Goal: Task Accomplishment & Management: Manage account settings

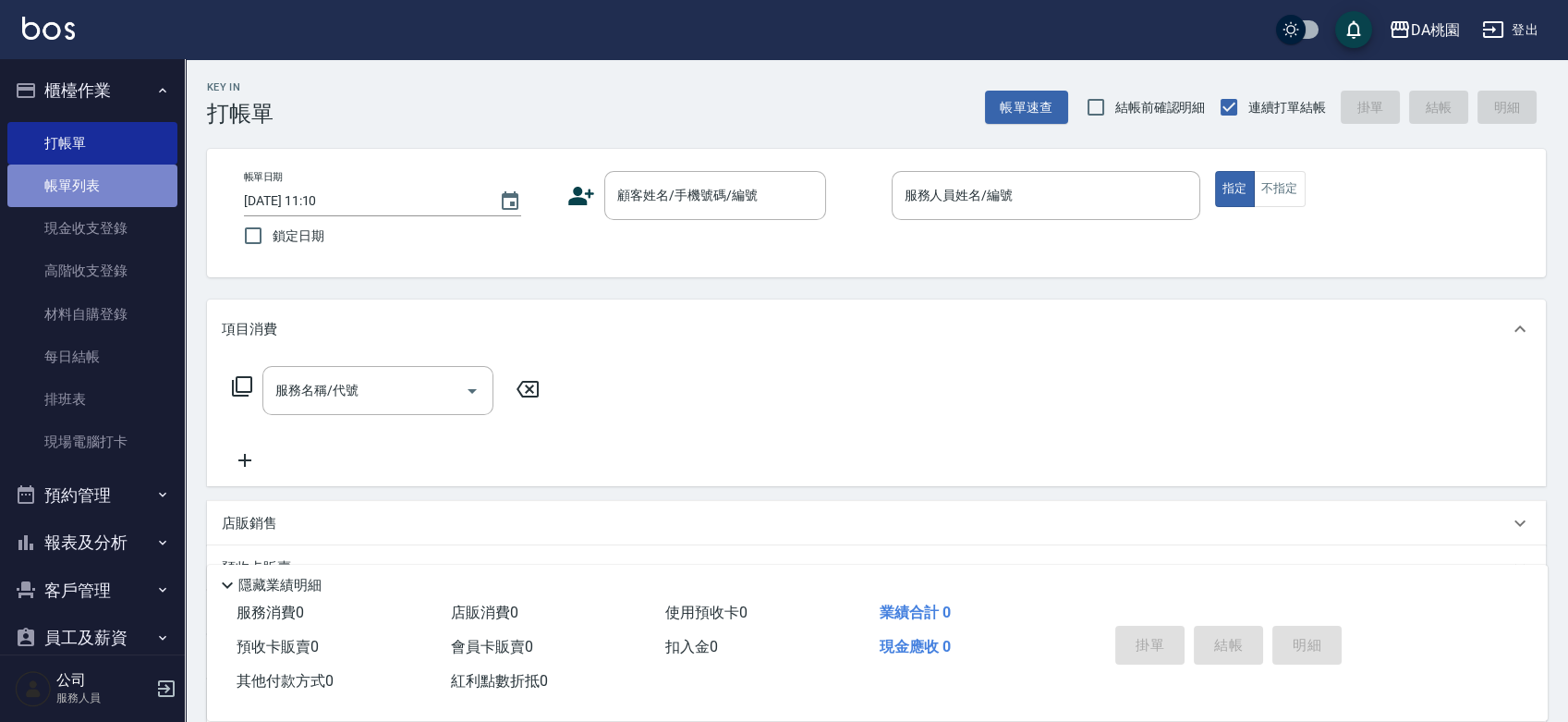
click at [90, 176] on link "帳單列表" at bounding box center [92, 185] width 170 height 43
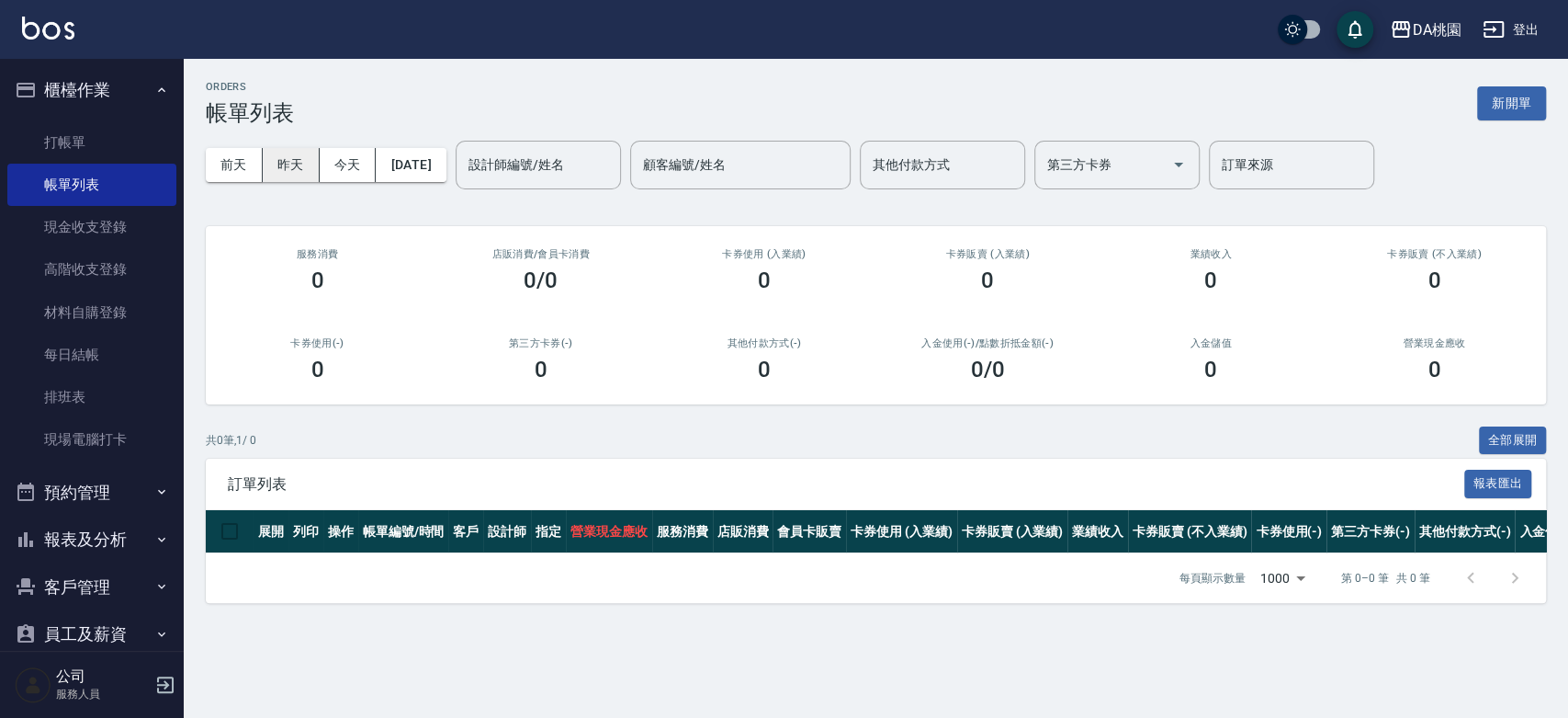
click at [283, 156] on button "昨天" at bounding box center [291, 165] width 57 height 34
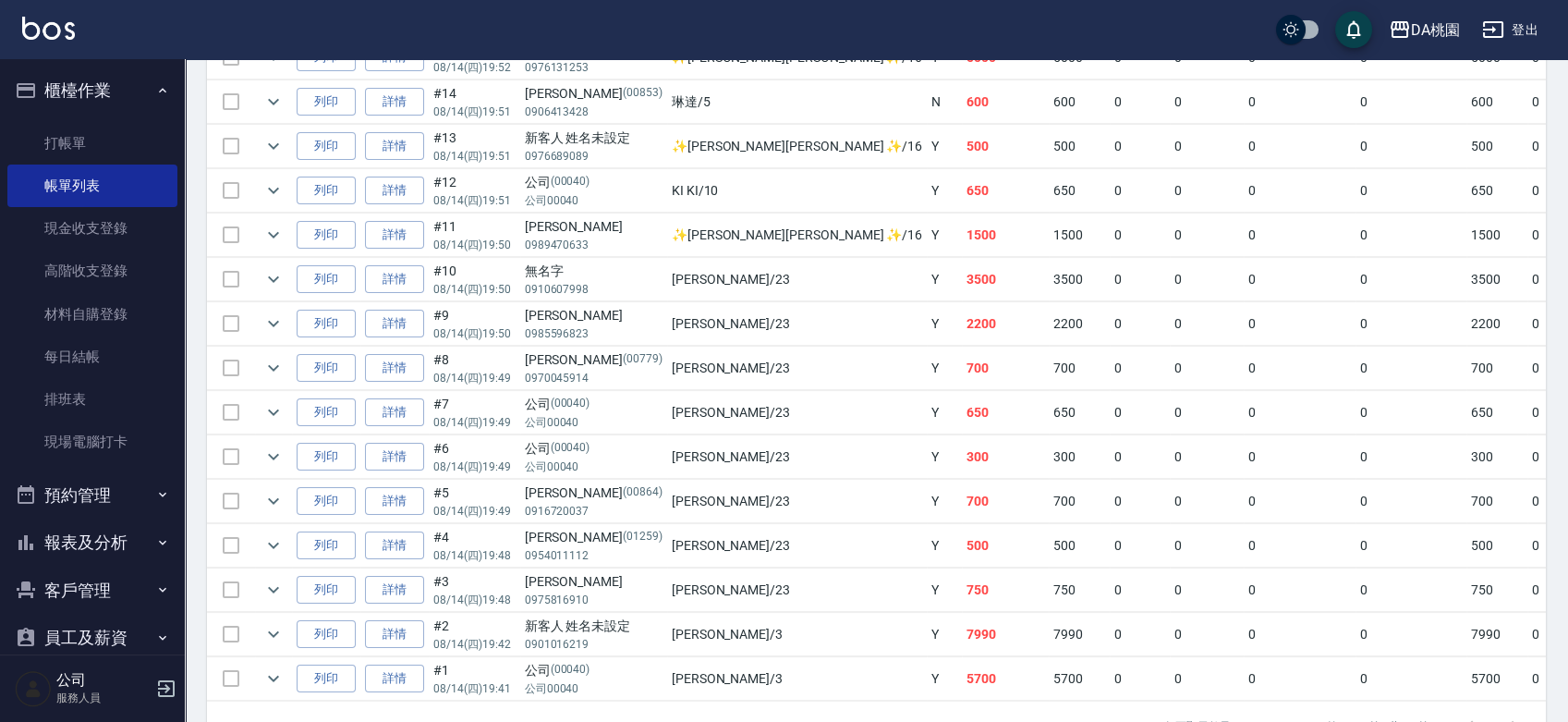
scroll to position [1026, 0]
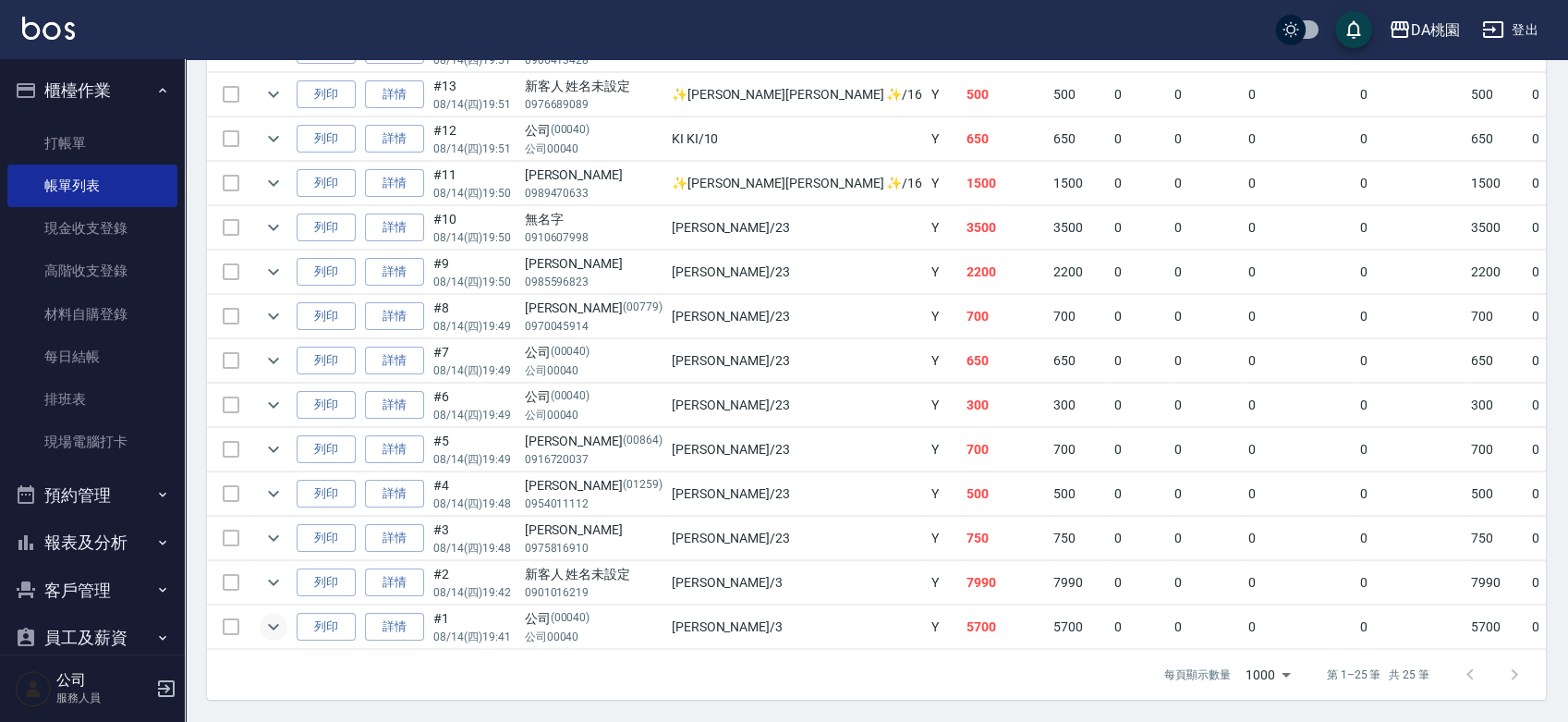
click at [283, 616] on icon "expand row" at bounding box center [273, 626] width 22 height 22
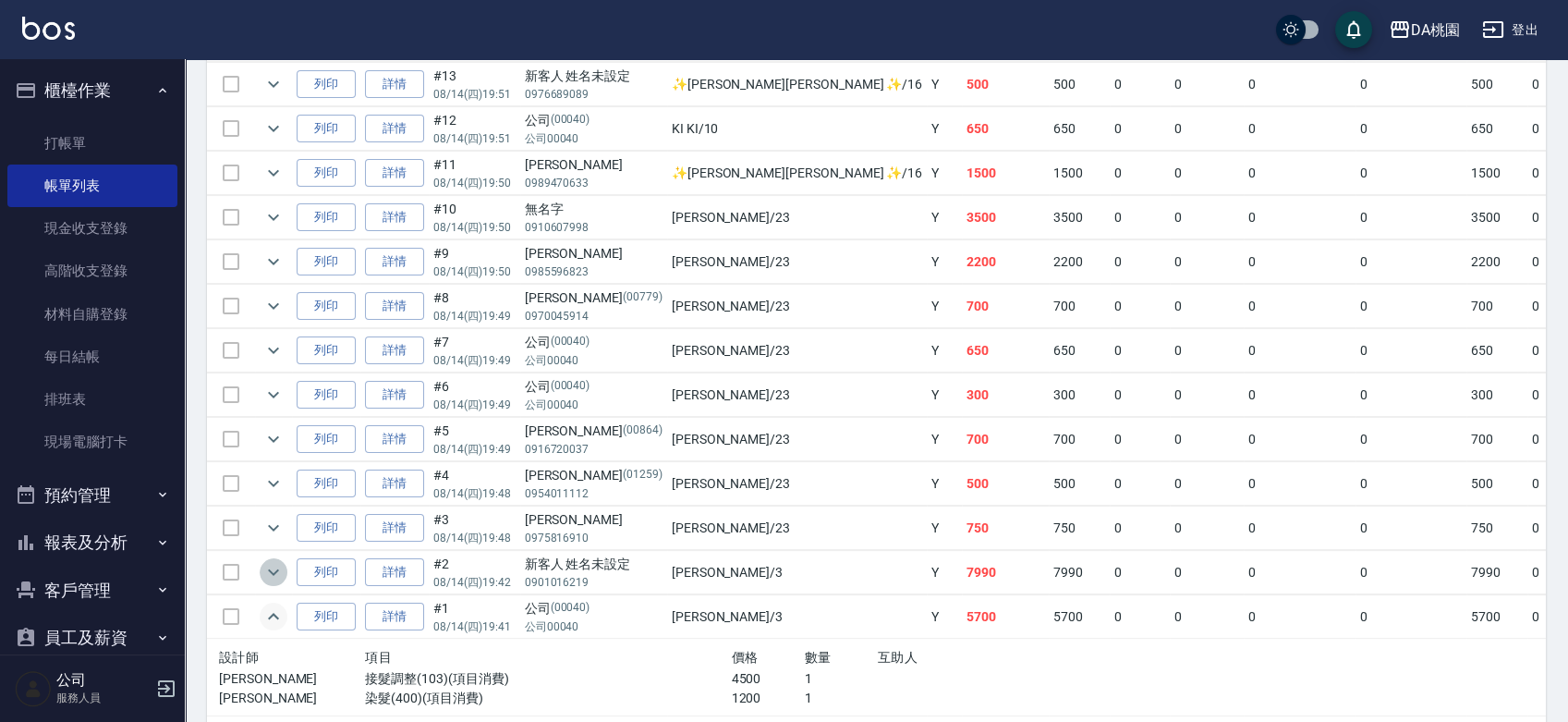
click at [279, 575] on icon "expand row" at bounding box center [273, 571] width 22 height 22
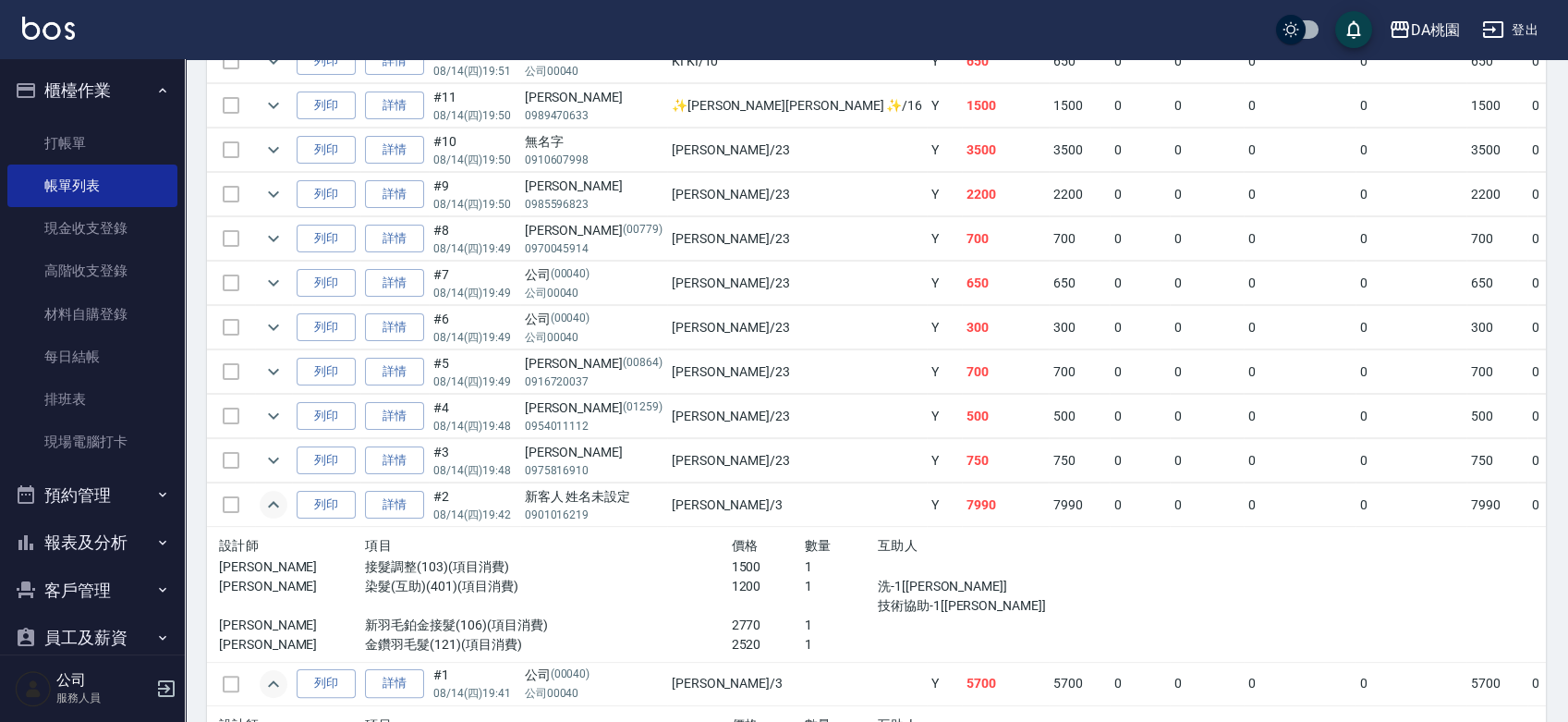
scroll to position [1128, 0]
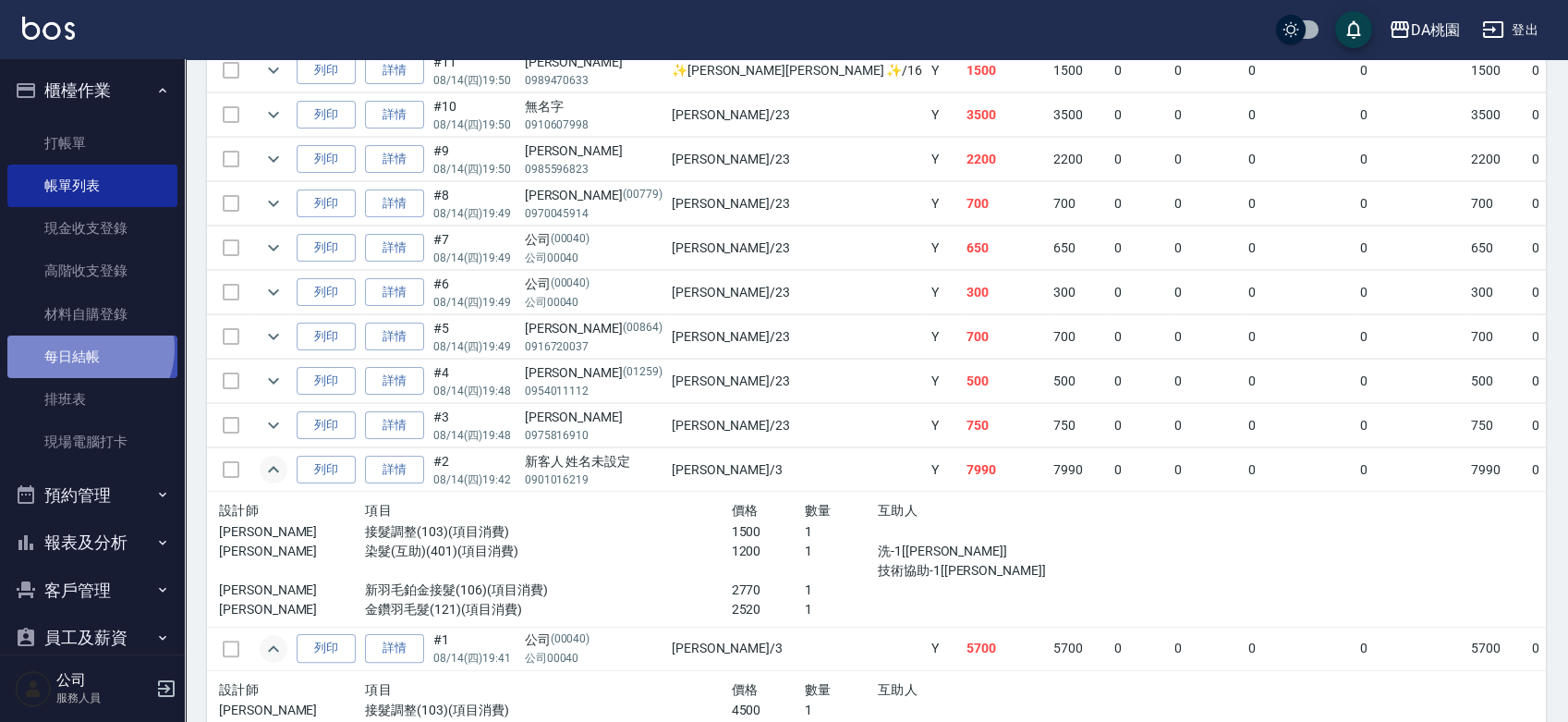
click at [87, 348] on link "每日結帳" at bounding box center [92, 357] width 170 height 43
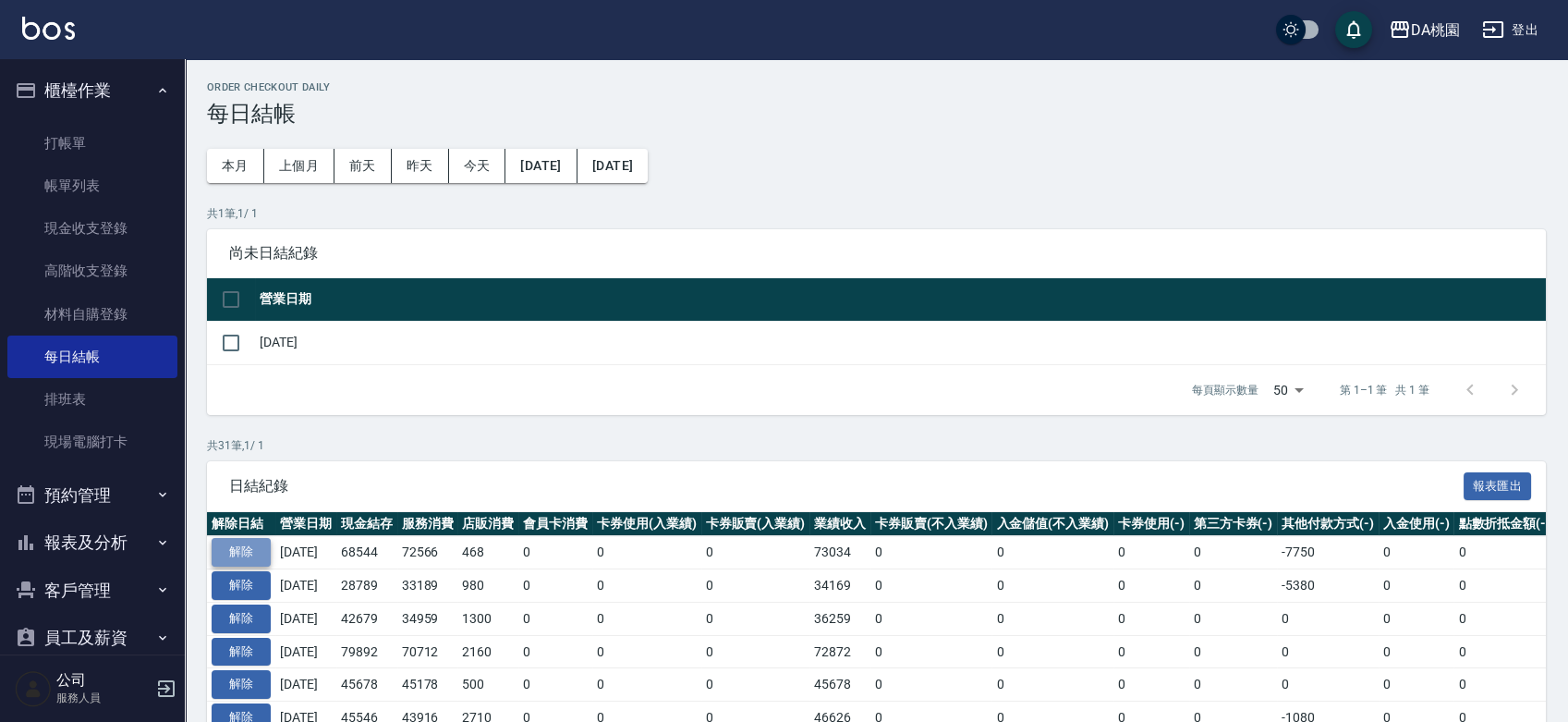
click at [253, 550] on button "解除" at bounding box center [241, 552] width 59 height 28
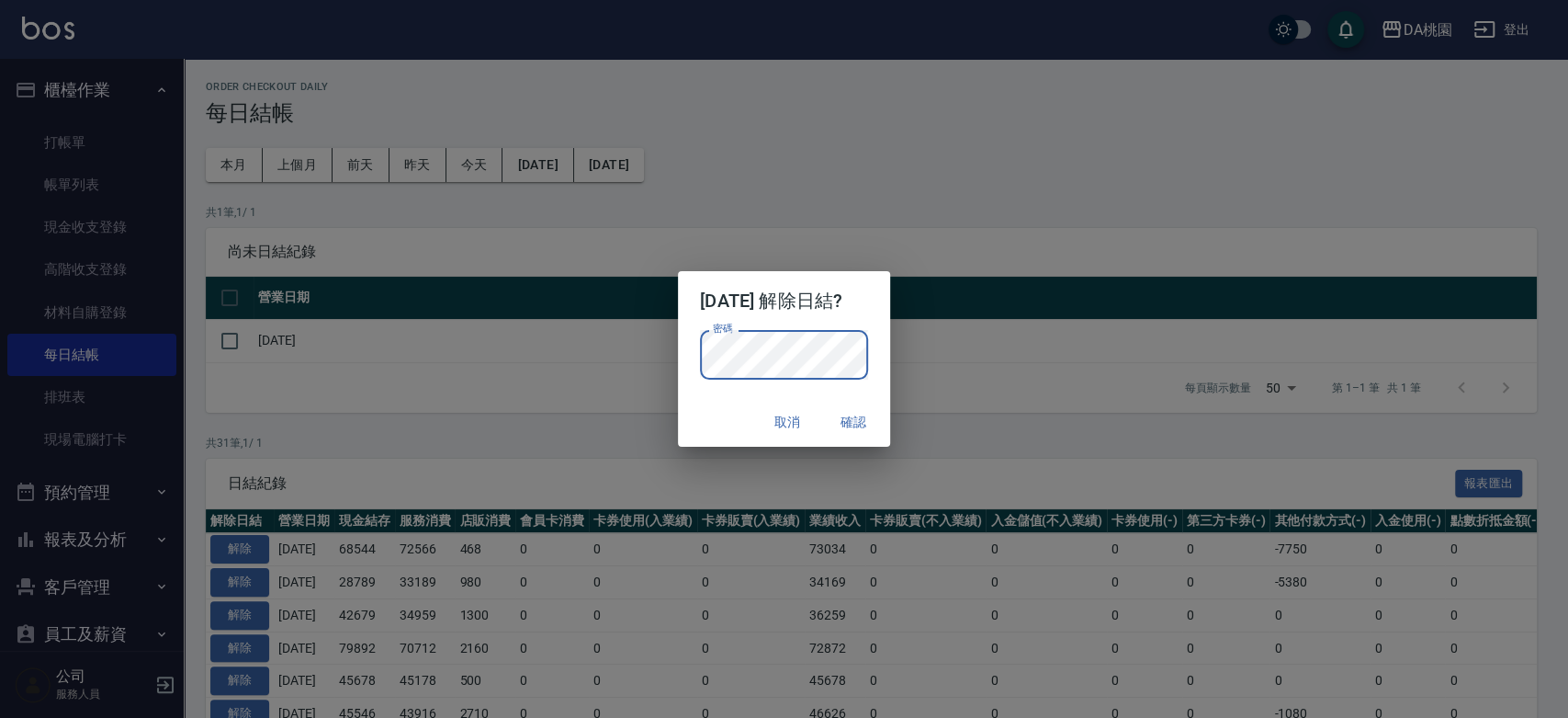
click at [882, 340] on div "密碼 密碼" at bounding box center [784, 364] width 212 height 68
click at [864, 425] on button "確認" at bounding box center [853, 423] width 58 height 34
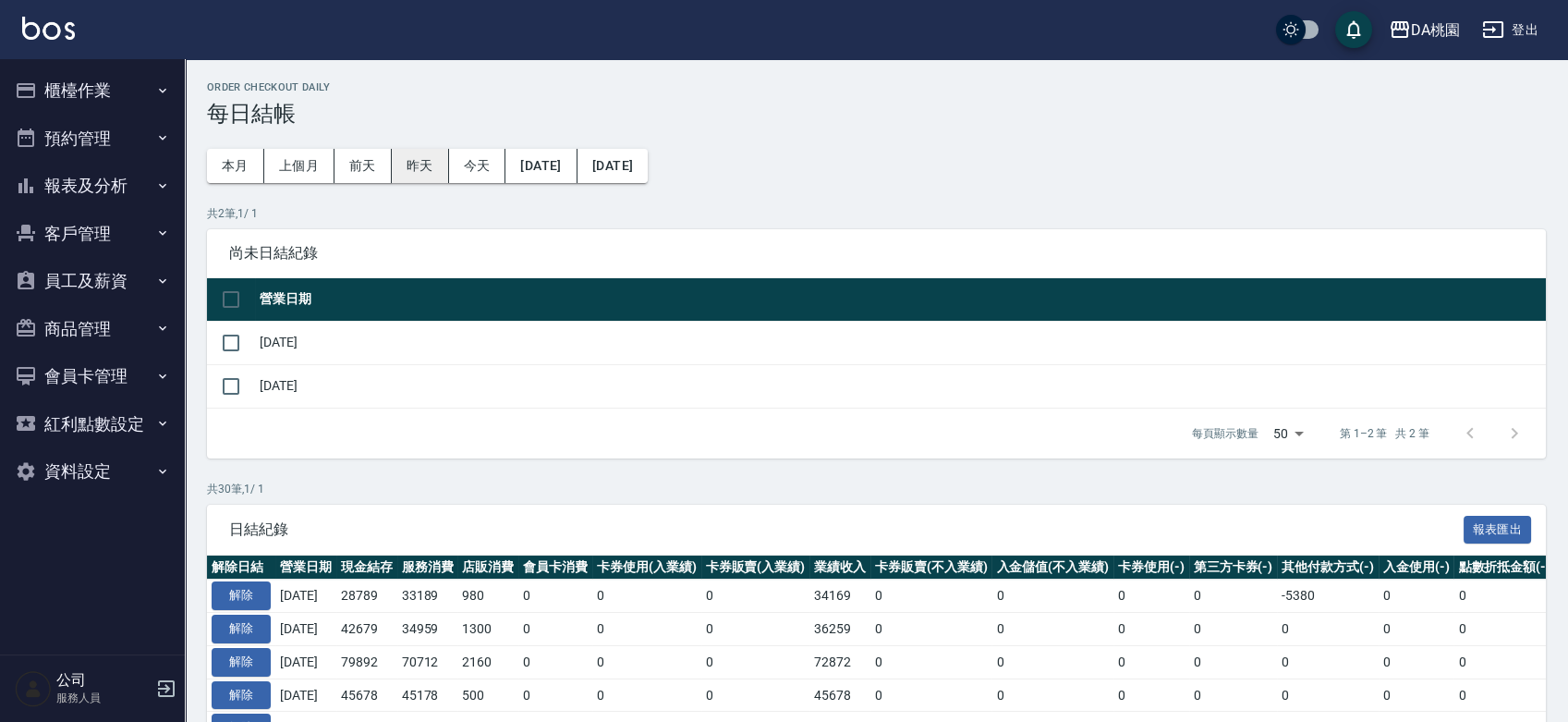
click at [423, 162] on button "昨天" at bounding box center [420, 166] width 57 height 34
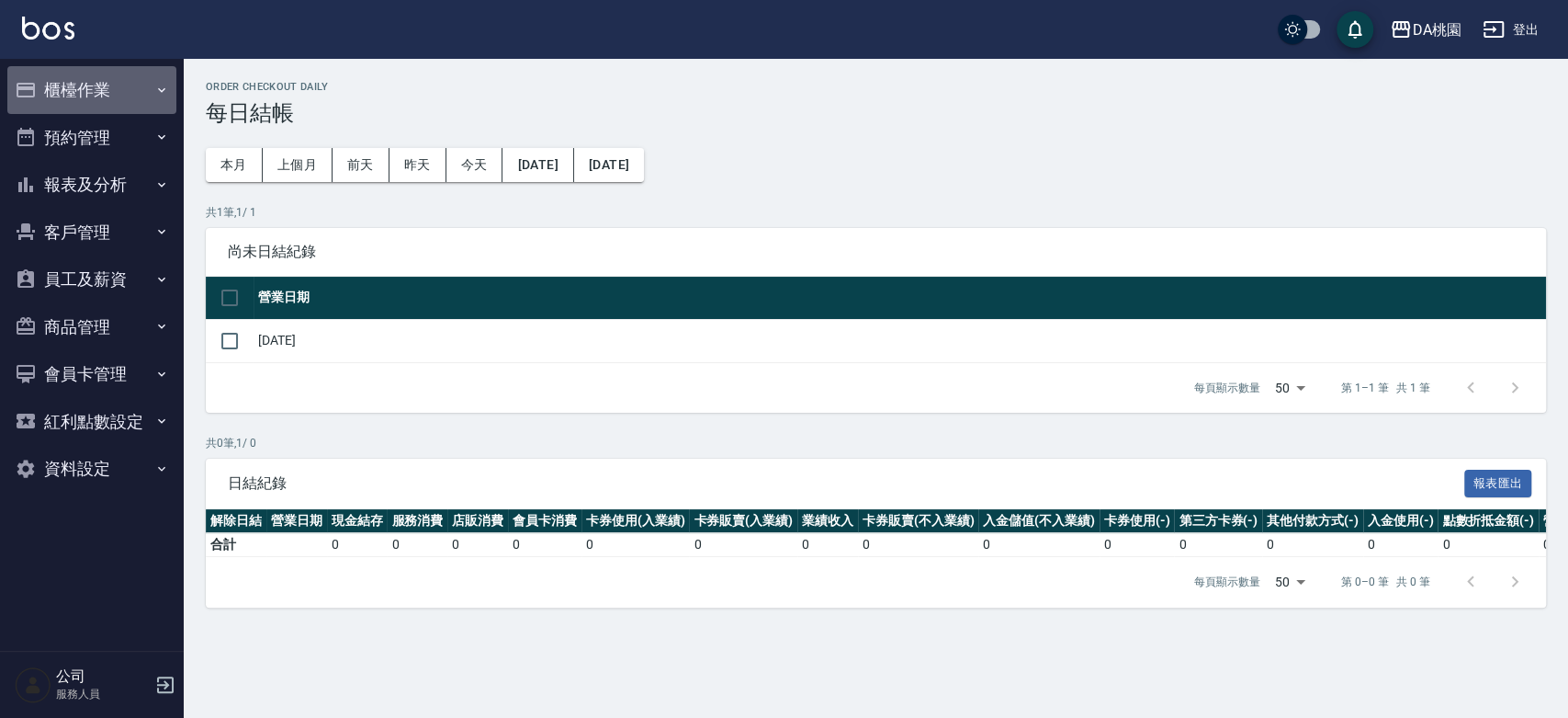
click at [94, 87] on button "櫃檯作業" at bounding box center [91, 90] width 169 height 48
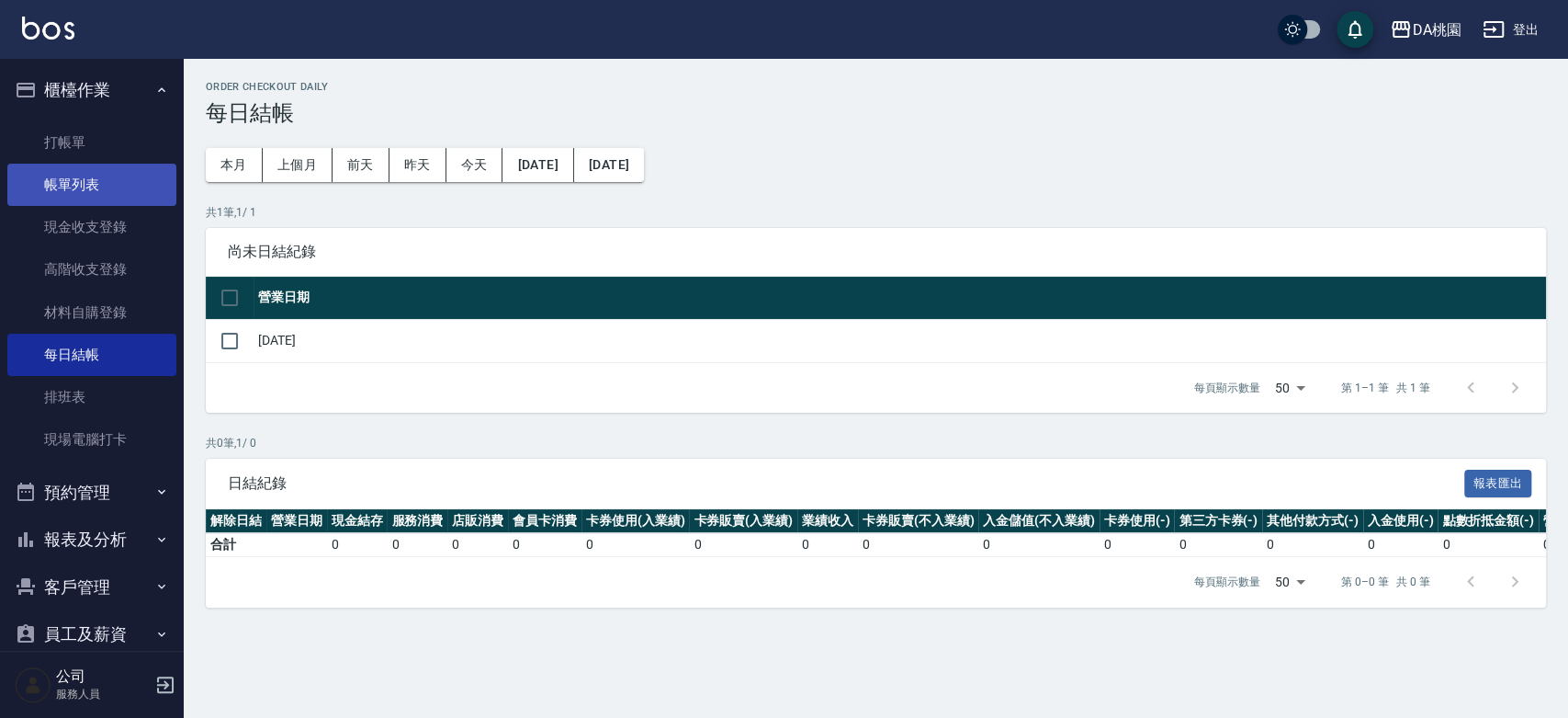
click at [76, 168] on link "帳單列表" at bounding box center [91, 184] width 169 height 42
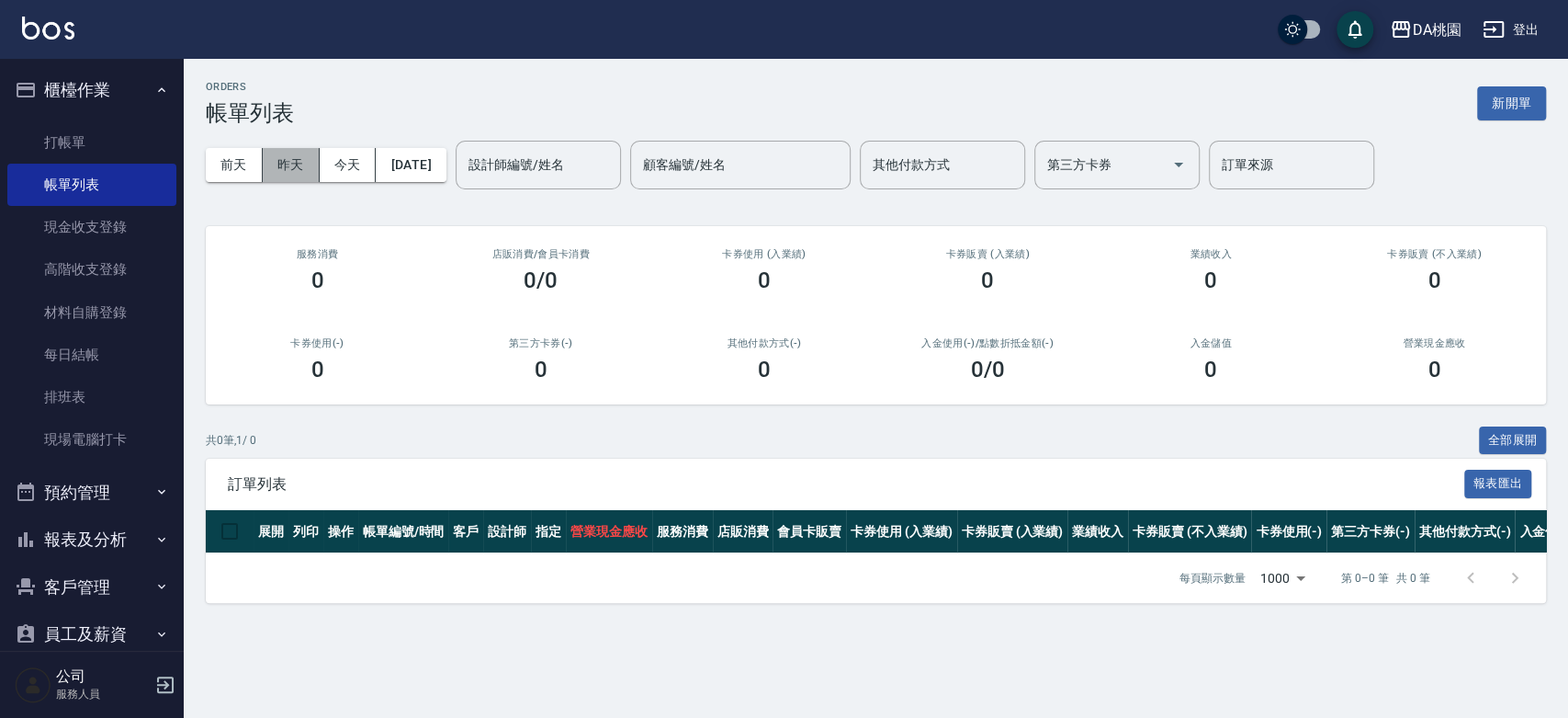
click at [304, 159] on button "昨天" at bounding box center [291, 165] width 57 height 34
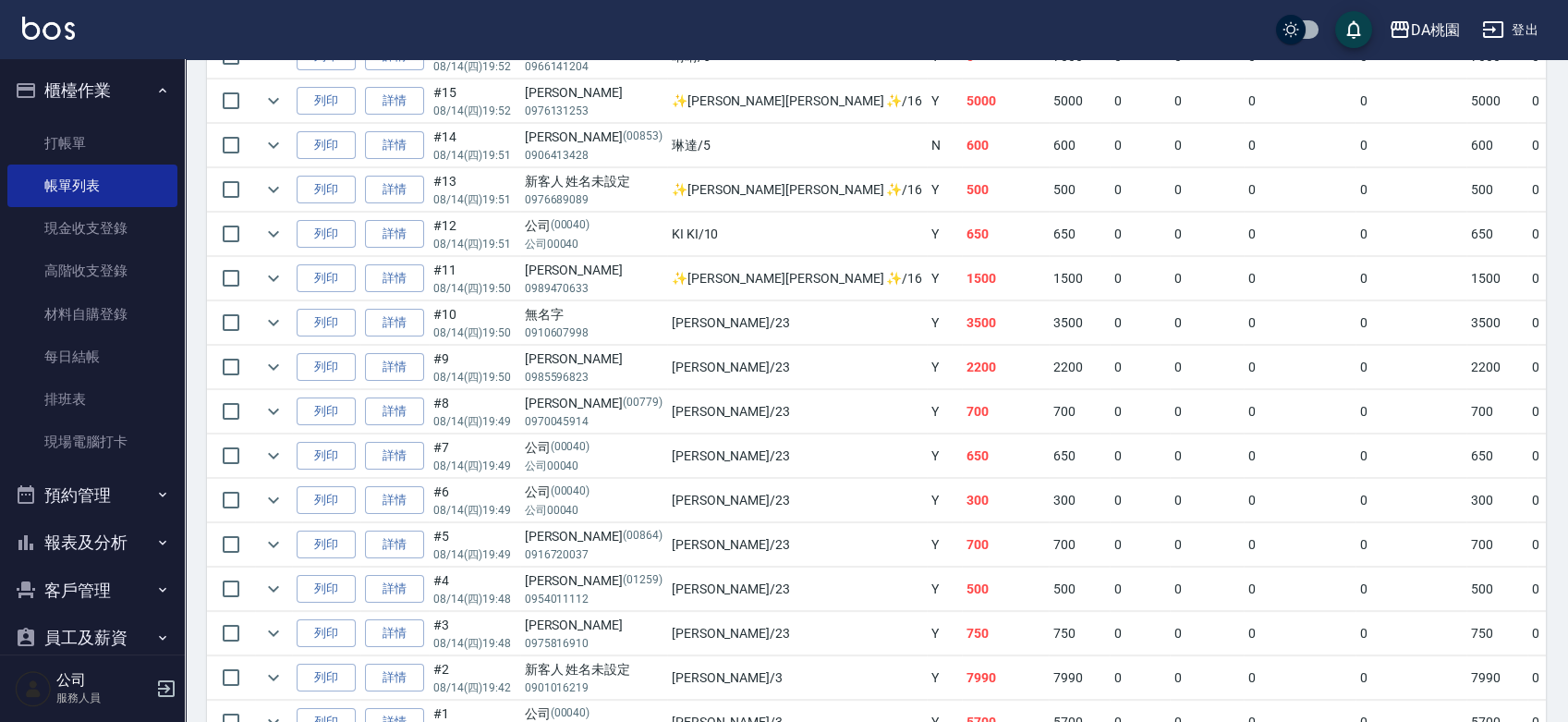
scroll to position [1026, 0]
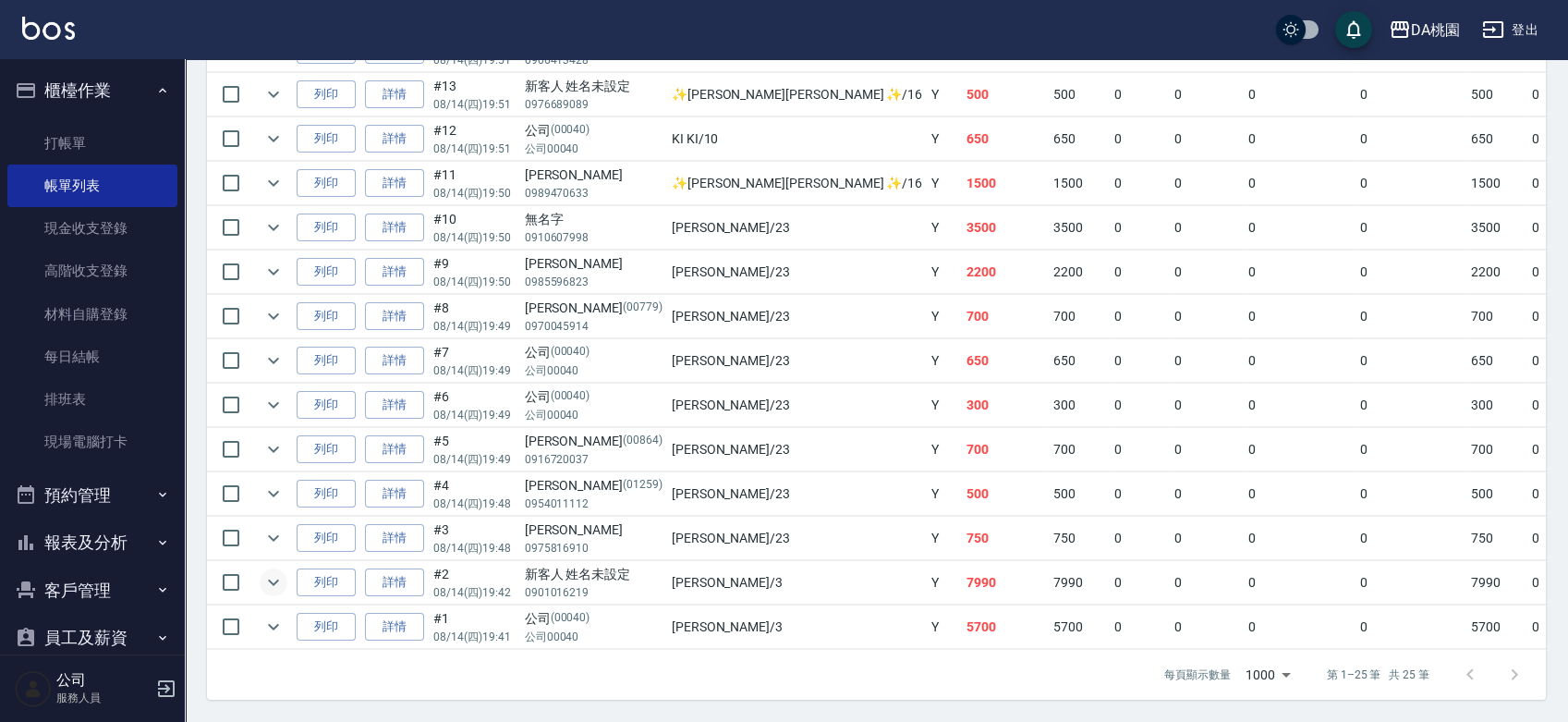
click at [283, 571] on icon "expand row" at bounding box center [273, 582] width 22 height 22
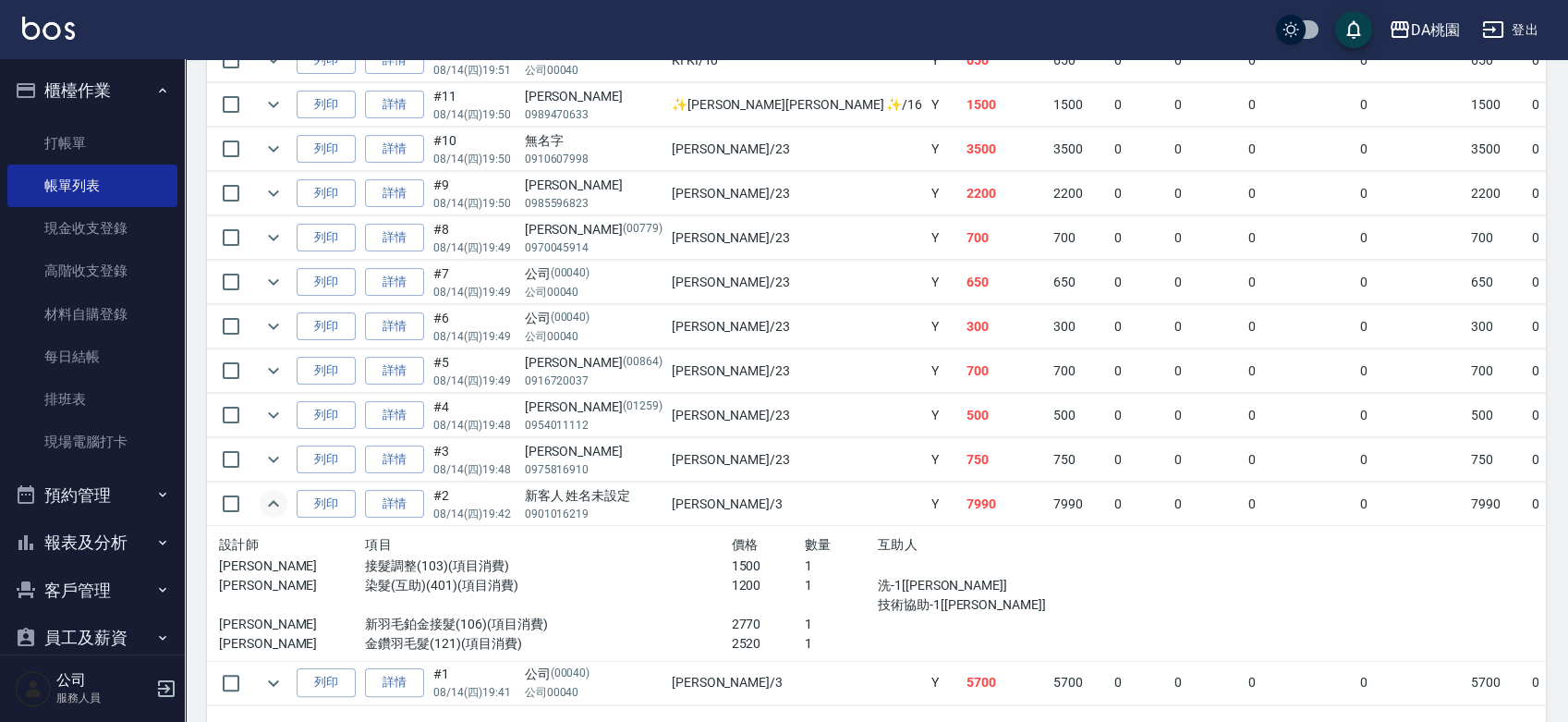
scroll to position [1128, 0]
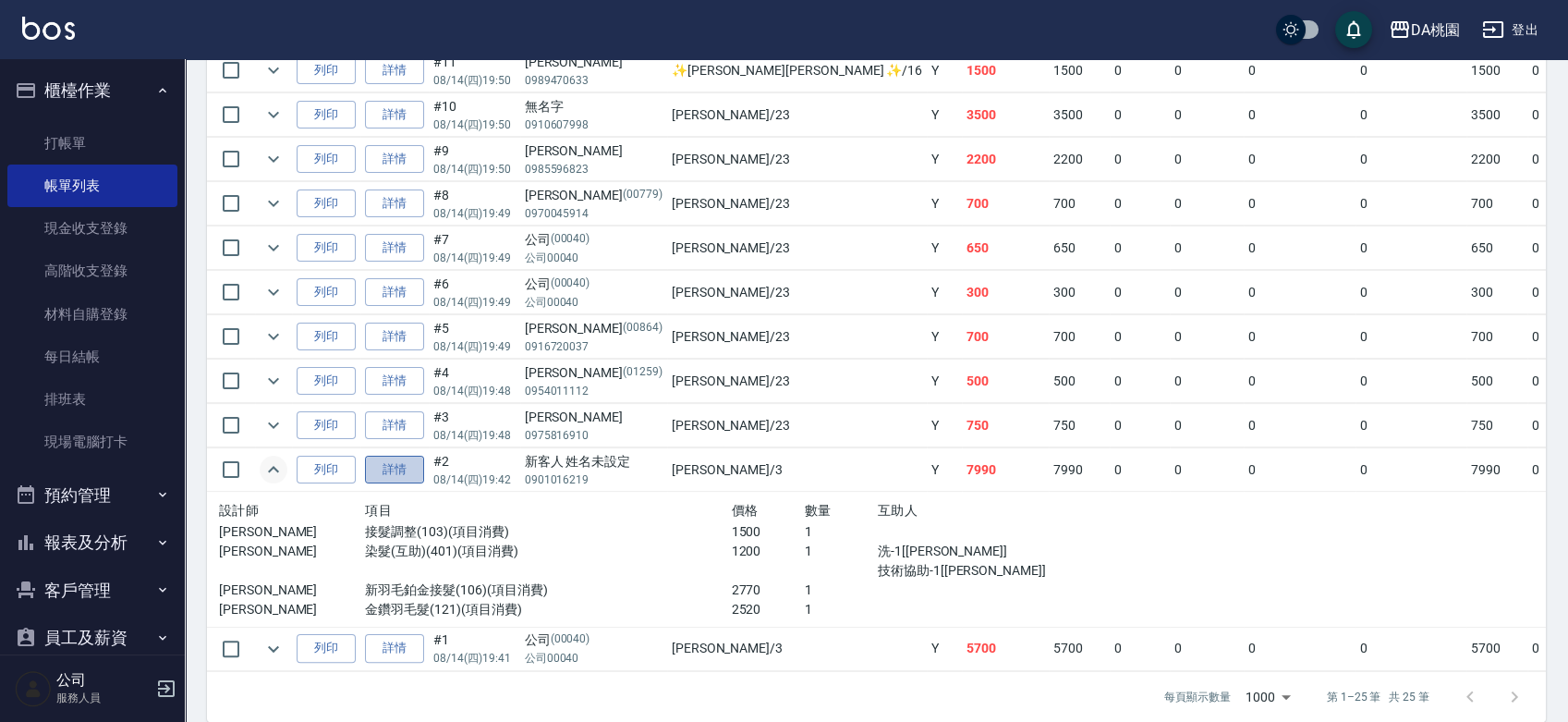
click at [411, 464] on link "詳情" at bounding box center [395, 470] width 59 height 28
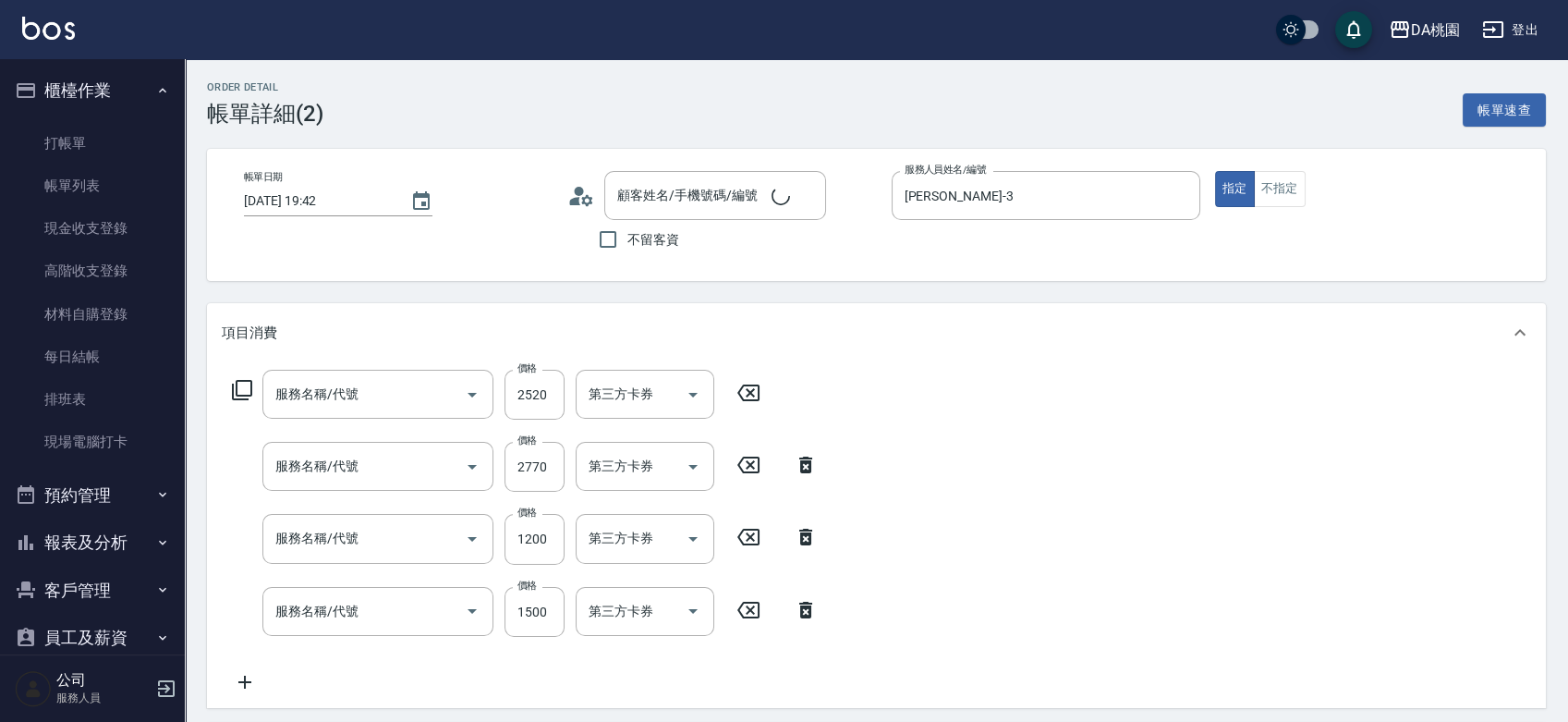
type input "2025/08/14 19:42"
type input "愛莉絲-3"
type input "790"
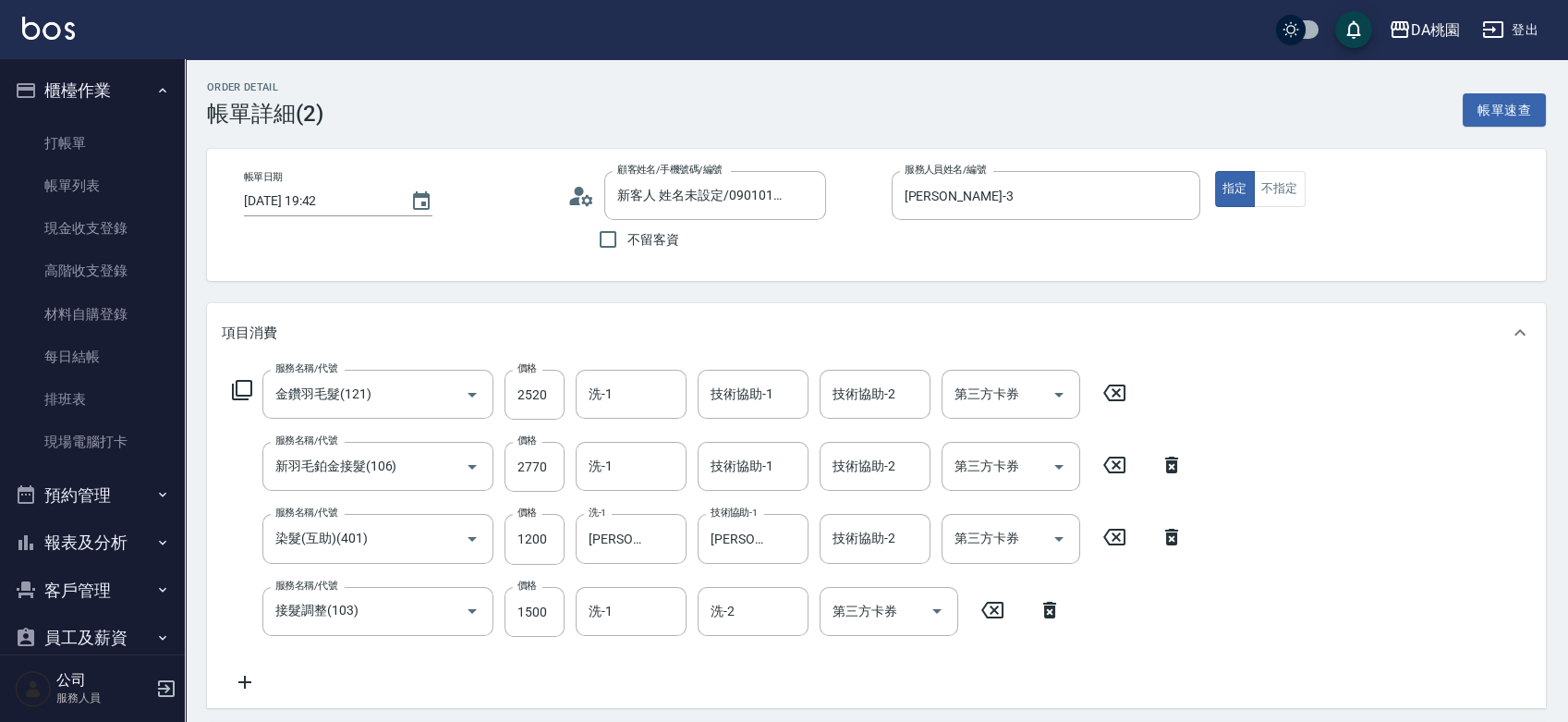
type input "新客人 姓名未設定/0901016219/null"
type input "金鑽羽毛髮(121)"
type input "新羽毛鉑金接髮(106)"
type input "染髮(互助)(401)"
type input "接髮調整(103)"
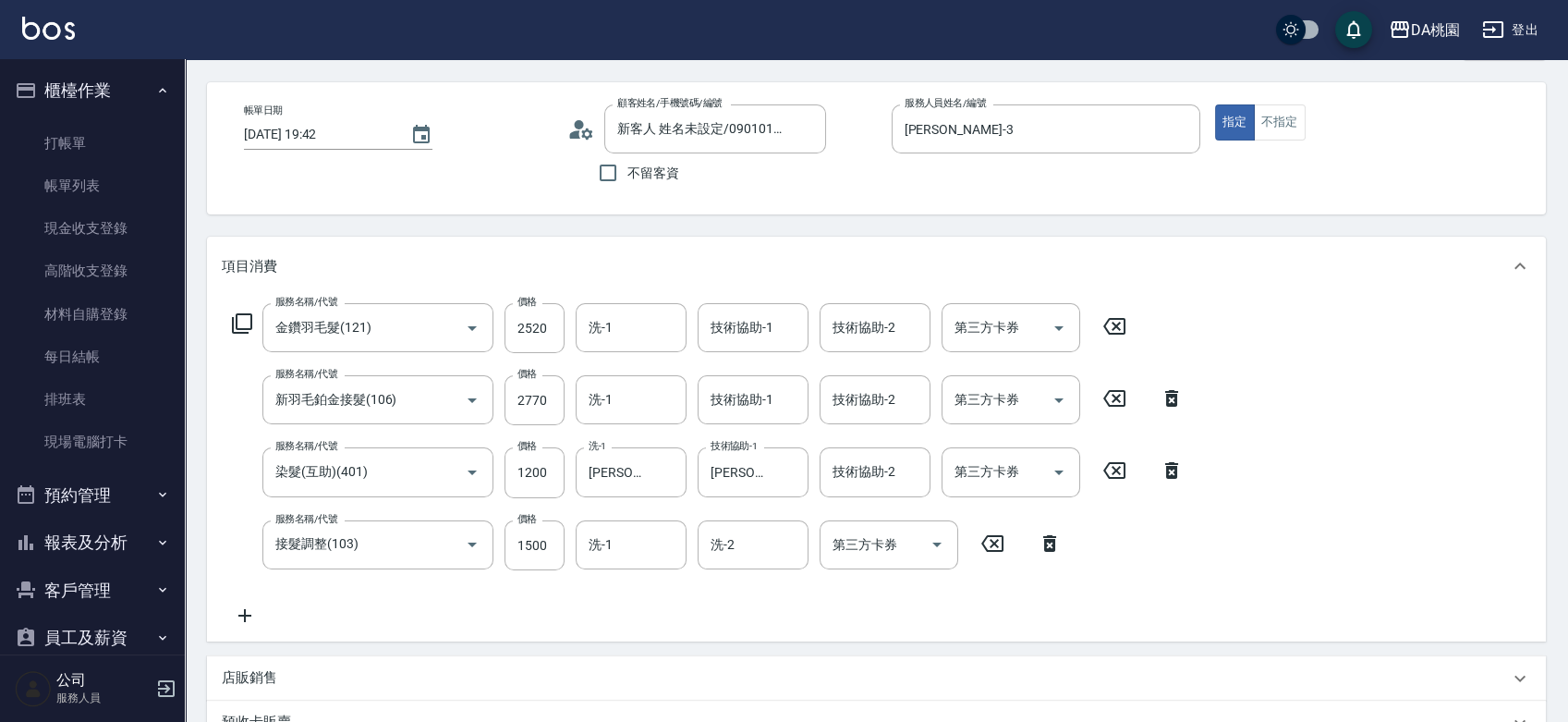
scroll to position [102, 0]
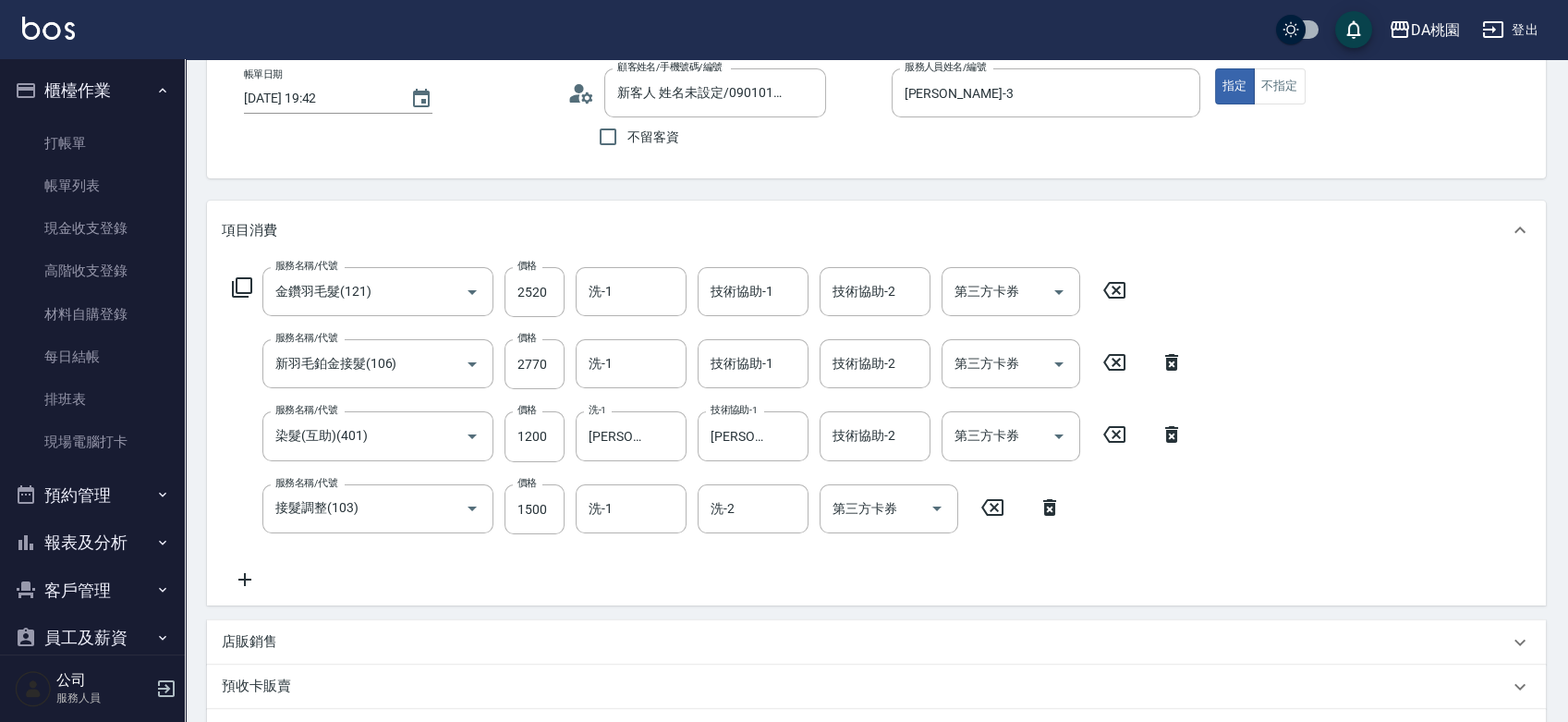
click at [238, 583] on icon at bounding box center [245, 579] width 46 height 22
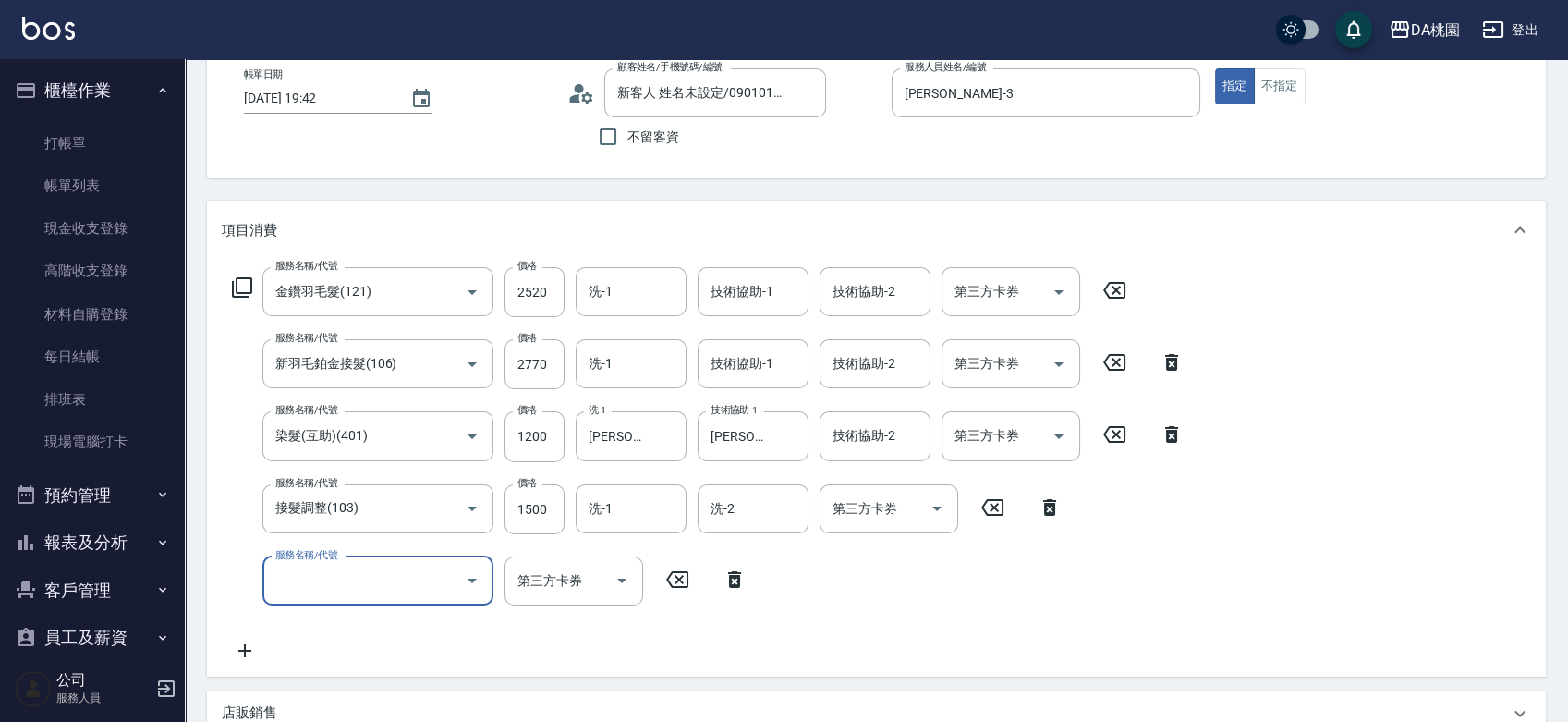
click at [288, 579] on input "服務名稱/代號" at bounding box center [363, 581] width 187 height 32
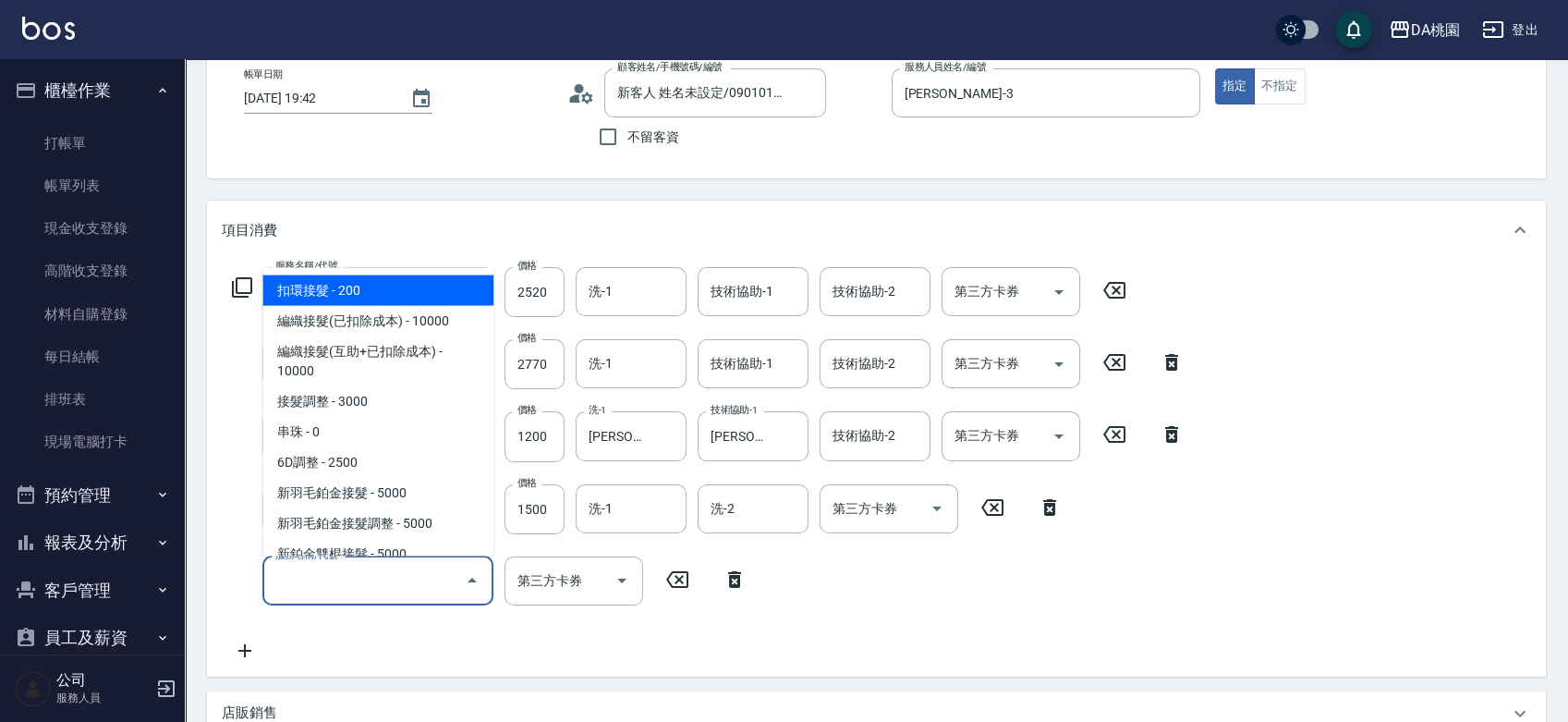
type input "t"
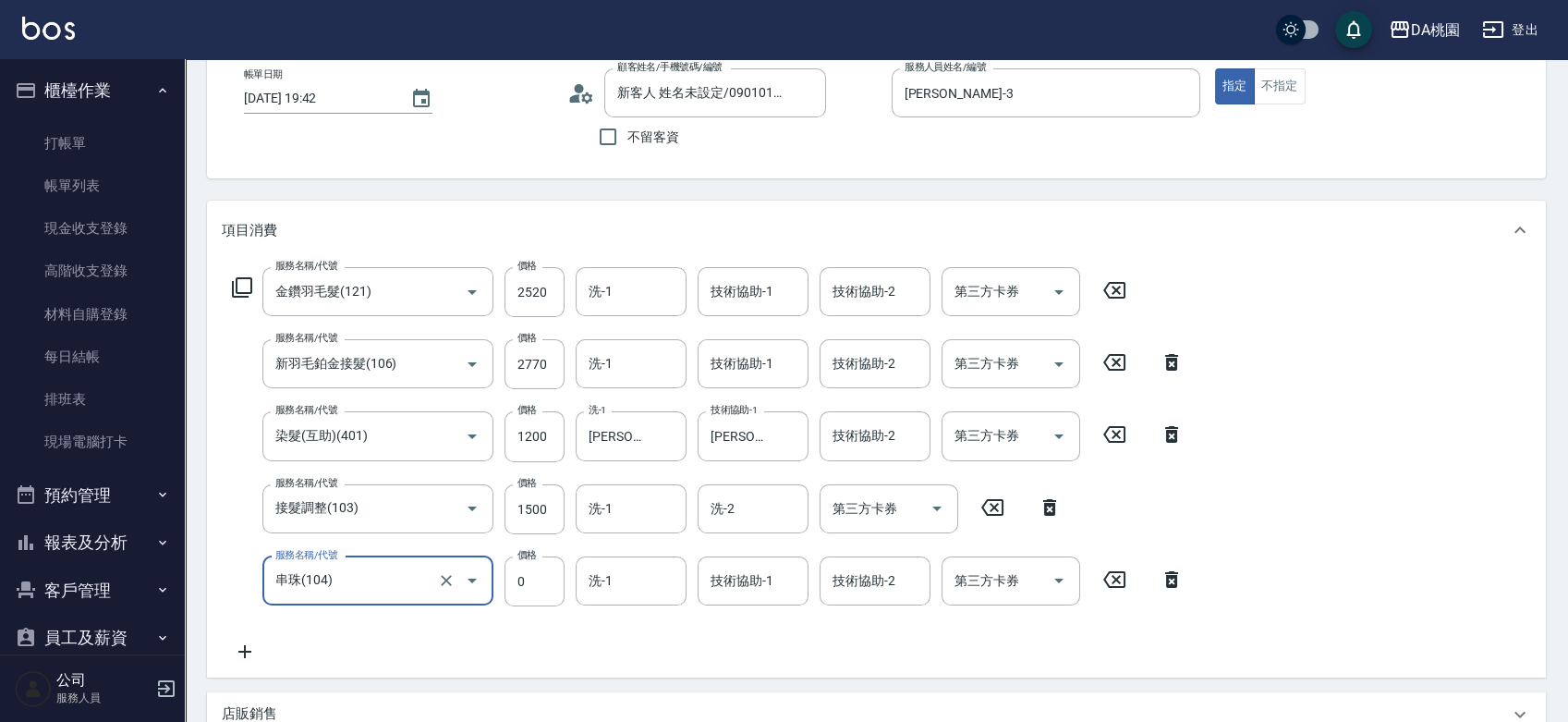
type input "串珠(104)"
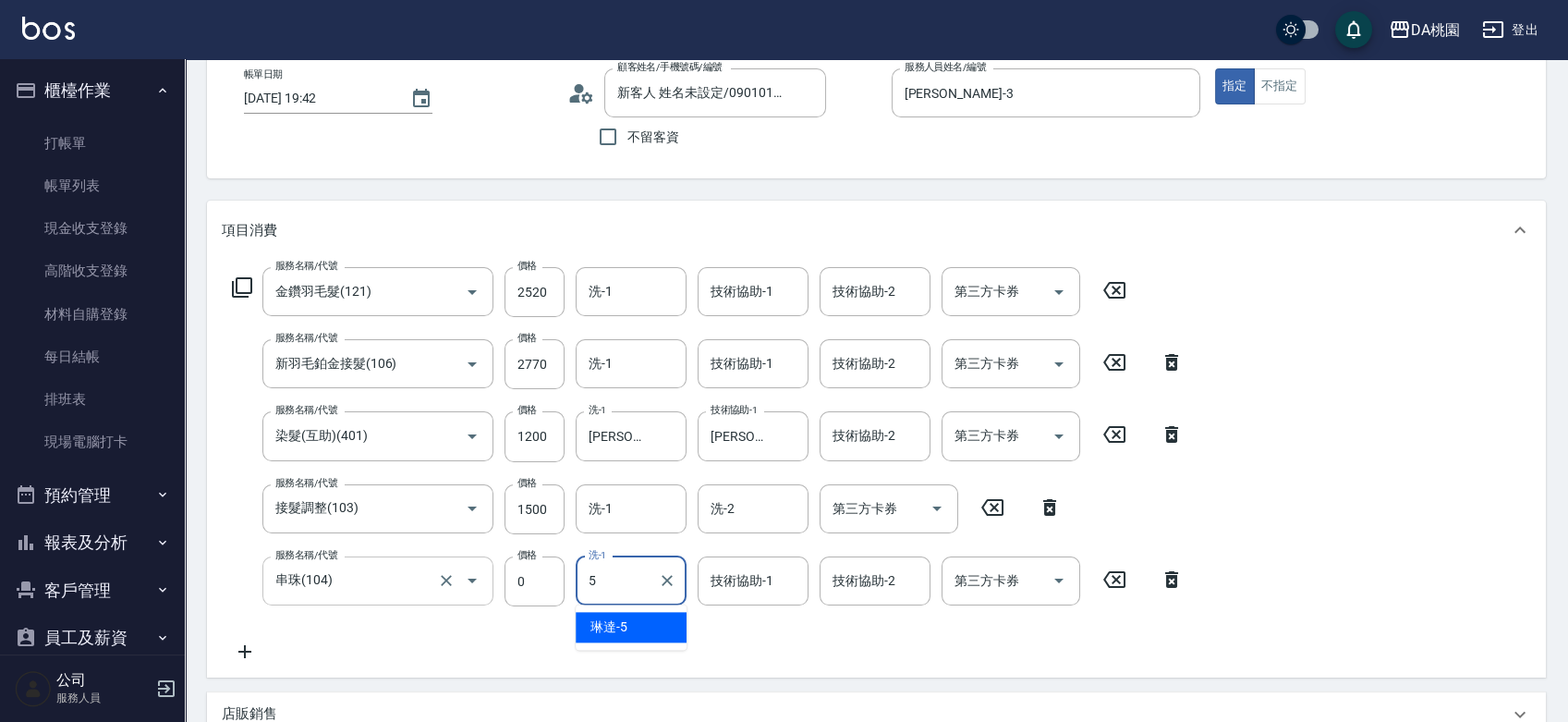
type input "琳達-5"
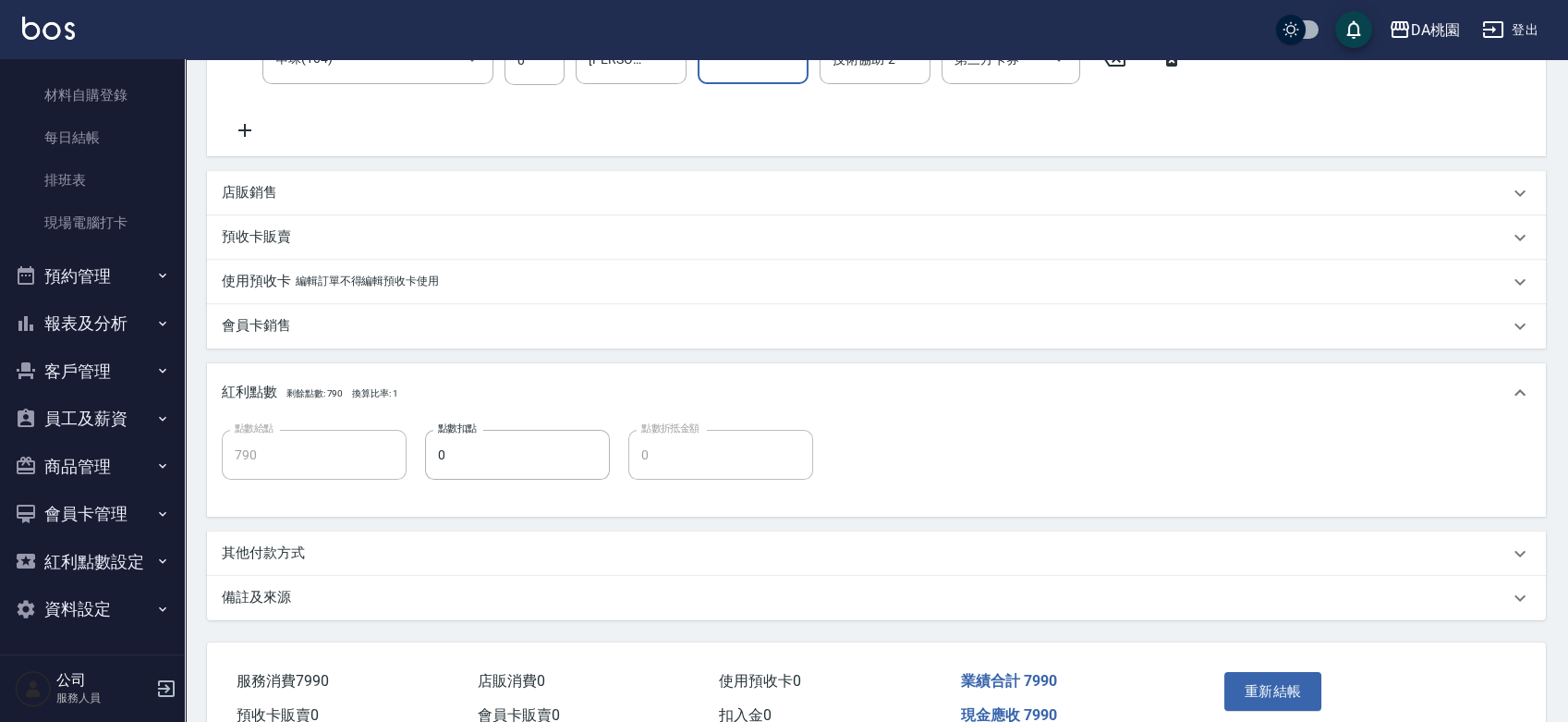
scroll to position [718, 0]
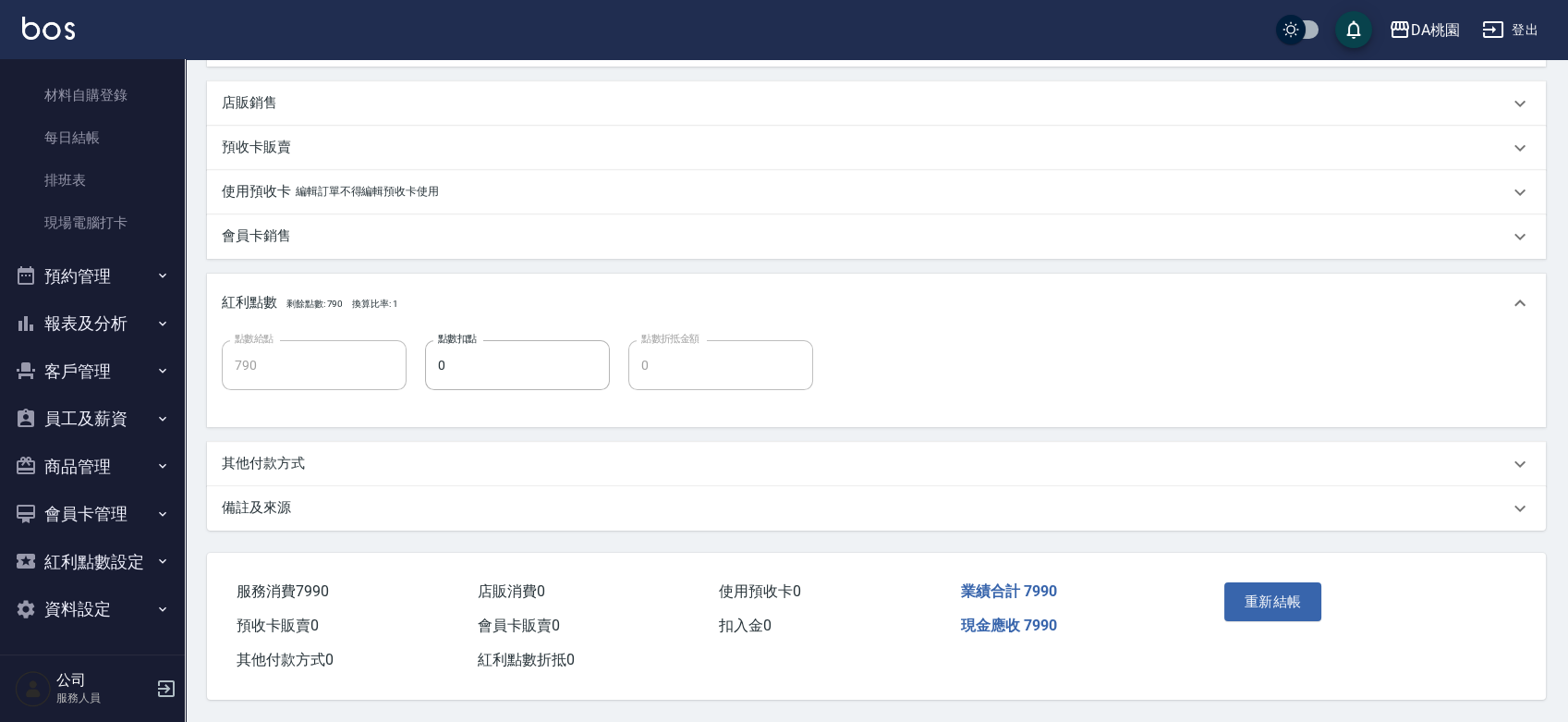
click at [1215, 585] on div "重新結帳" at bounding box center [1358, 614] width 329 height 124
click at [1281, 594] on button "重新結帳" at bounding box center [1272, 602] width 98 height 39
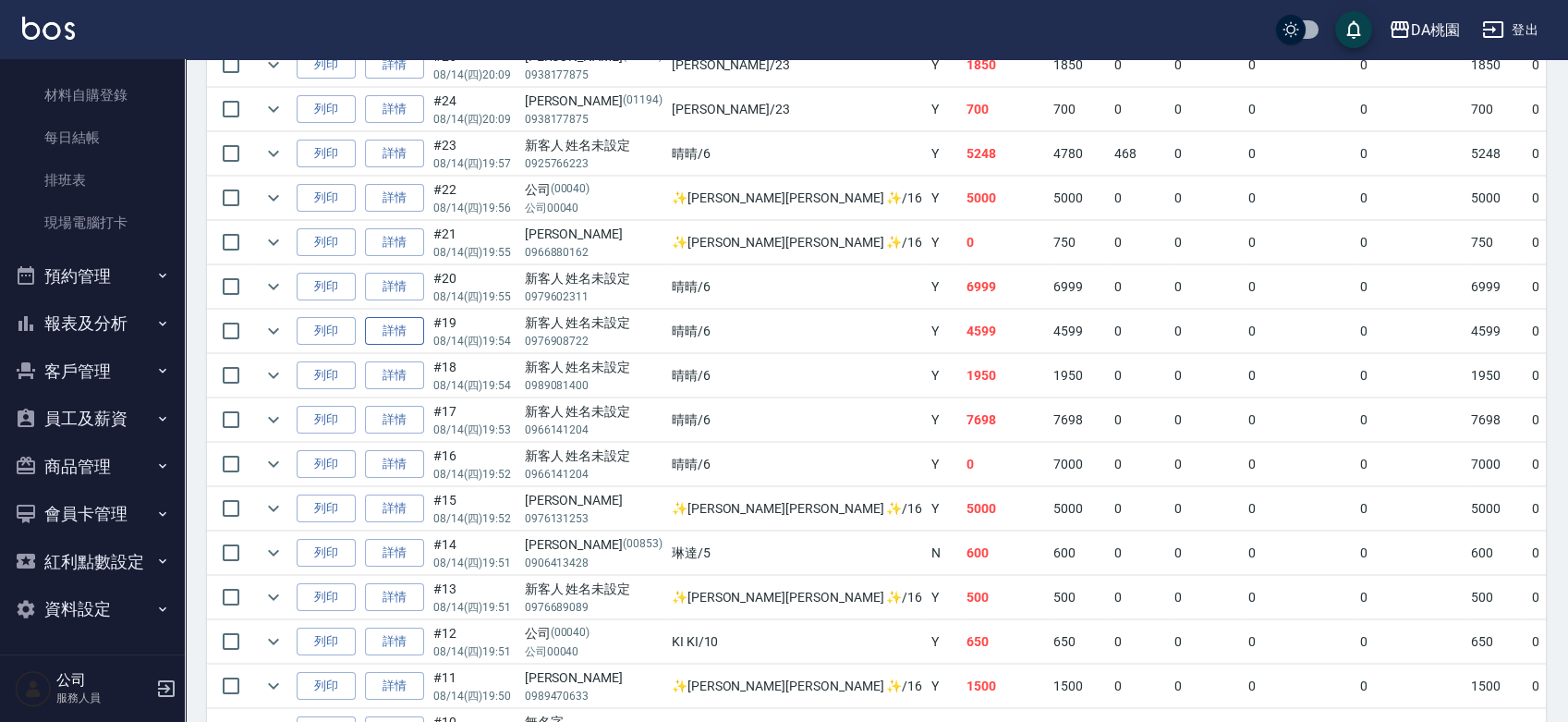
scroll to position [1026, 0]
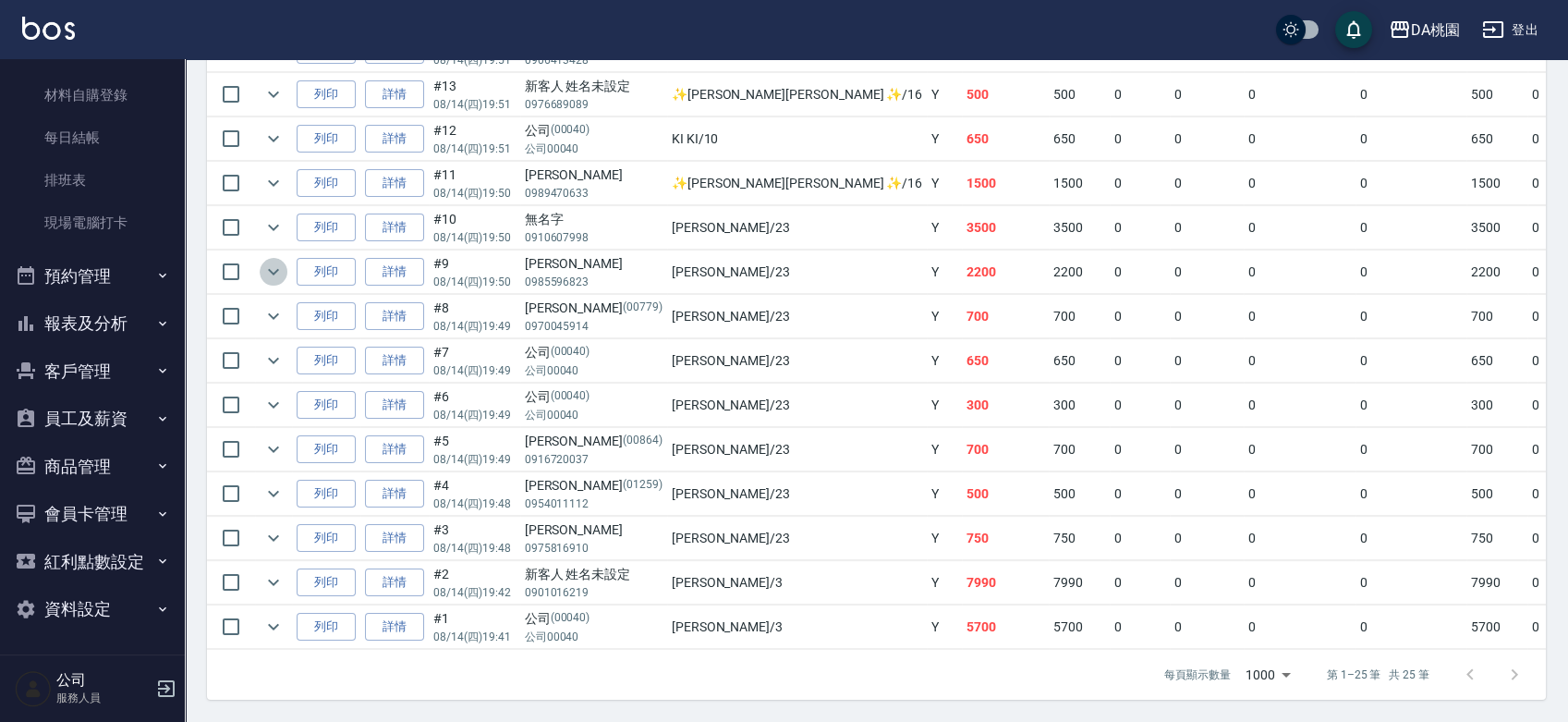
click at [281, 261] on icon "expand row" at bounding box center [273, 271] width 22 height 22
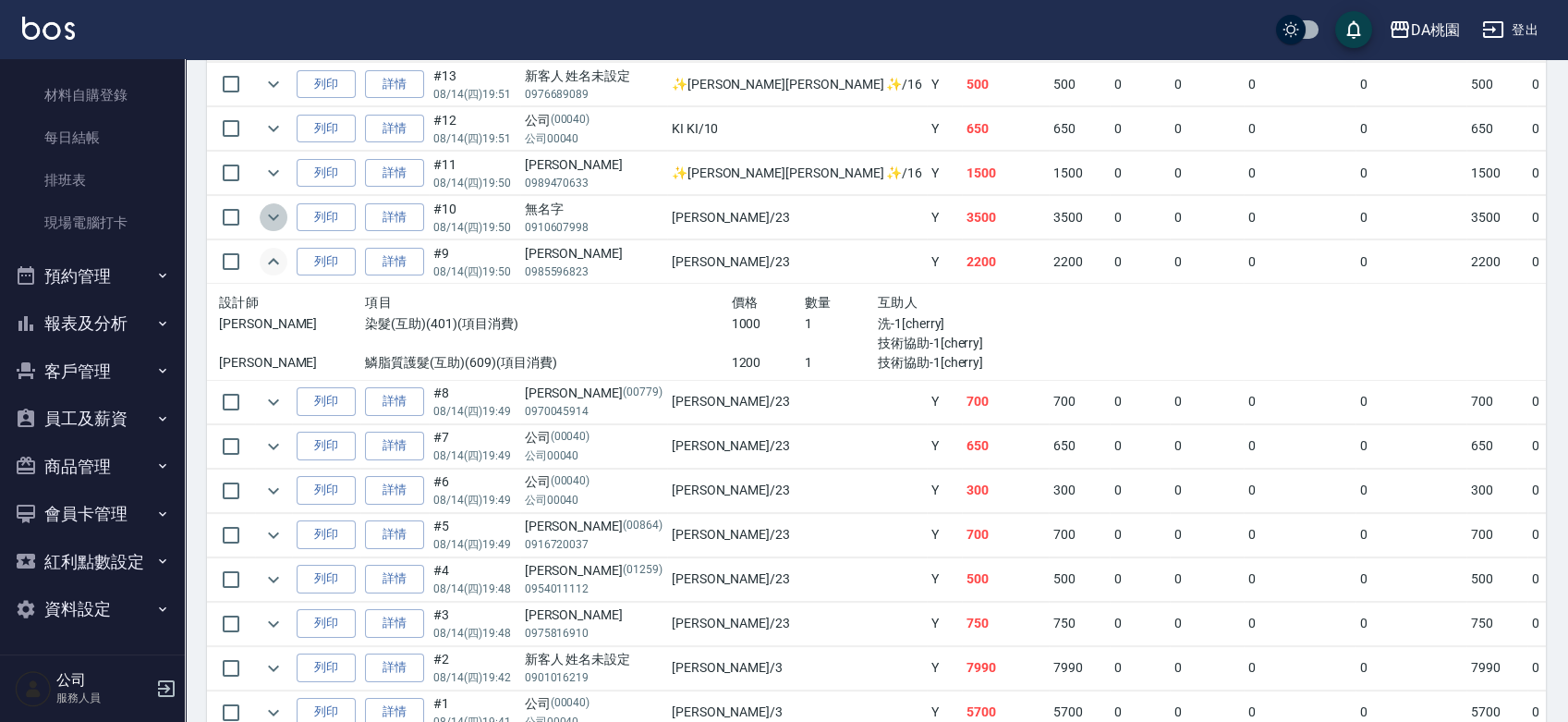
click at [281, 217] on icon "expand row" at bounding box center [273, 216] width 22 height 22
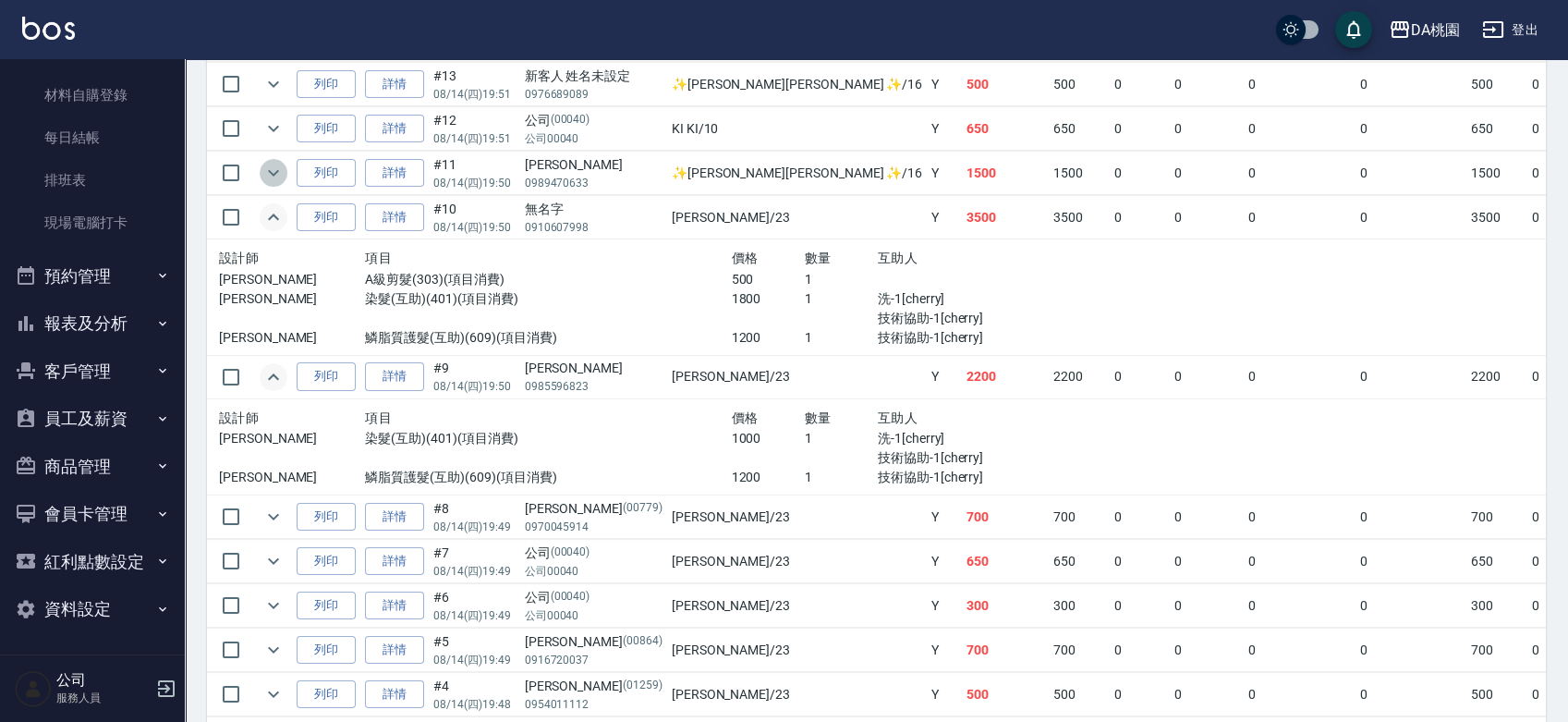
click at [269, 175] on icon "expand row" at bounding box center [273, 172] width 22 height 22
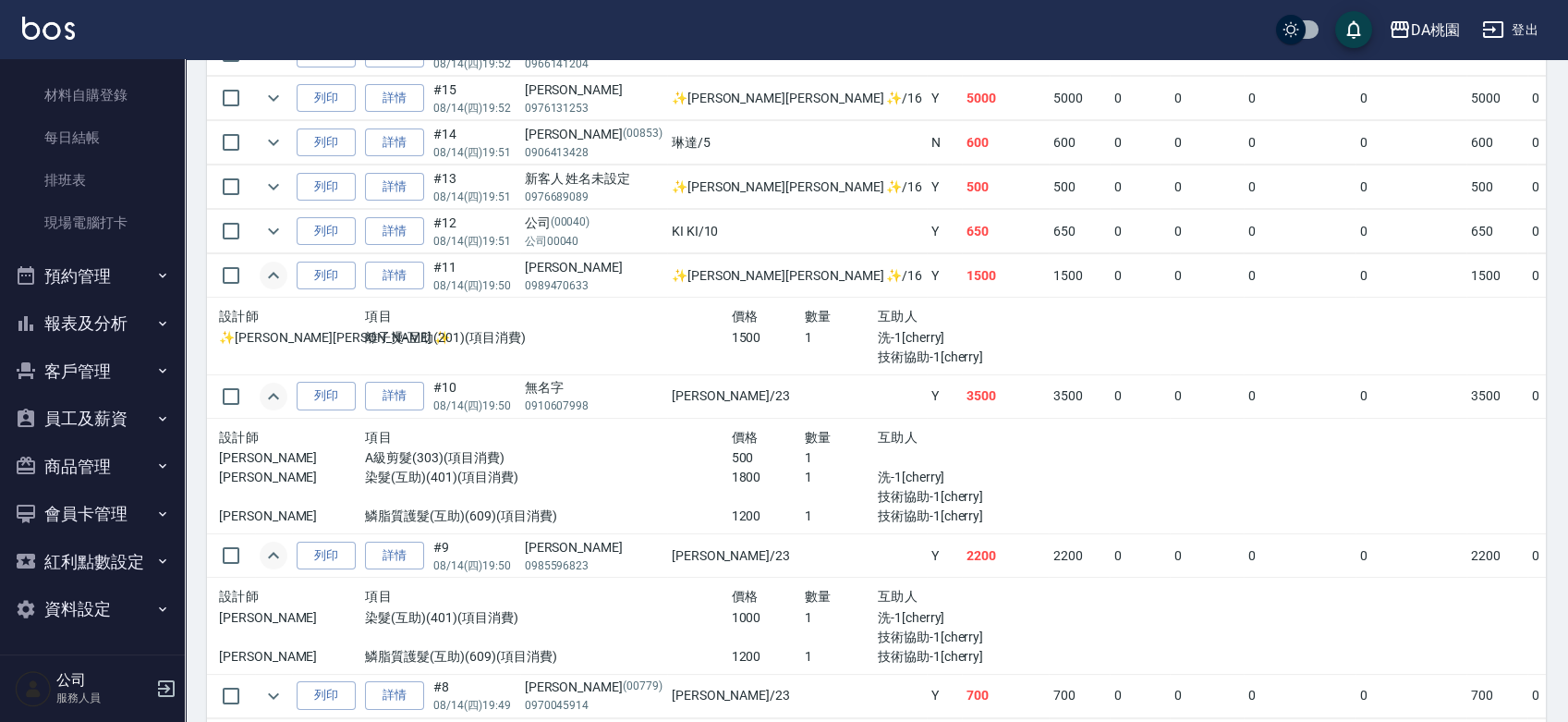
scroll to position [717, 0]
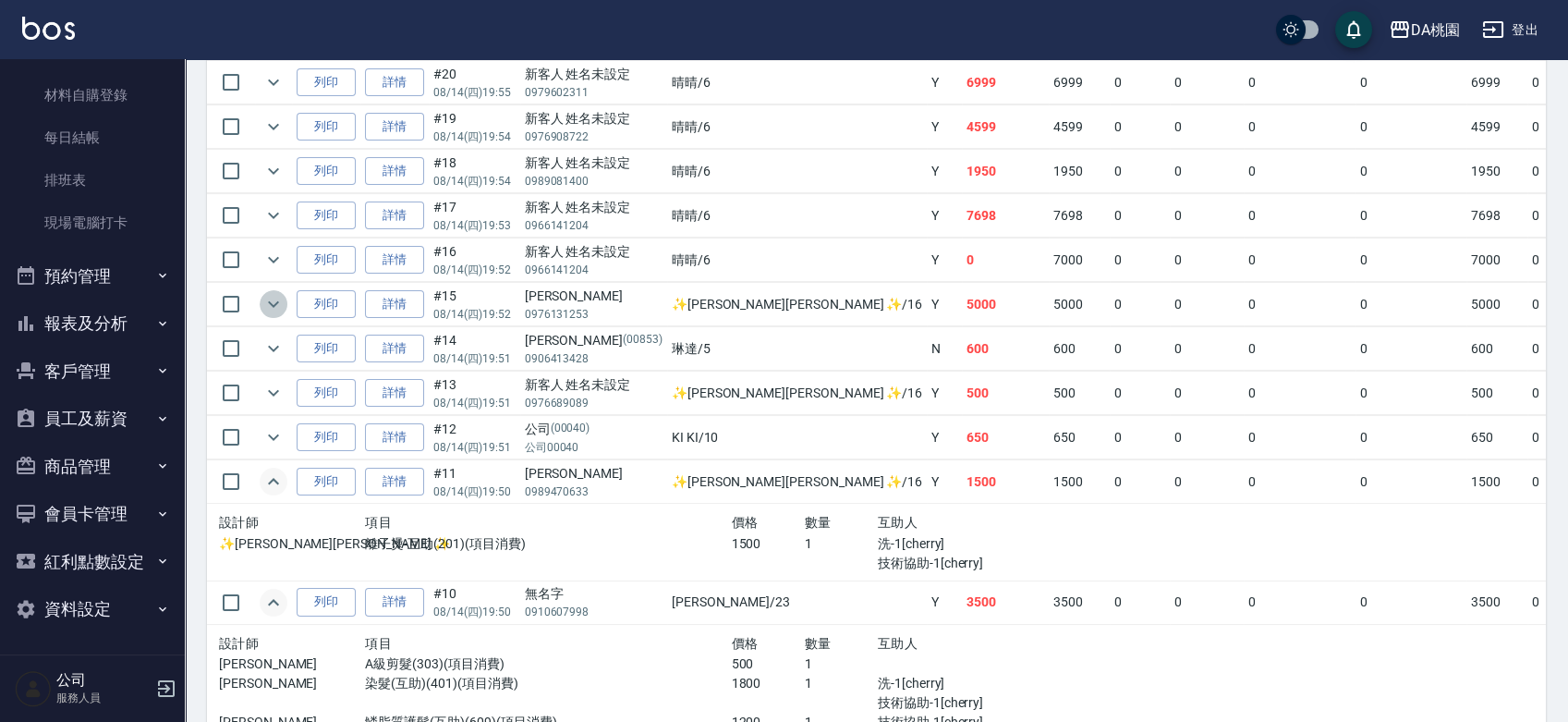
click at [273, 300] on icon "expand row" at bounding box center [273, 304] width 22 height 22
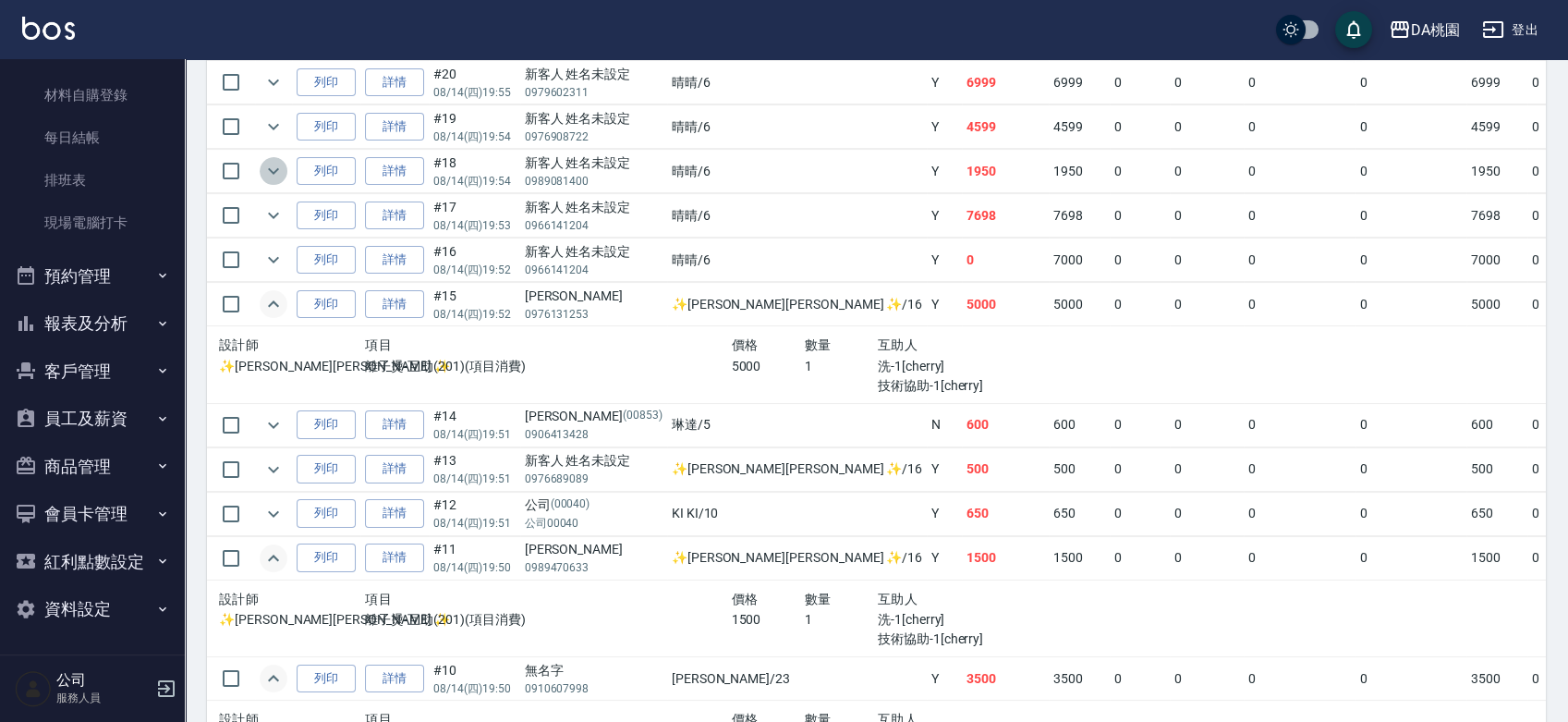
click at [281, 169] on icon "expand row" at bounding box center [273, 170] width 22 height 22
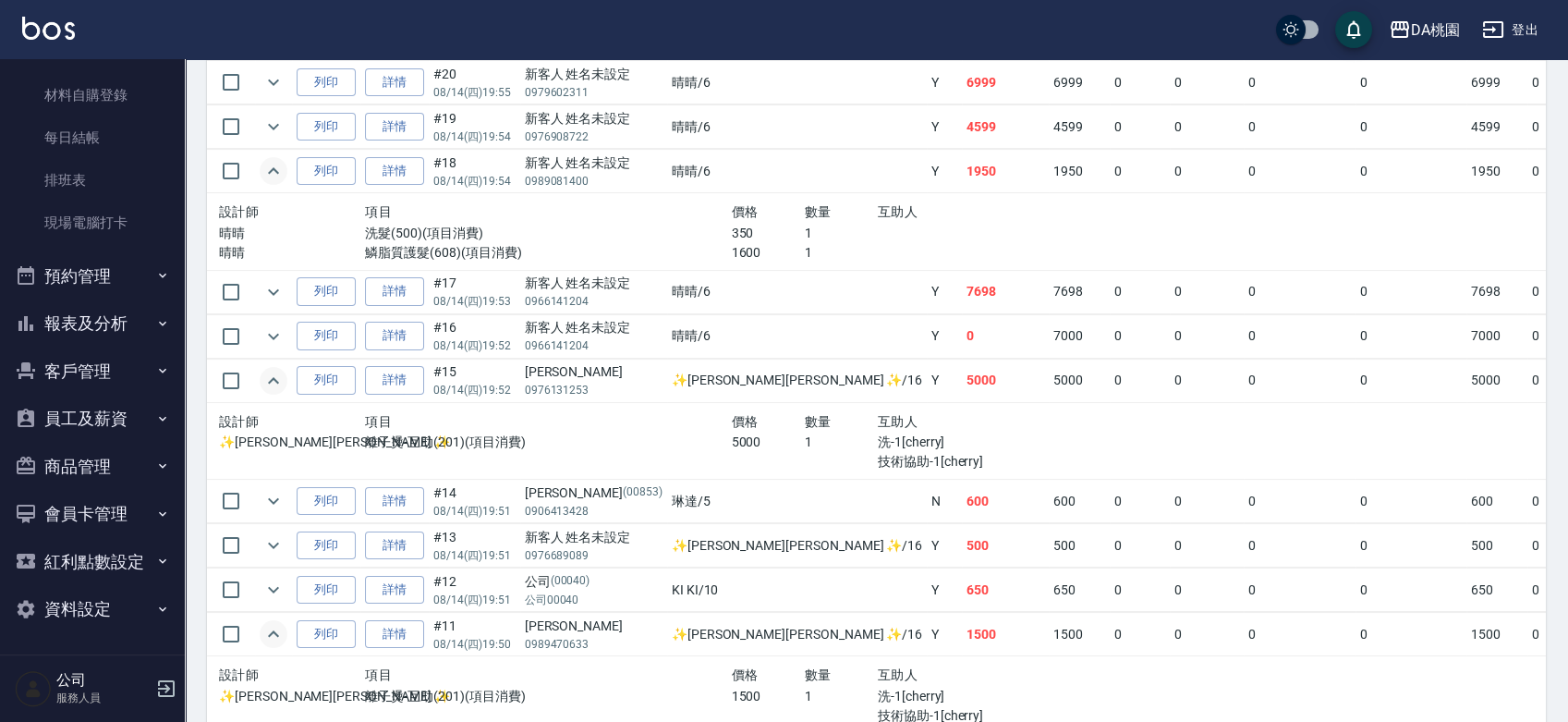
click at [281, 169] on icon "expand row" at bounding box center [273, 170] width 22 height 22
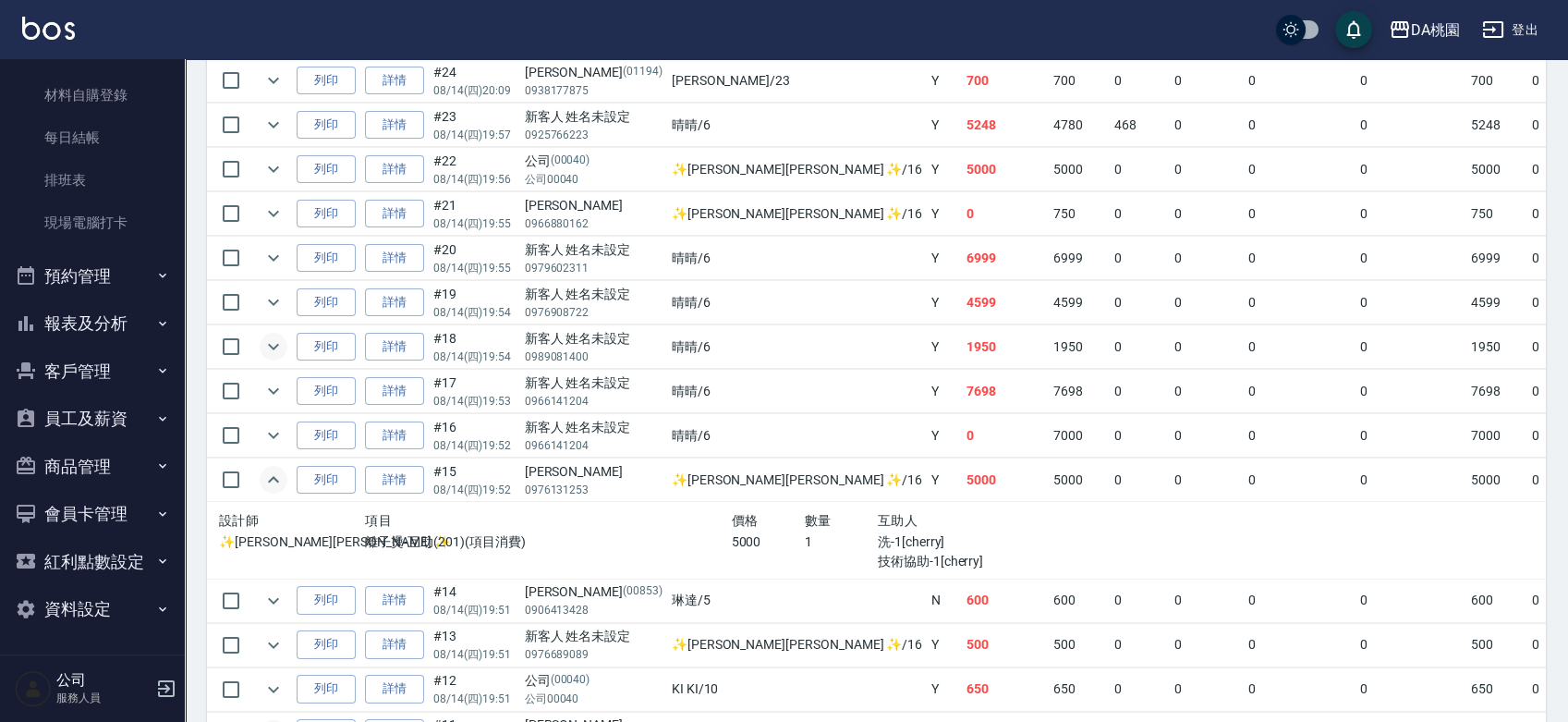
scroll to position [512, 0]
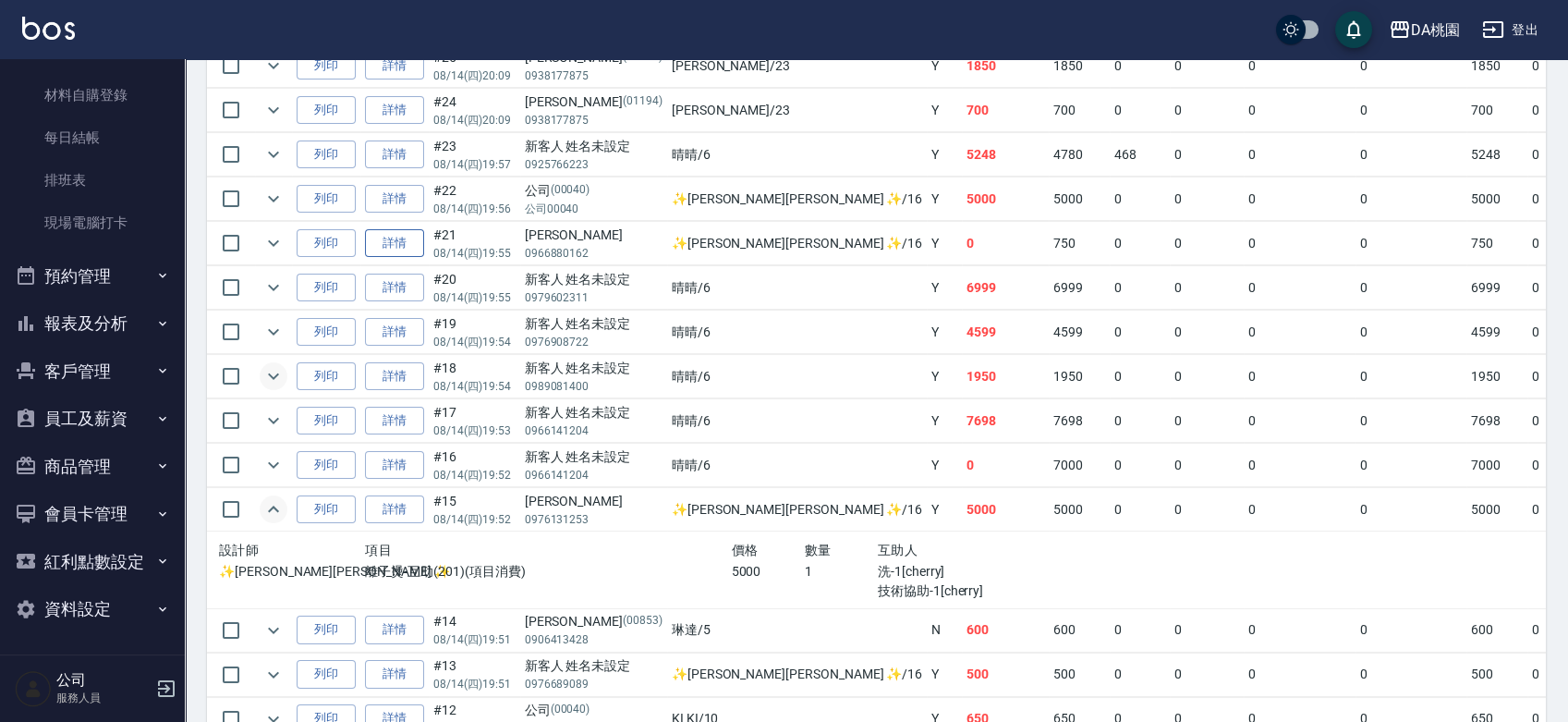
click at [414, 240] on link "詳情" at bounding box center [395, 244] width 59 height 28
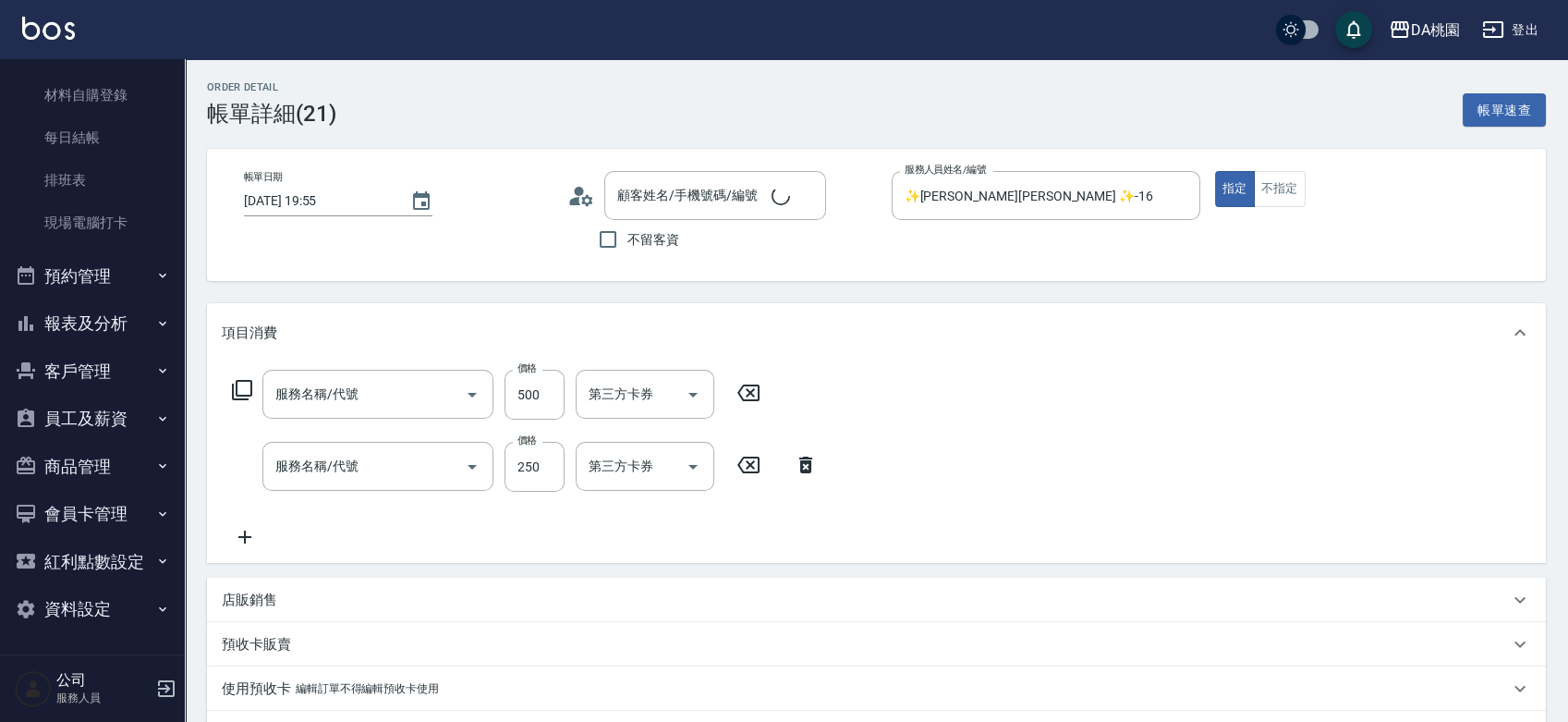
type input "2025/08/14 19:55"
type input "✨GARY蓋瑞 ✨-16"
type input "0"
type input "A級剪髮(303)"
type input "洗髮(500)"
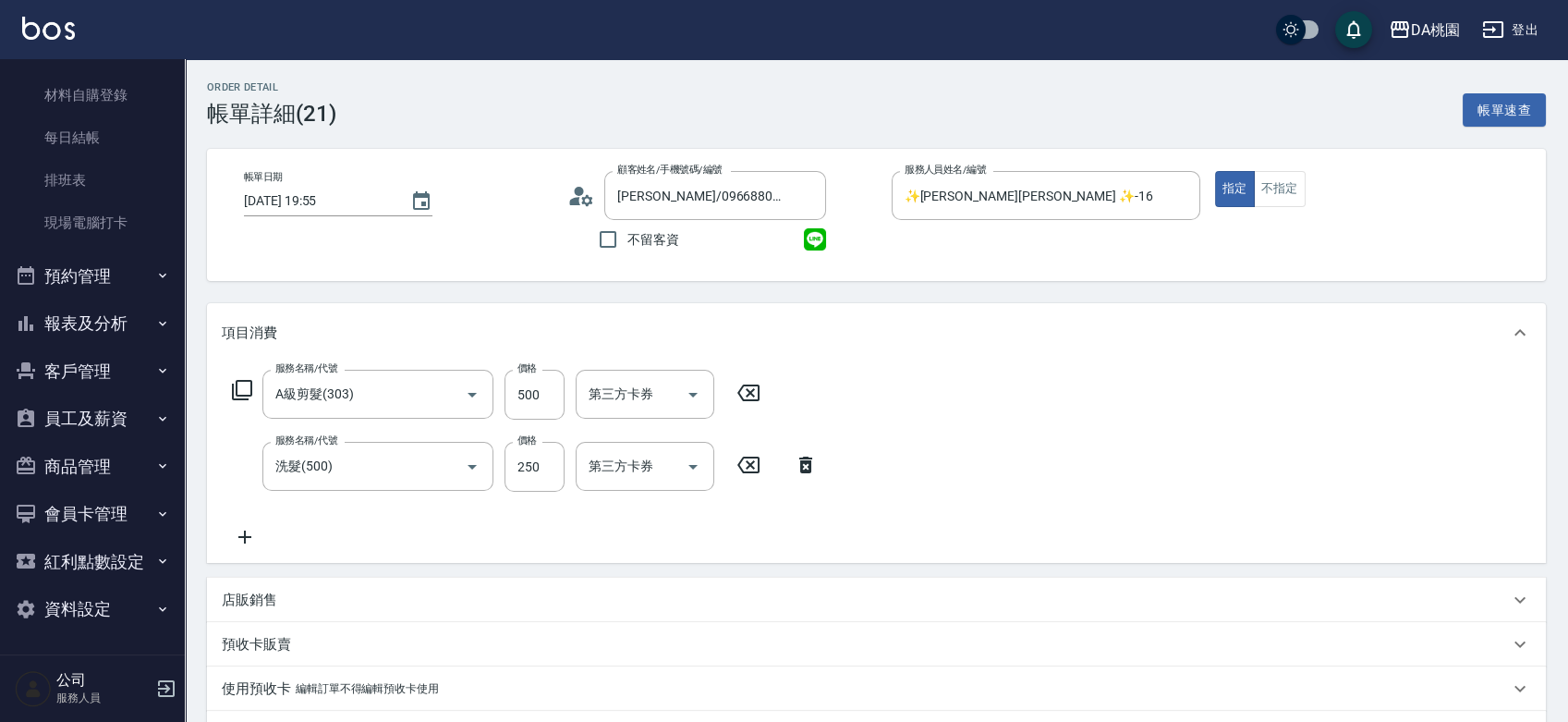
type input "鄭子峻/0966880162/null"
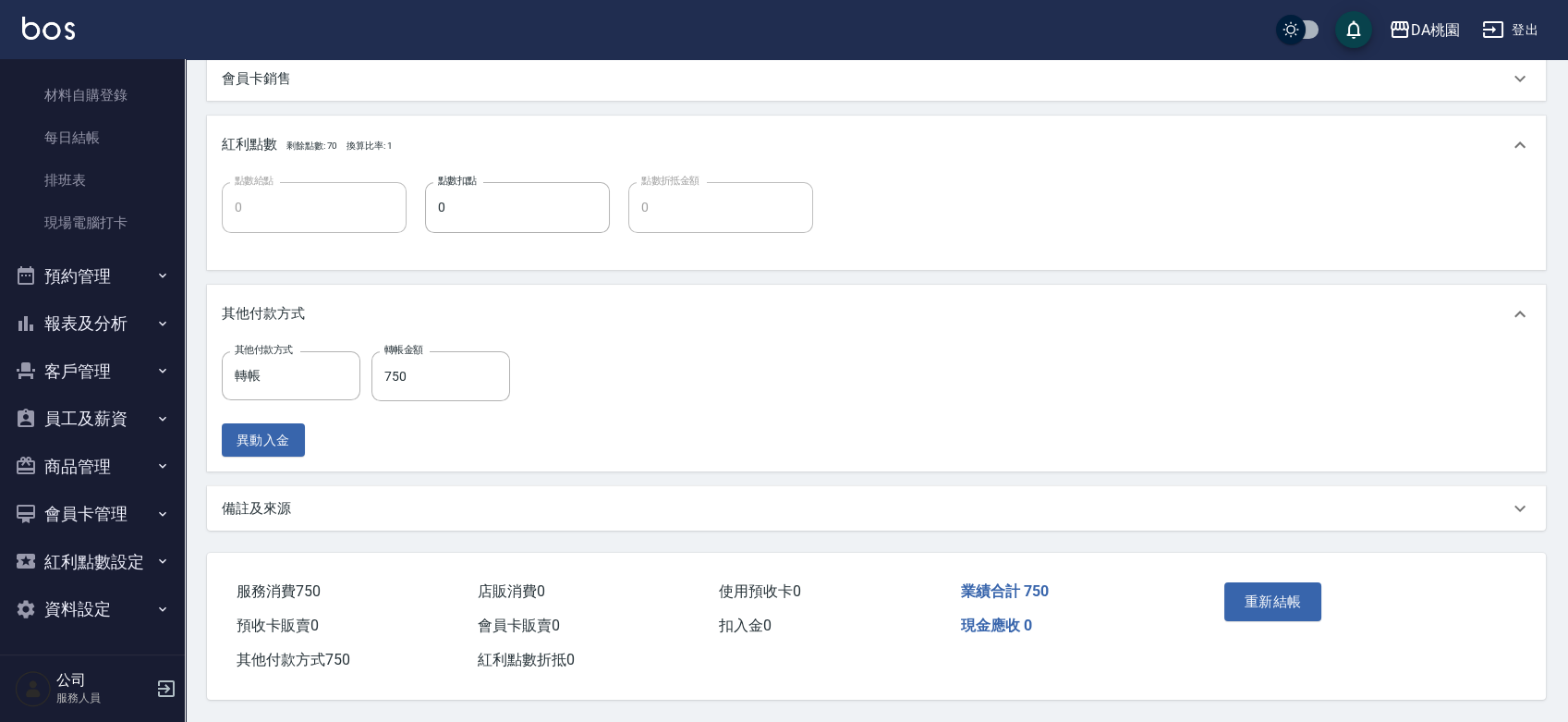
scroll to position [658, 0]
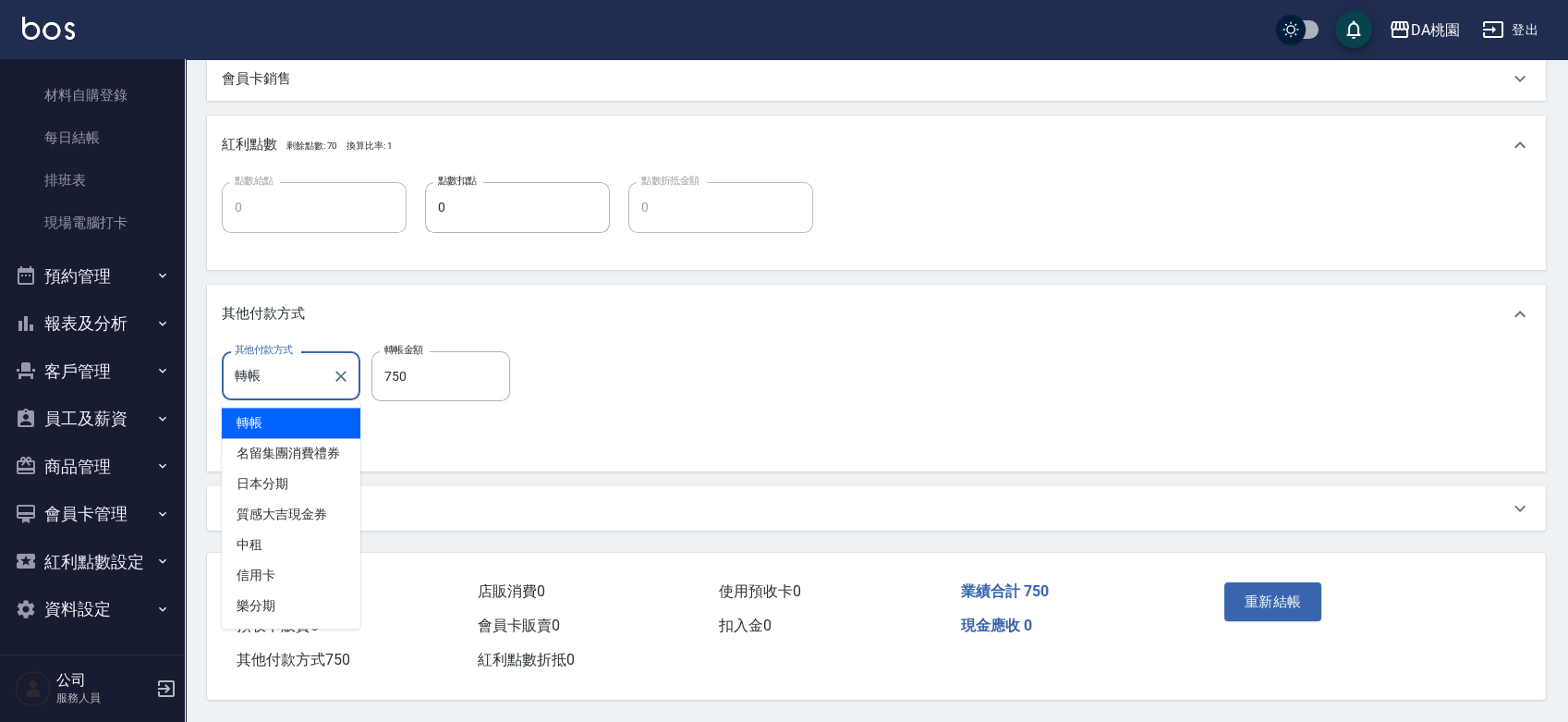
click at [269, 366] on input "轉帳" at bounding box center [277, 376] width 94 height 32
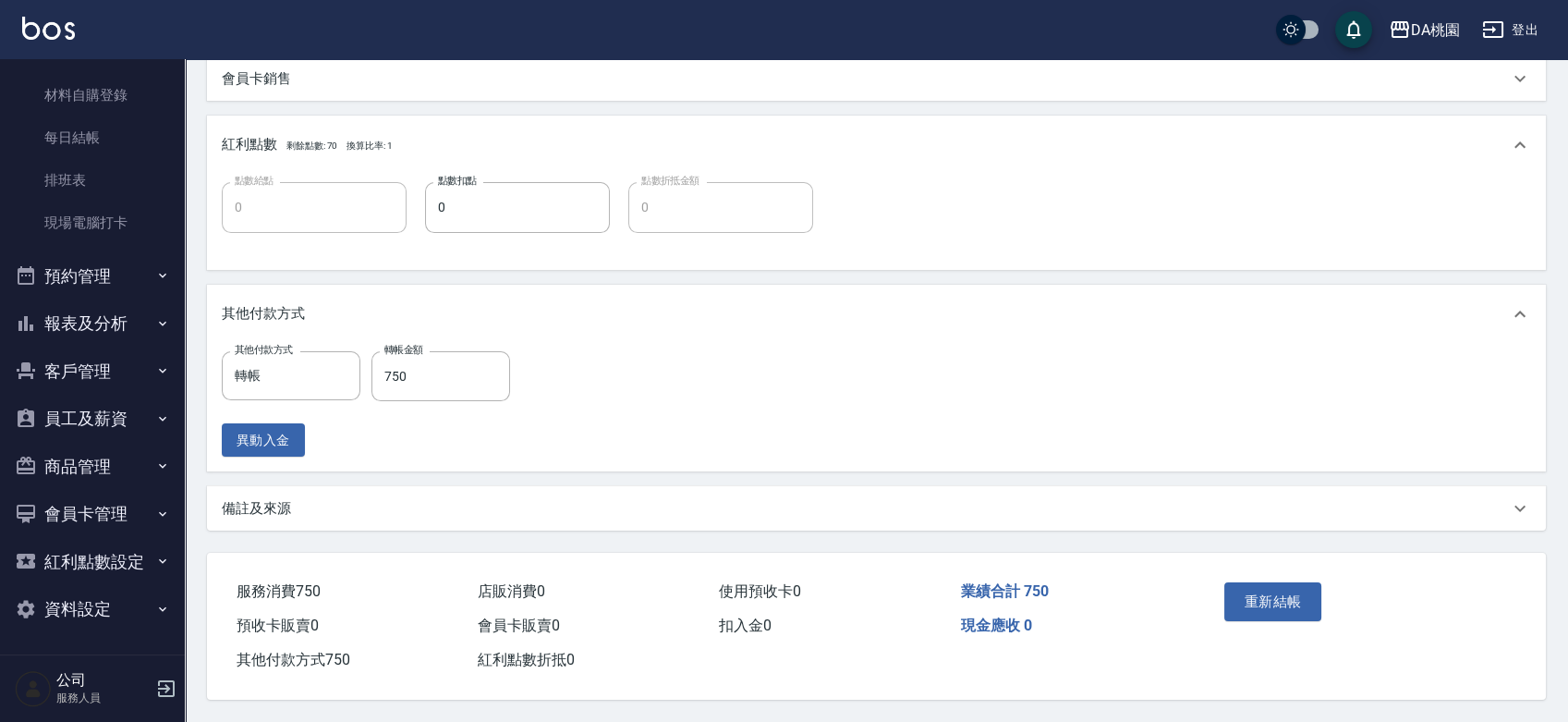
click at [903, 375] on div "其他付款方式 轉帳 其他付款方式 轉帳金額 750 轉帳金額 異動入金" at bounding box center [876, 404] width 1309 height 106
click at [1288, 583] on button "重新結帳" at bounding box center [1272, 602] width 98 height 39
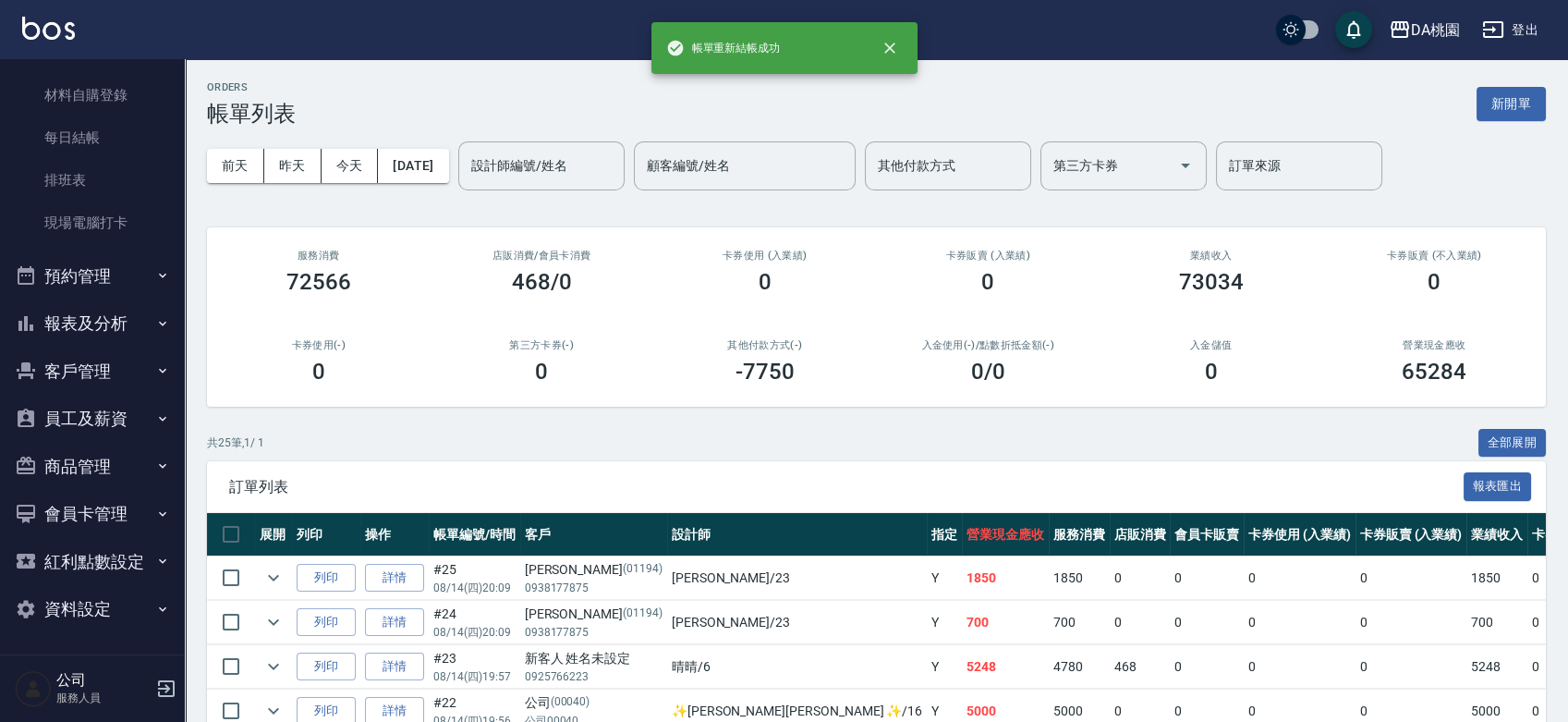
scroll to position [513, 0]
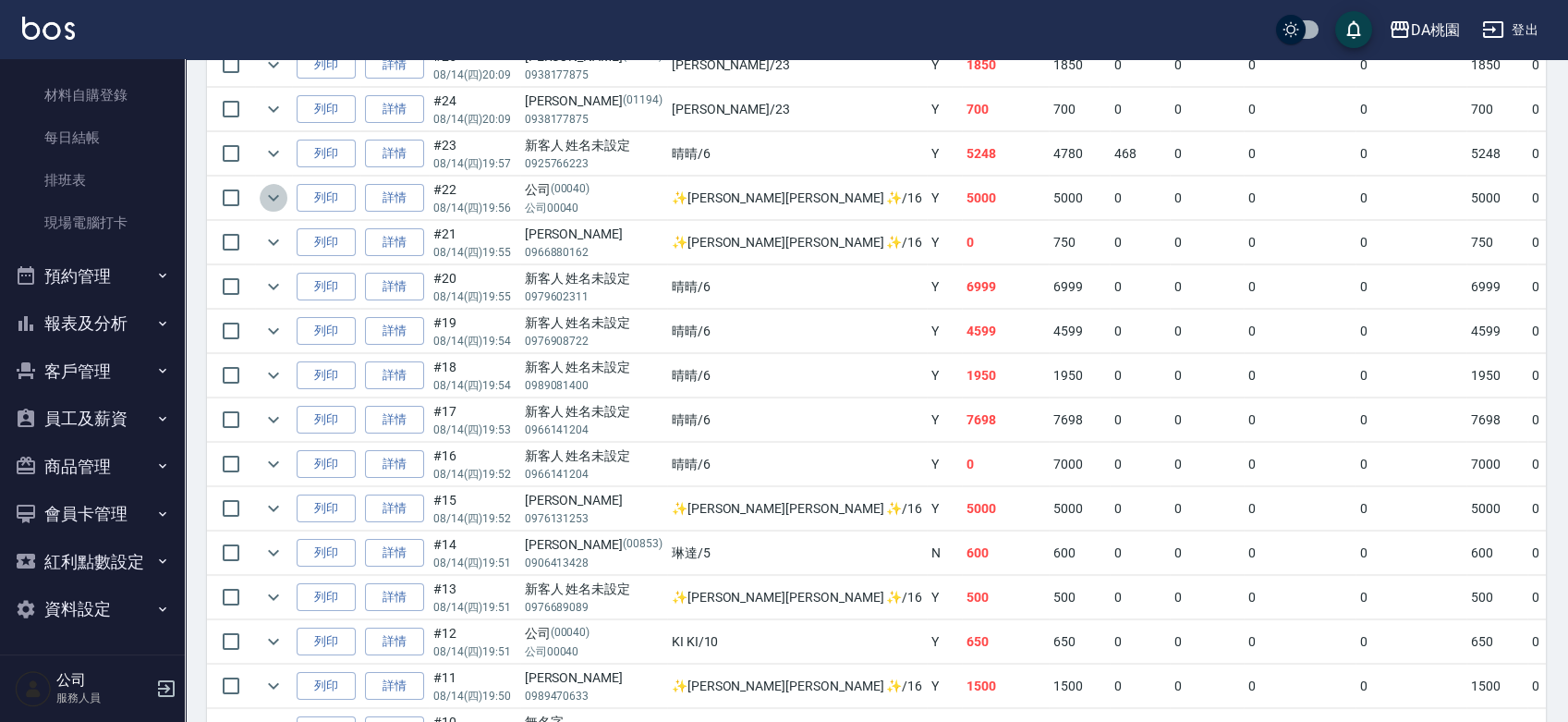
click at [267, 199] on icon "expand row" at bounding box center [273, 197] width 22 height 22
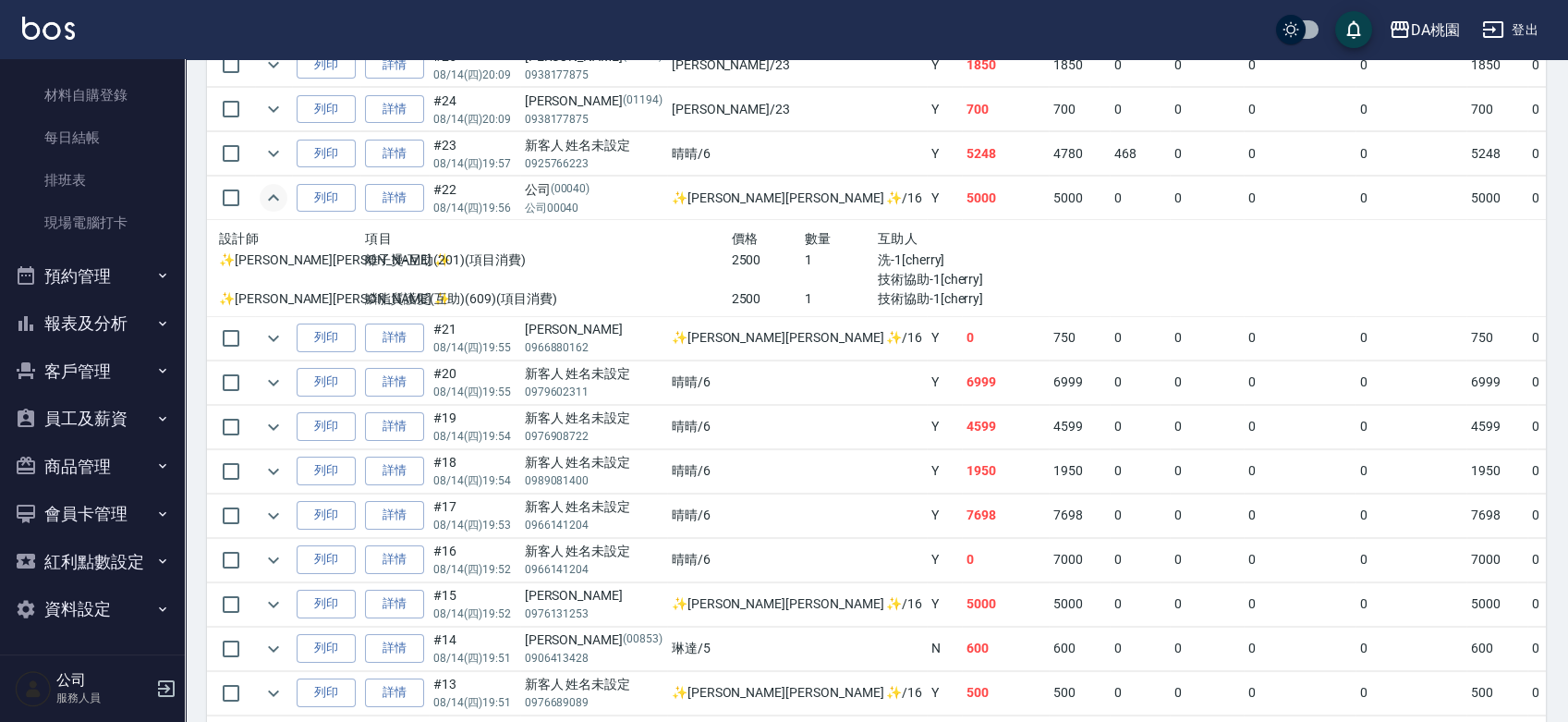
click at [278, 191] on icon "expand row" at bounding box center [273, 197] width 22 height 22
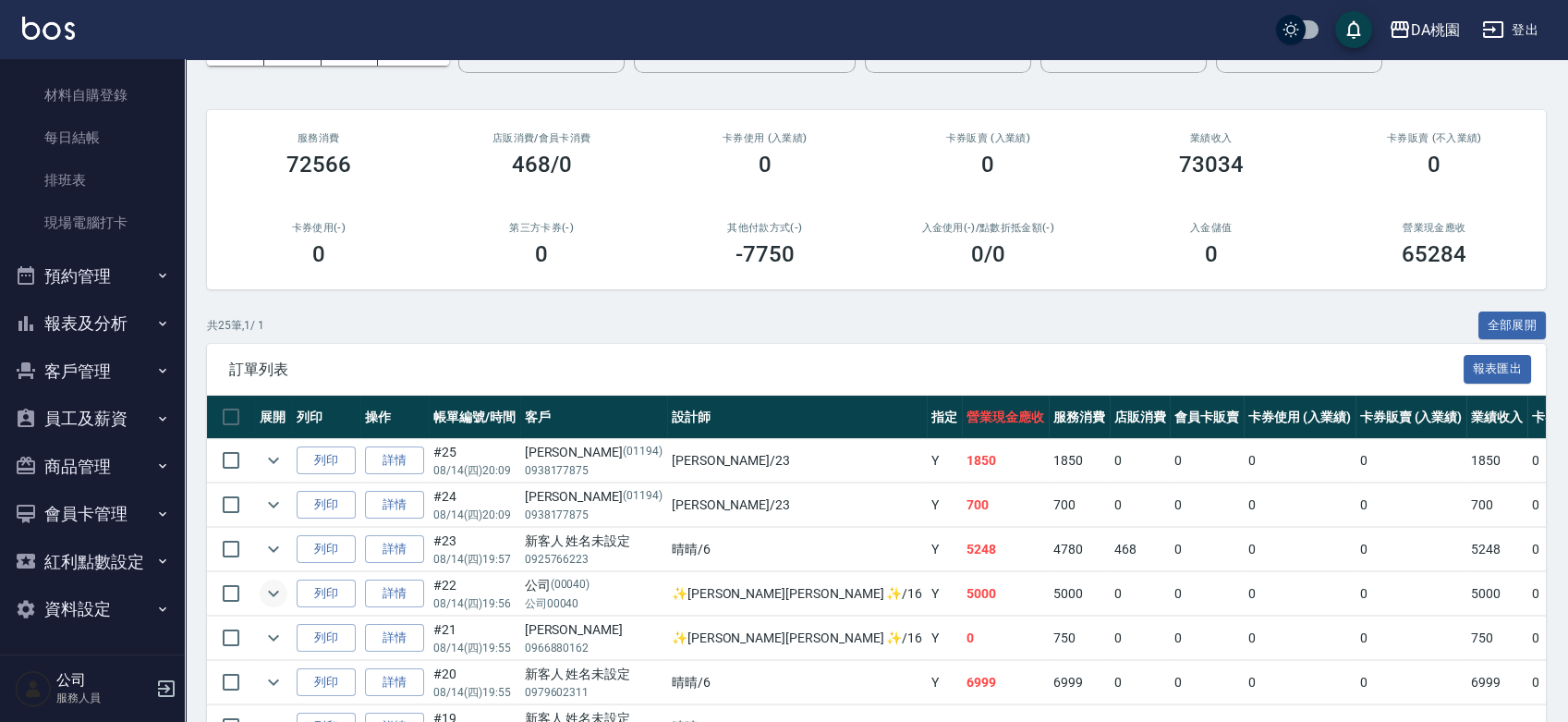
scroll to position [0, 0]
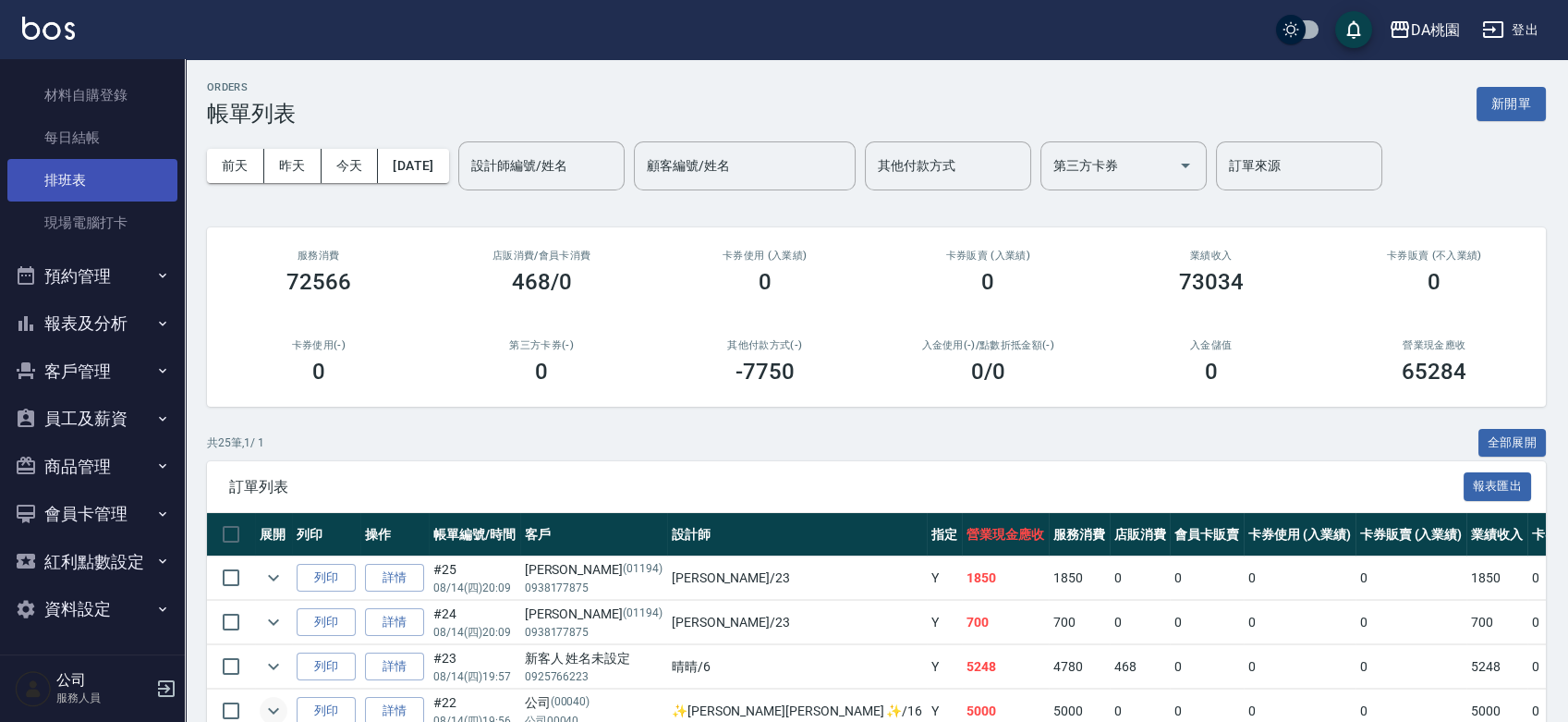
click at [104, 176] on link "排班表" at bounding box center [92, 180] width 170 height 43
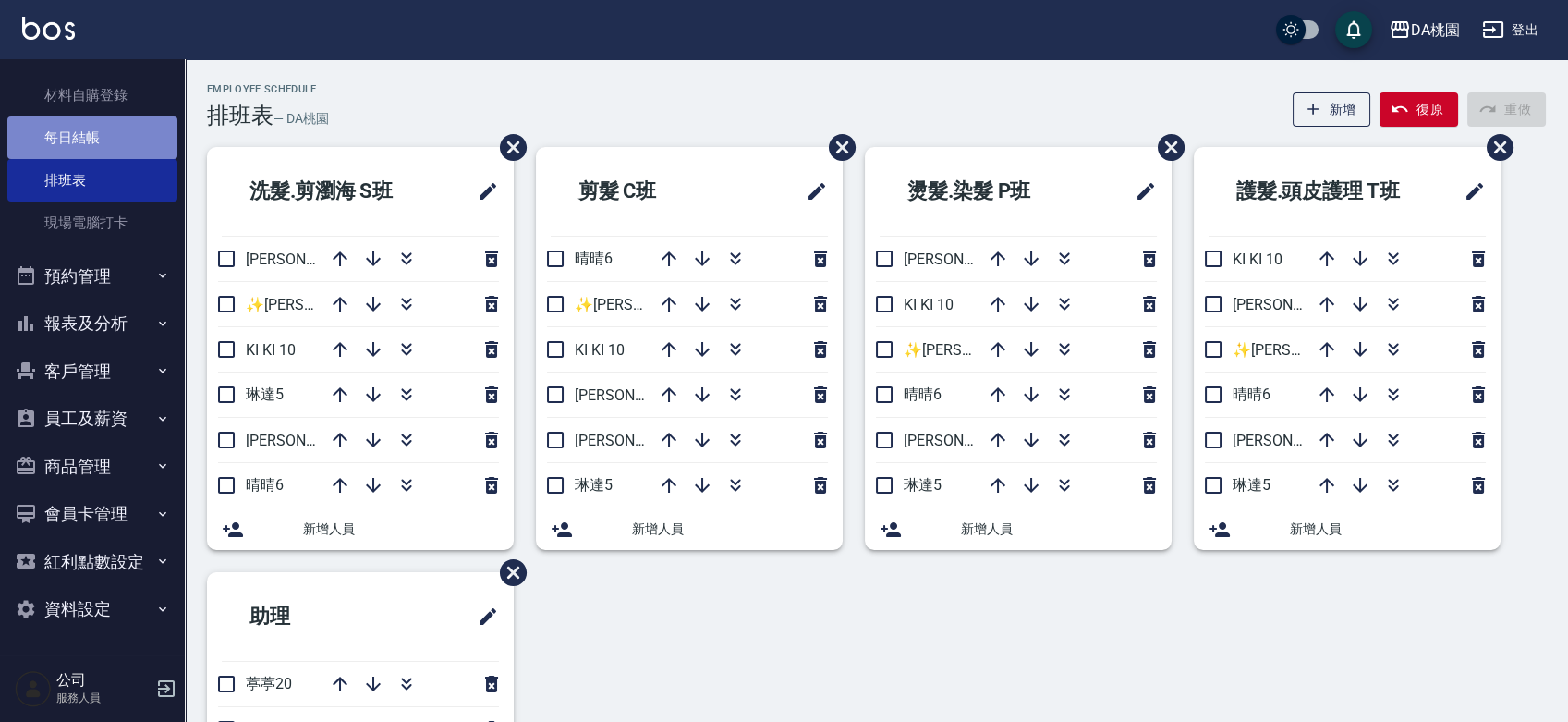
click at [125, 139] on link "每日結帳" at bounding box center [92, 138] width 170 height 43
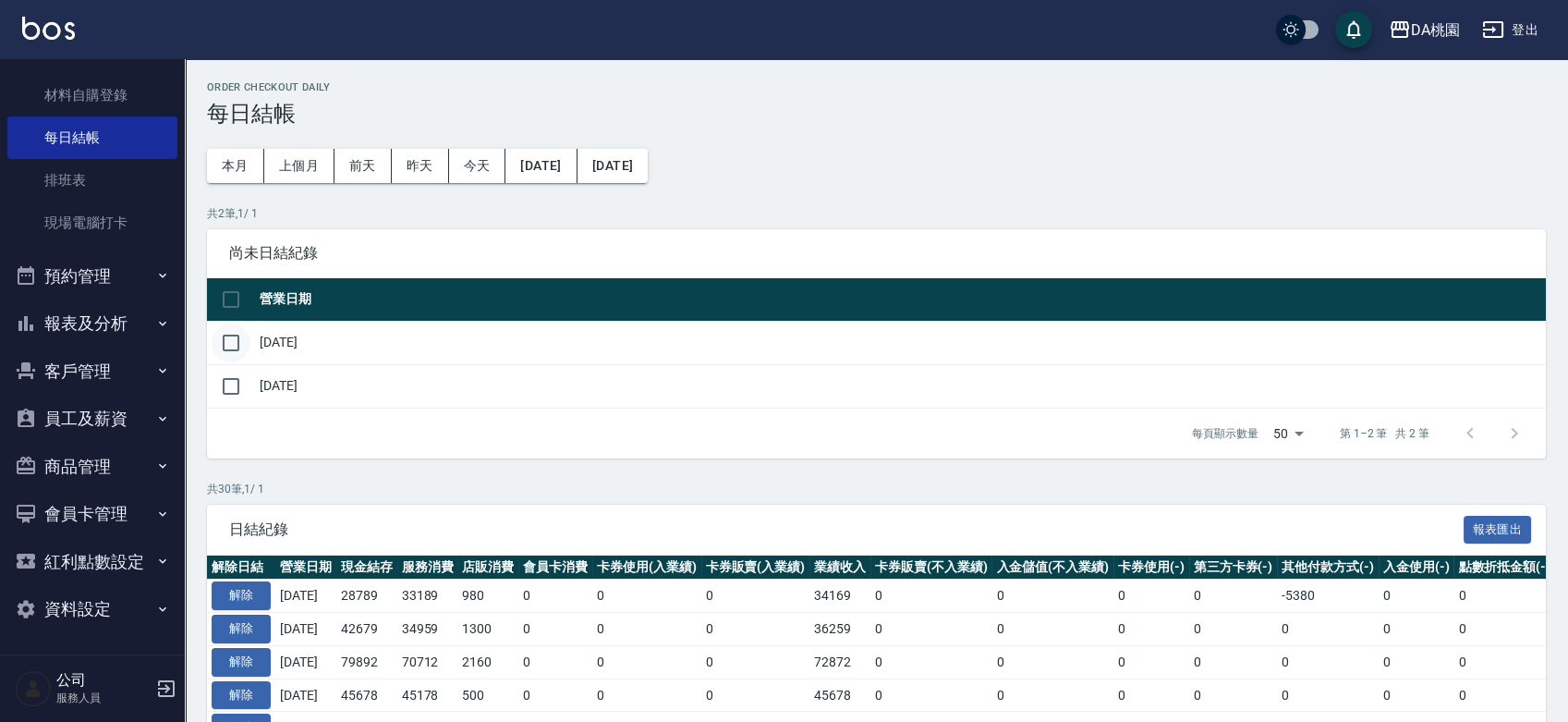
click at [231, 338] on input "checkbox" at bounding box center [231, 342] width 39 height 39
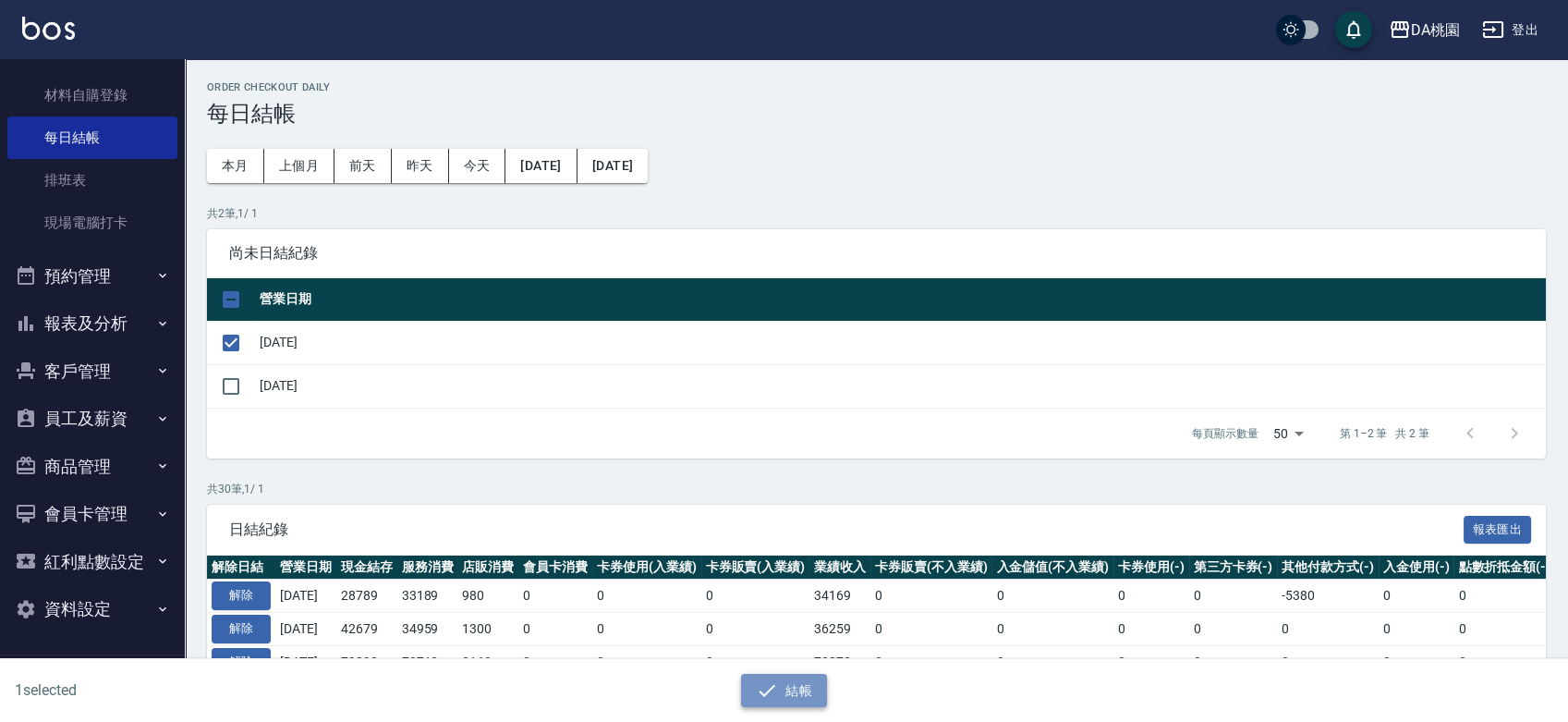
click at [763, 681] on icon "button" at bounding box center [766, 690] width 22 height 22
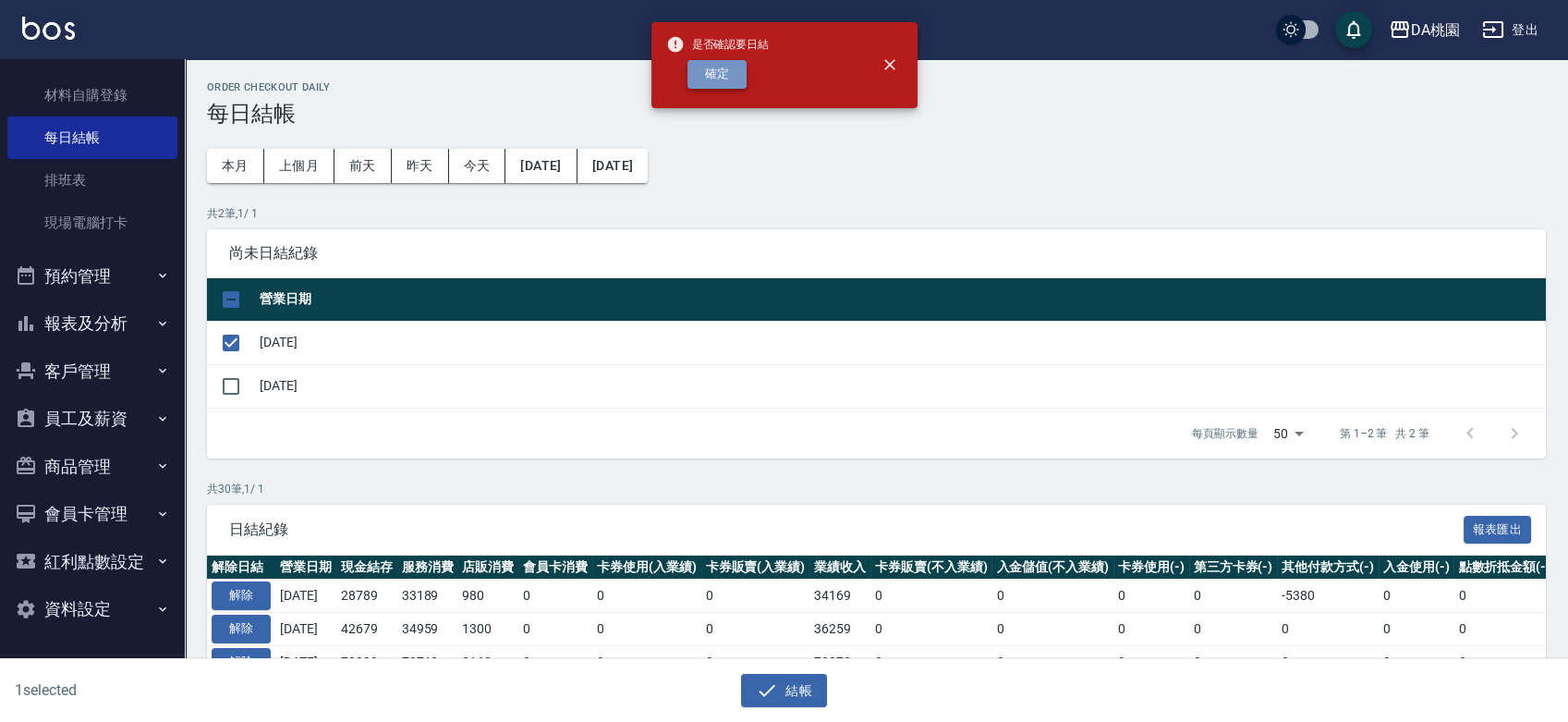
click at [721, 82] on button "確定" at bounding box center [717, 74] width 59 height 28
checkbox input "false"
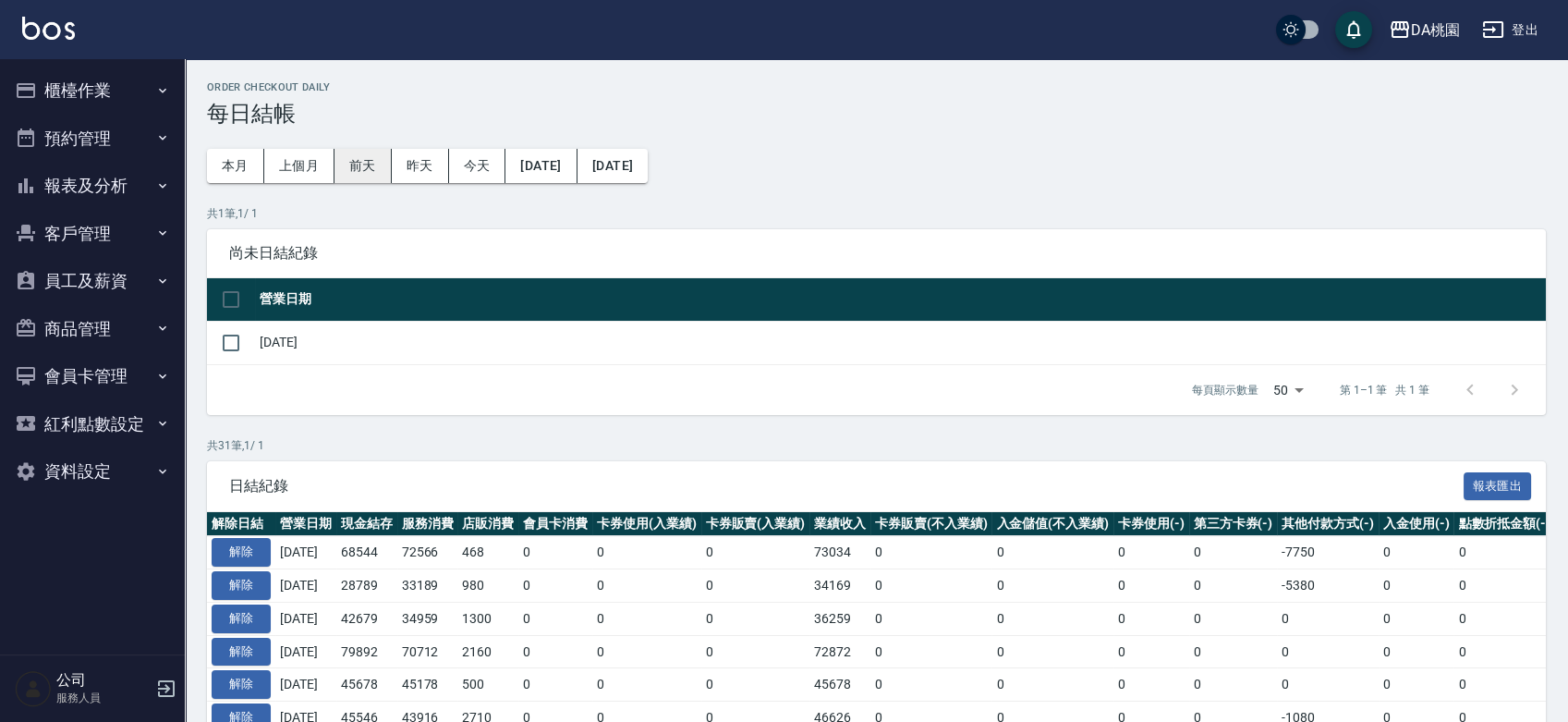
click at [359, 163] on button "前天" at bounding box center [363, 166] width 57 height 34
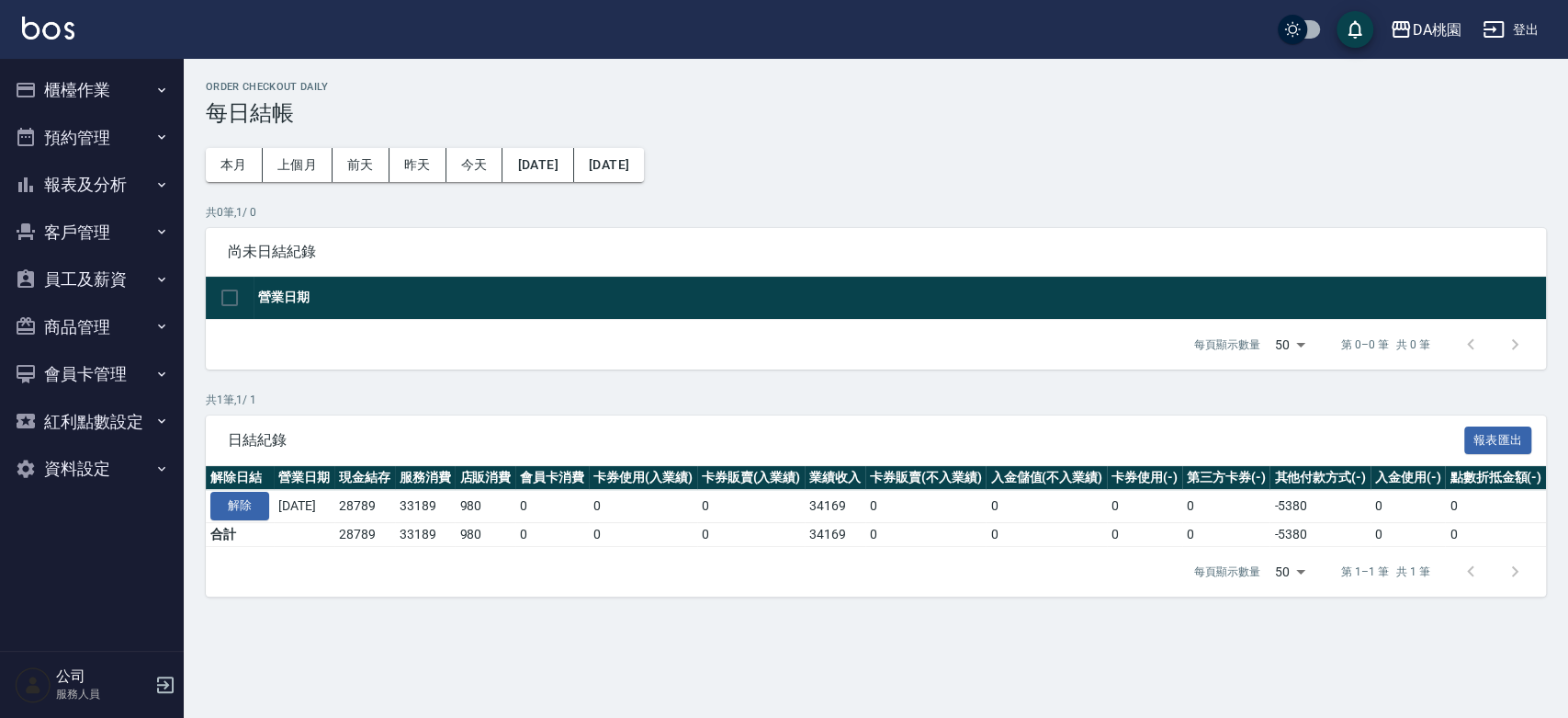
click at [84, 88] on button "櫃檯作業" at bounding box center [91, 90] width 169 height 48
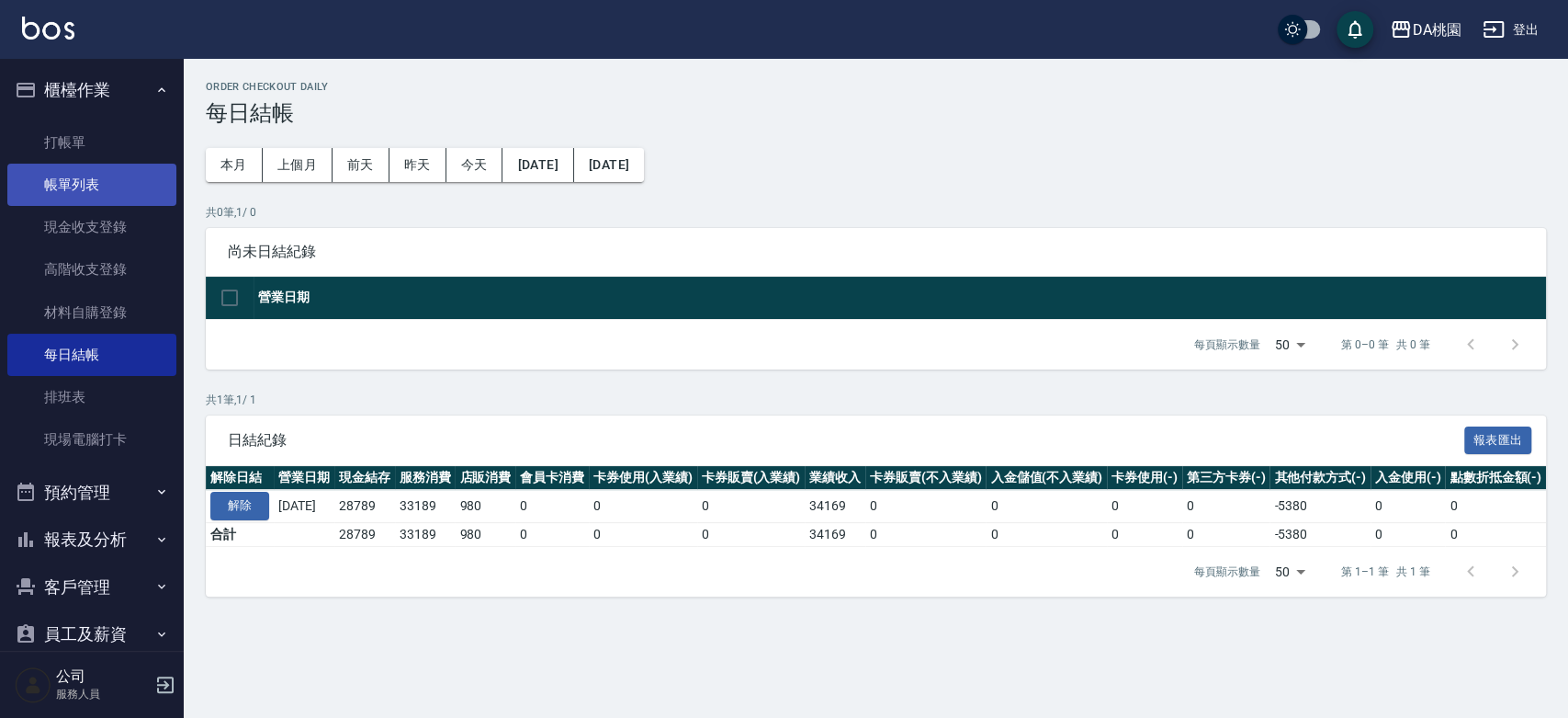
click at [82, 180] on link "帳單列表" at bounding box center [91, 184] width 169 height 42
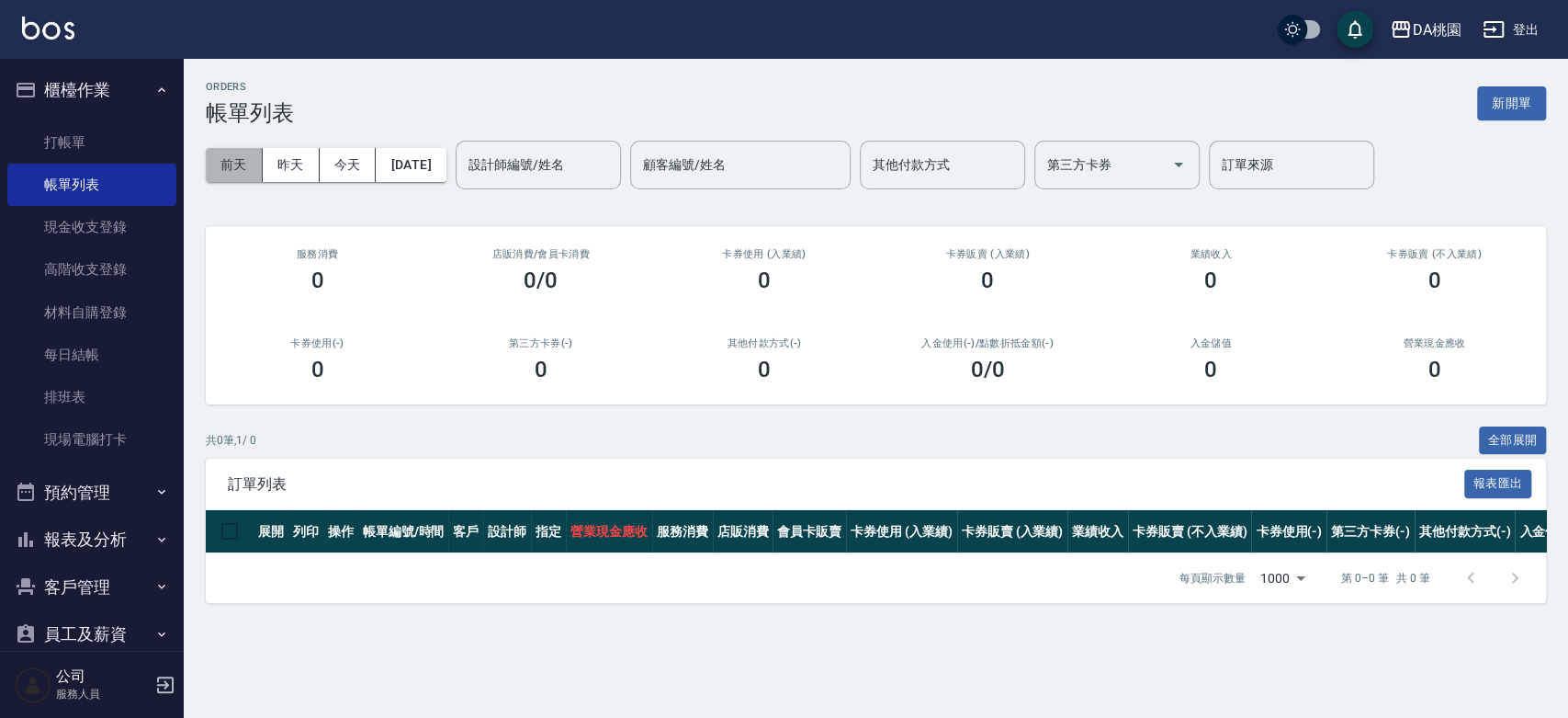
click at [247, 162] on button "前天" at bounding box center [234, 165] width 57 height 34
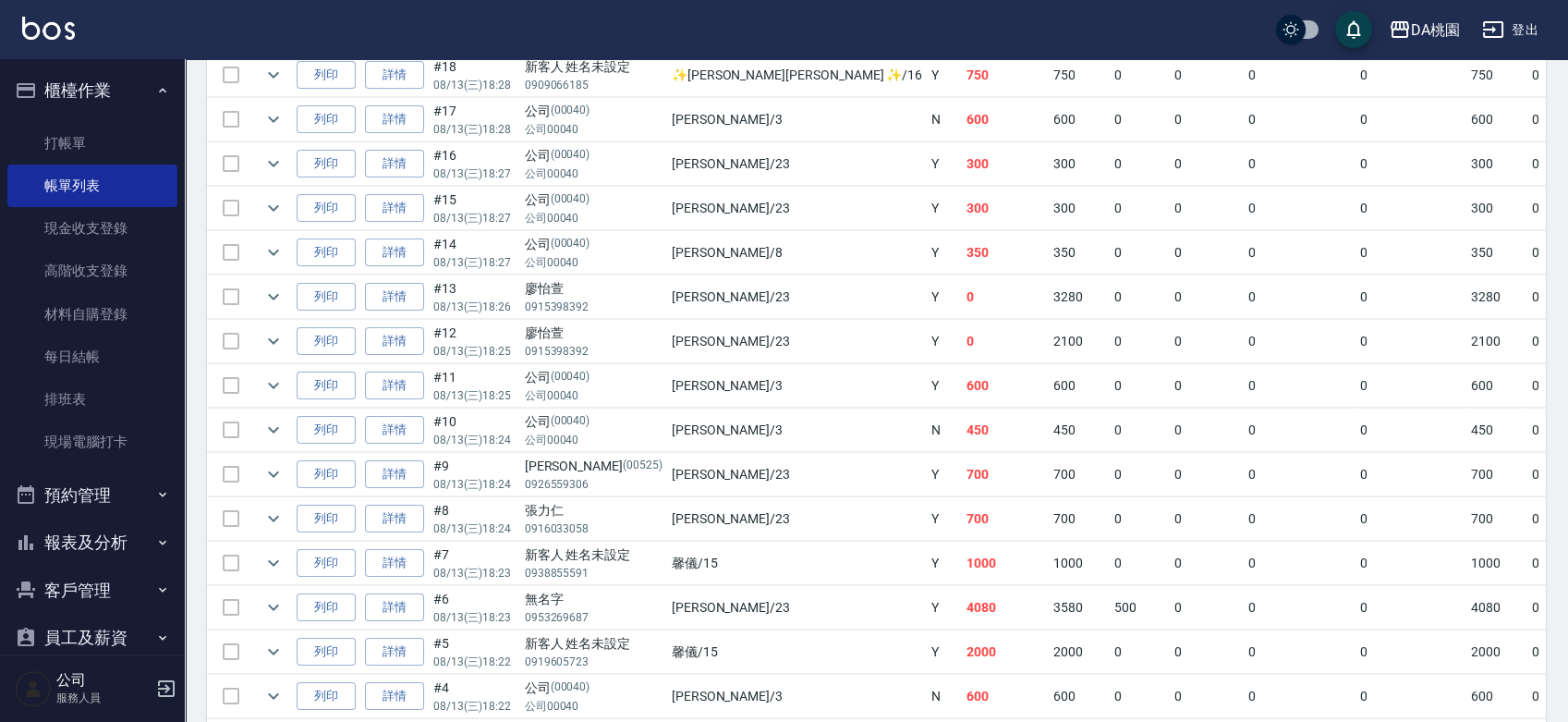
scroll to position [981, 0]
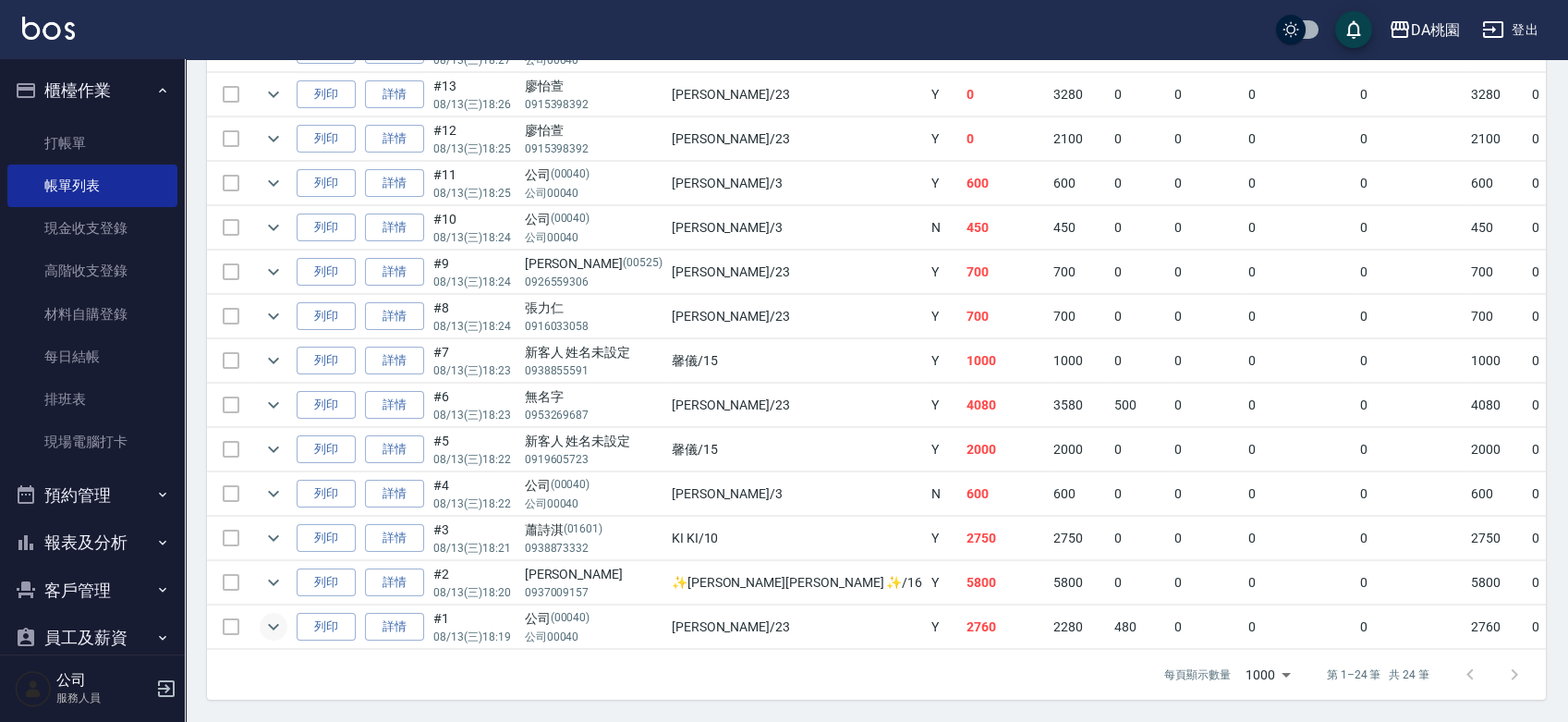
click at [285, 613] on button "expand row" at bounding box center [273, 626] width 28 height 28
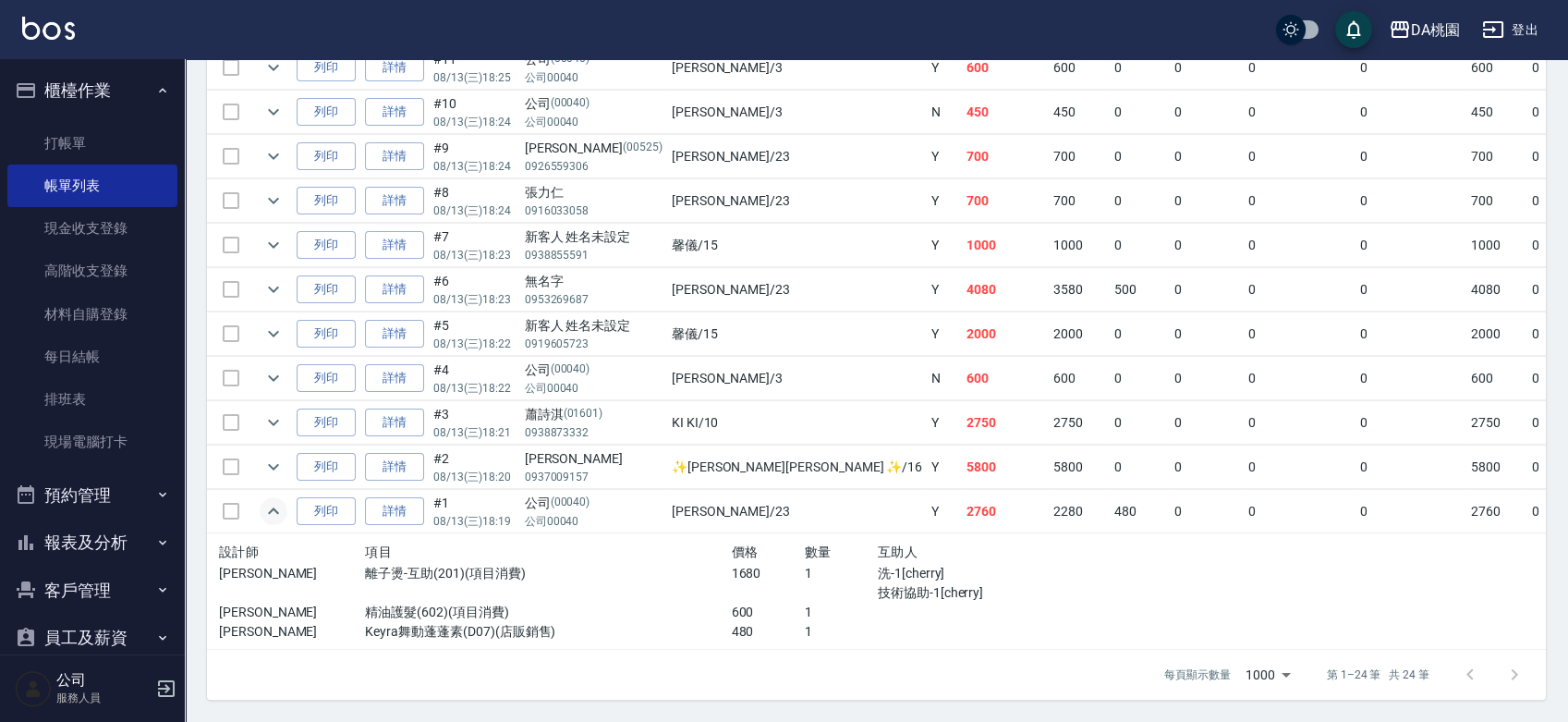
scroll to position [1096, 0]
click at [110, 353] on link "每日結帳" at bounding box center [92, 357] width 170 height 43
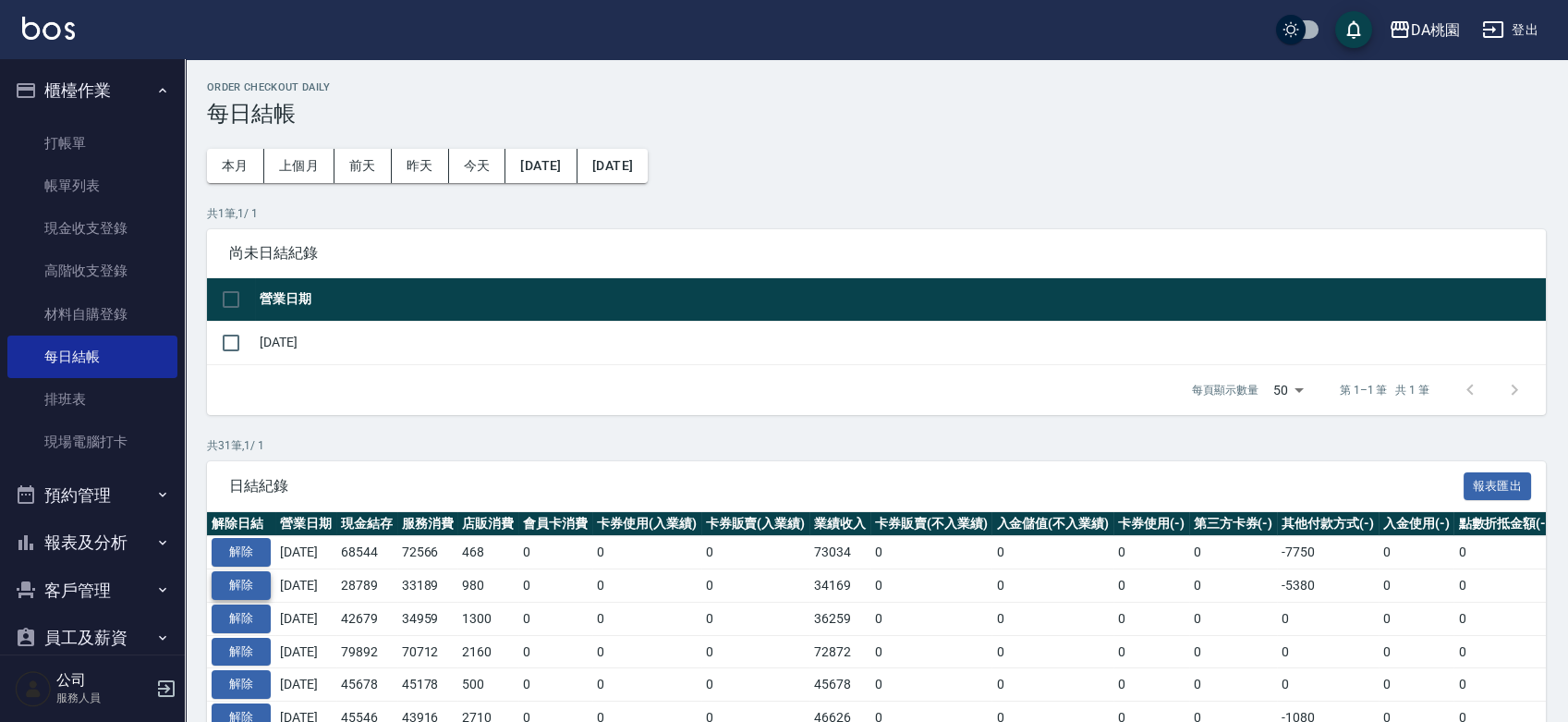
click at [256, 579] on button "解除" at bounding box center [241, 585] width 59 height 28
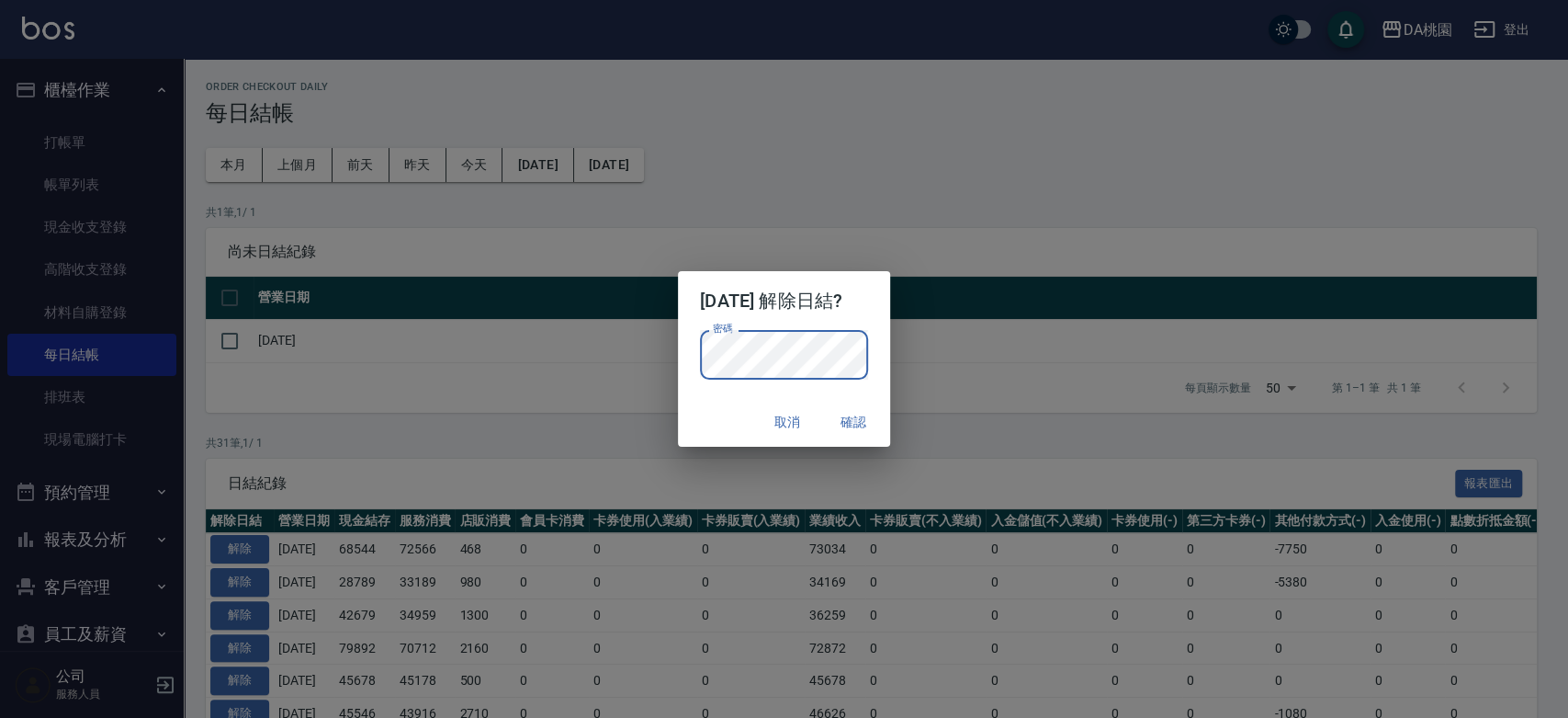
click at [867, 358] on p "密碼 密碼" at bounding box center [784, 355] width 168 height 50
click at [867, 422] on button "確認" at bounding box center [853, 423] width 58 height 34
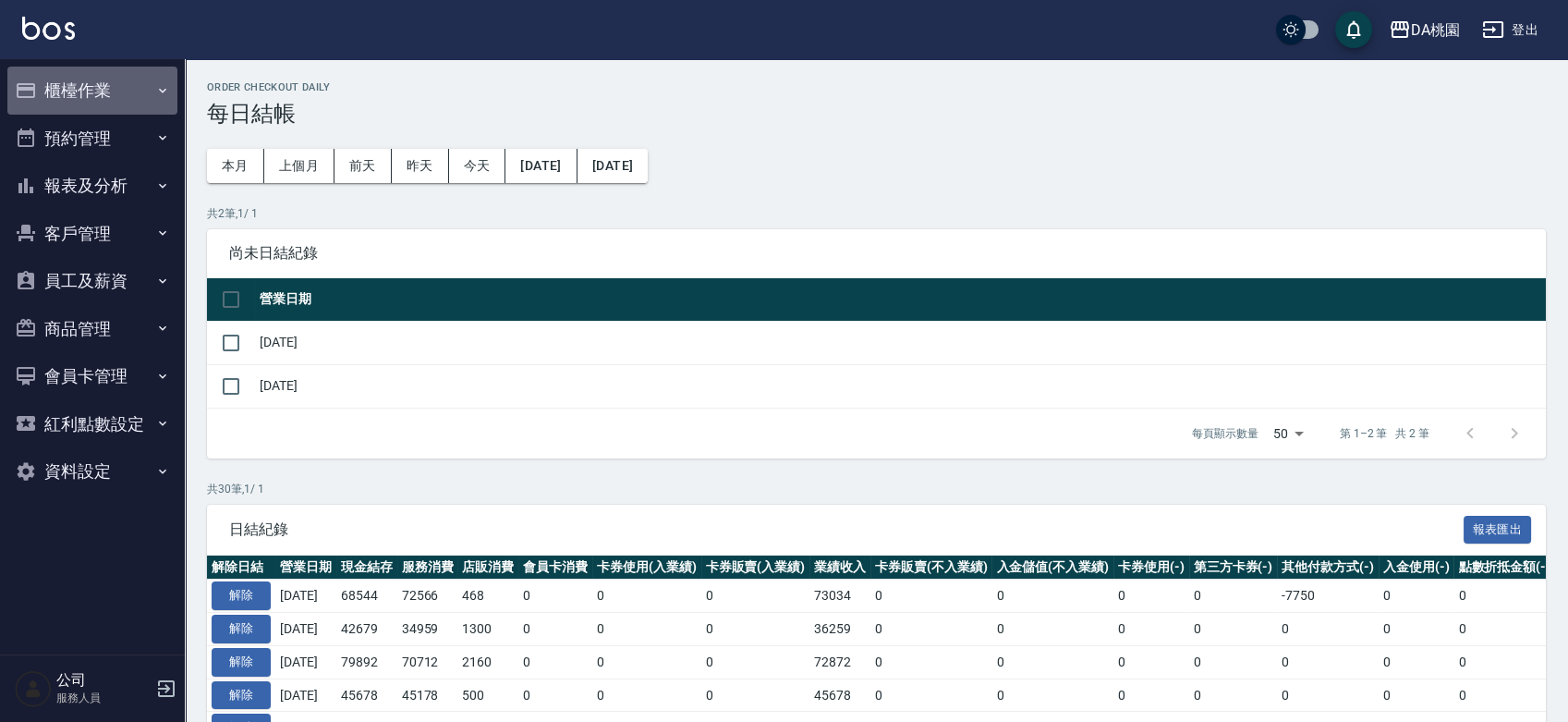
click at [74, 84] on button "櫃檯作業" at bounding box center [92, 90] width 170 height 48
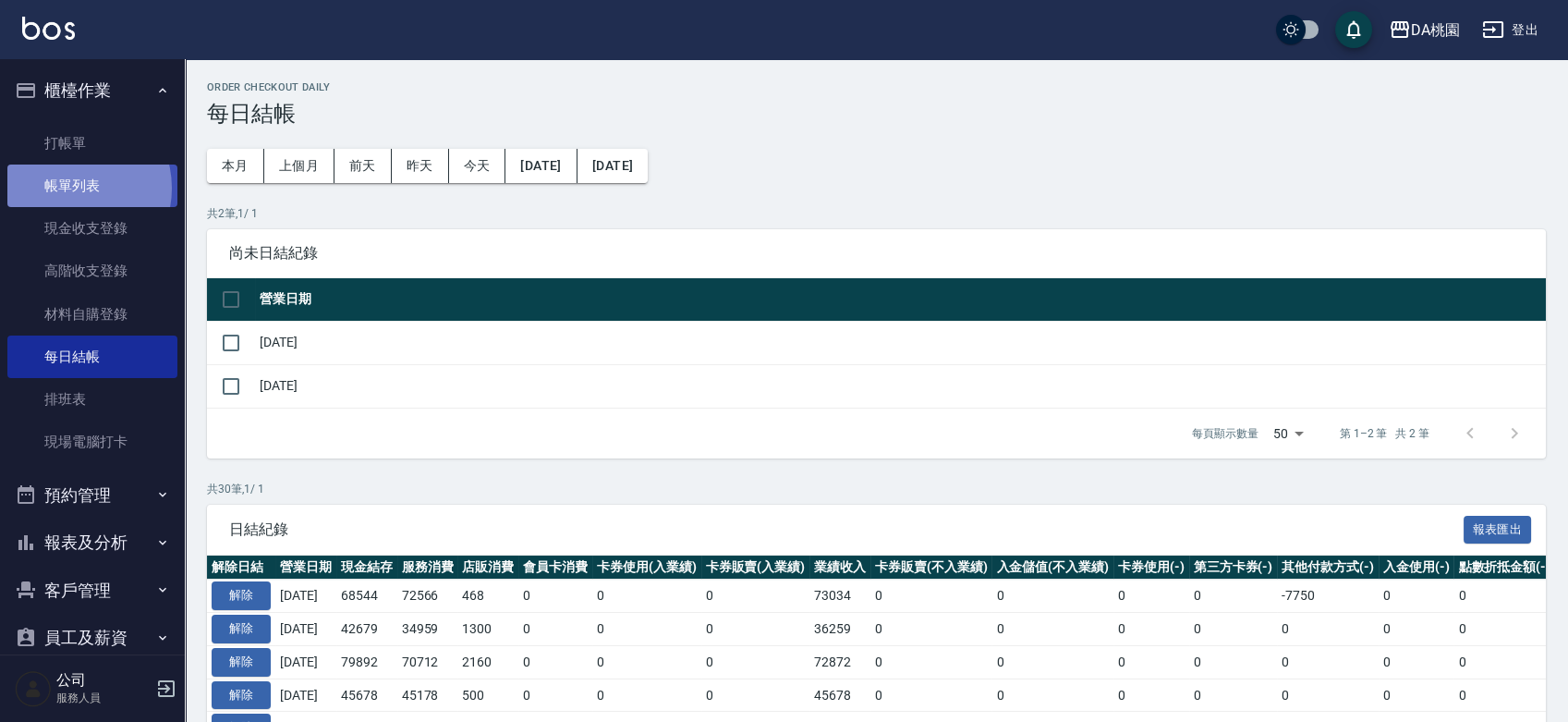
click at [72, 189] on link "帳單列表" at bounding box center [92, 185] width 170 height 43
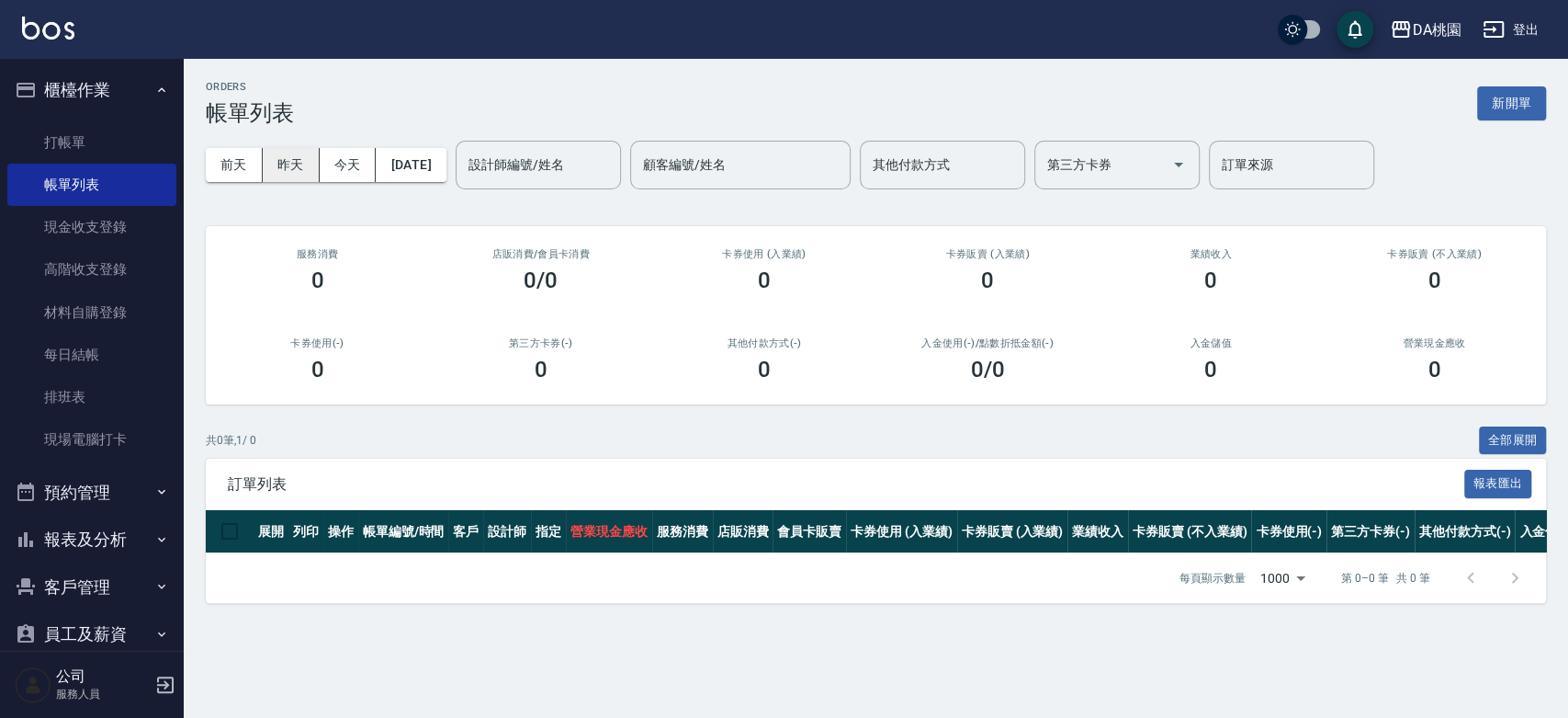
click at [263, 158] on button "昨天" at bounding box center [291, 165] width 57 height 34
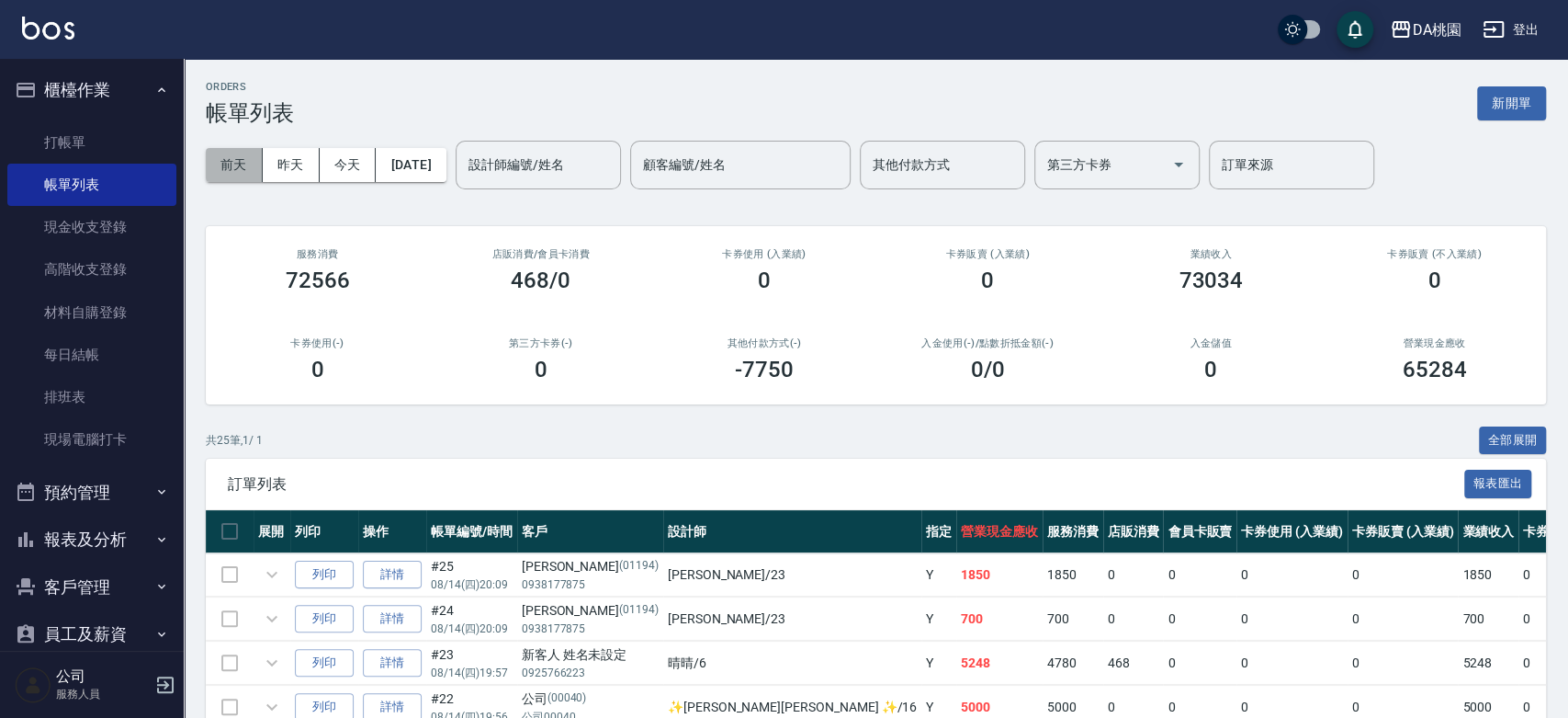
click at [255, 159] on button "前天" at bounding box center [234, 165] width 57 height 34
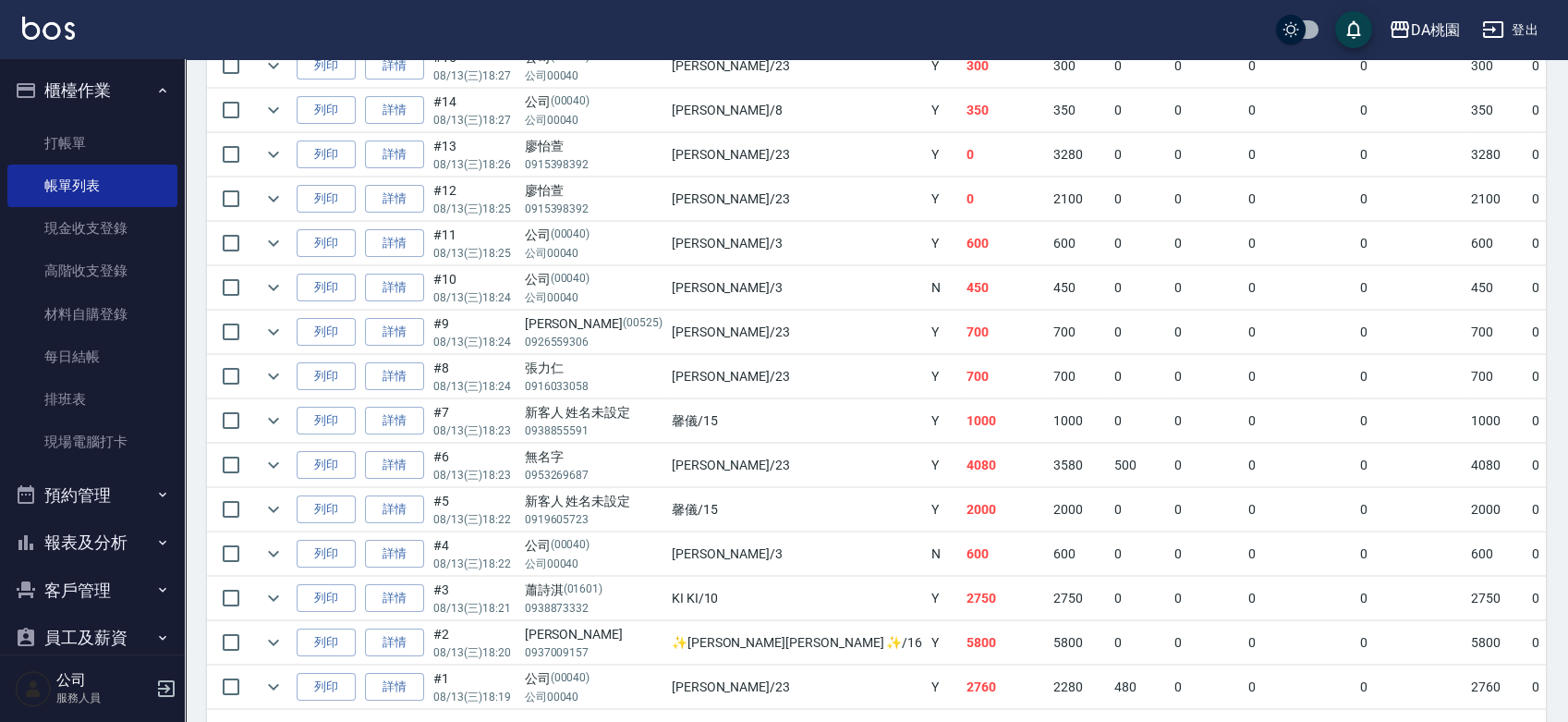
scroll to position [981, 0]
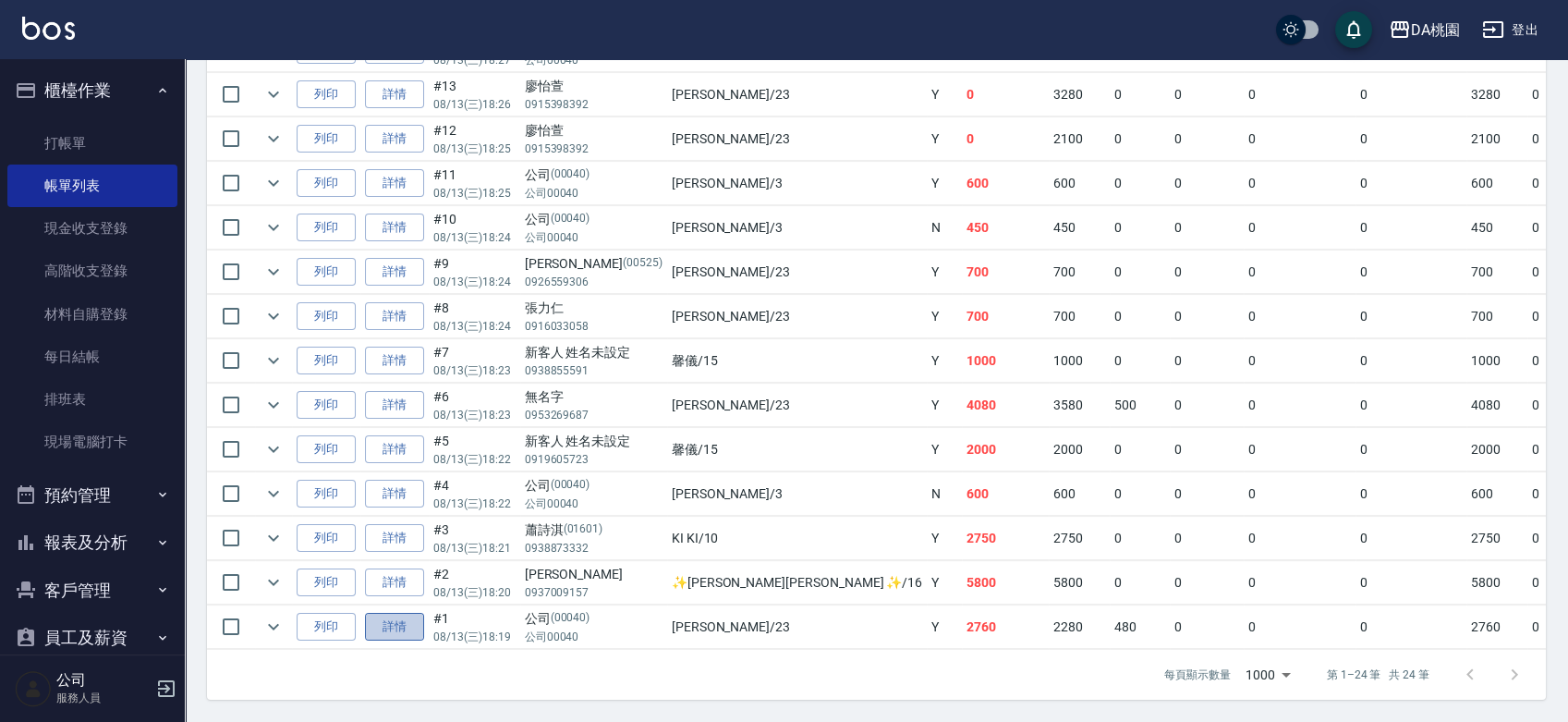
click at [397, 613] on link "詳情" at bounding box center [395, 627] width 59 height 28
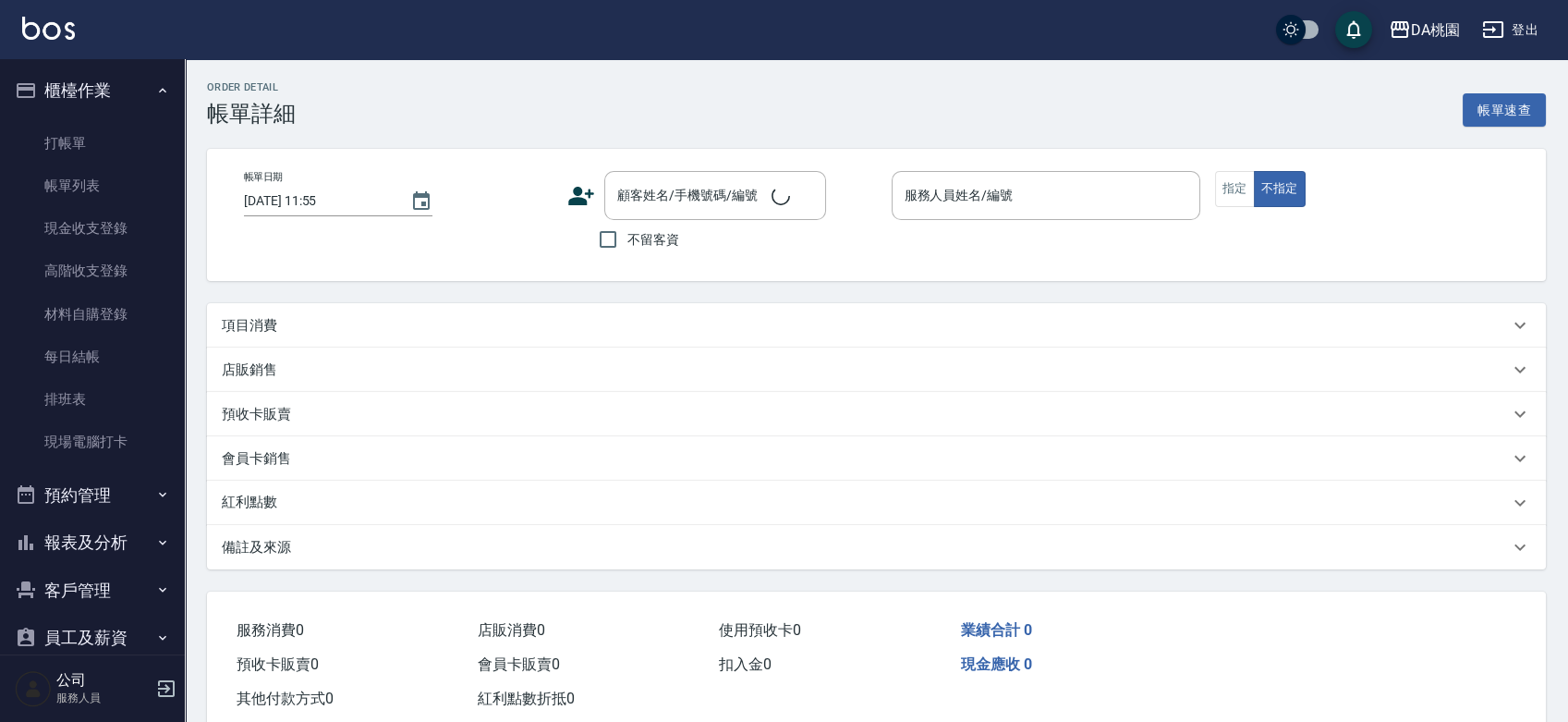
type input "2025/08/13 18:19"
type input "亞瑟 -23"
type input "270"
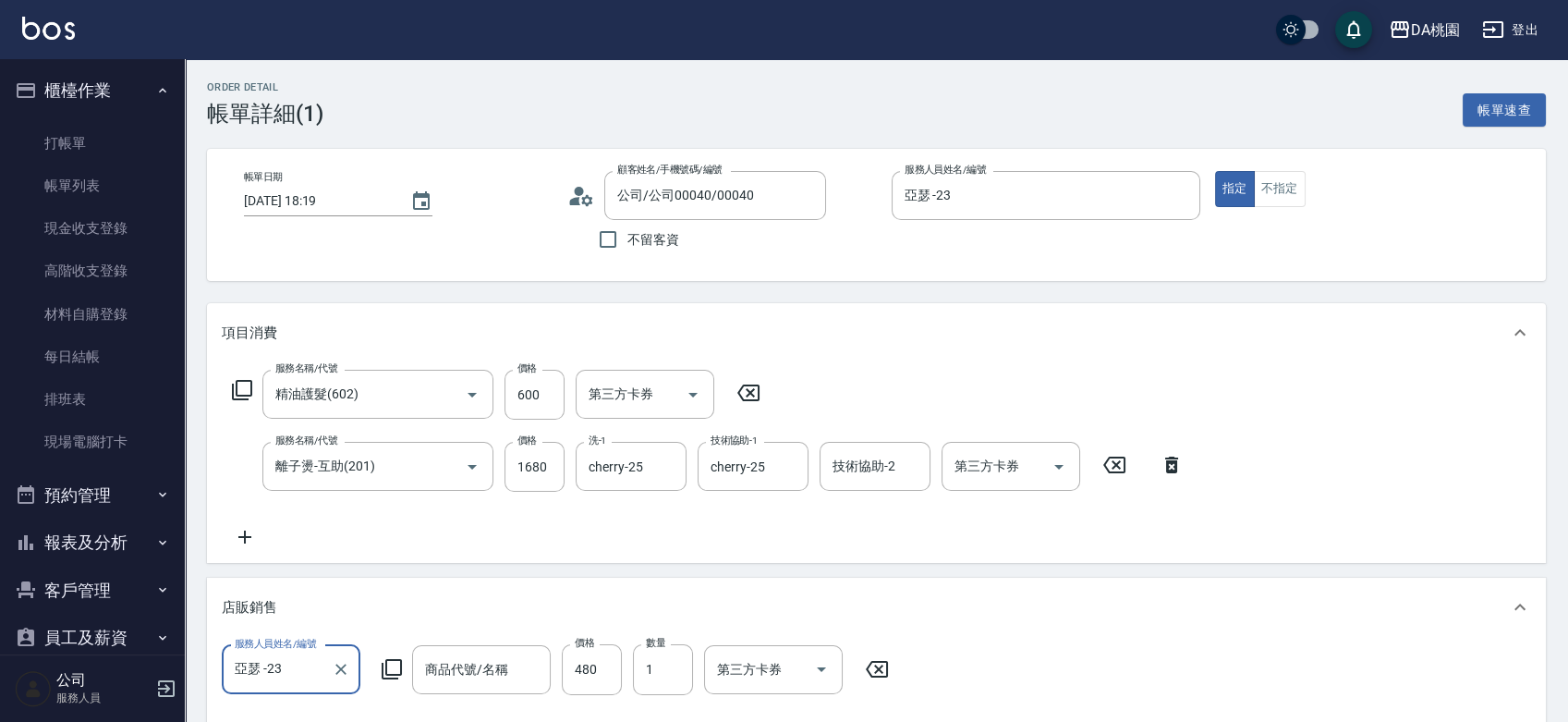
type input "公司/公司00040/00040"
type input "精油護髮(602)"
type input "離子燙-互助(201)"
type input "Keyra舞動蓬蓬素"
click at [529, 667] on icon "Clear" at bounding box center [531, 670] width 11 height 11
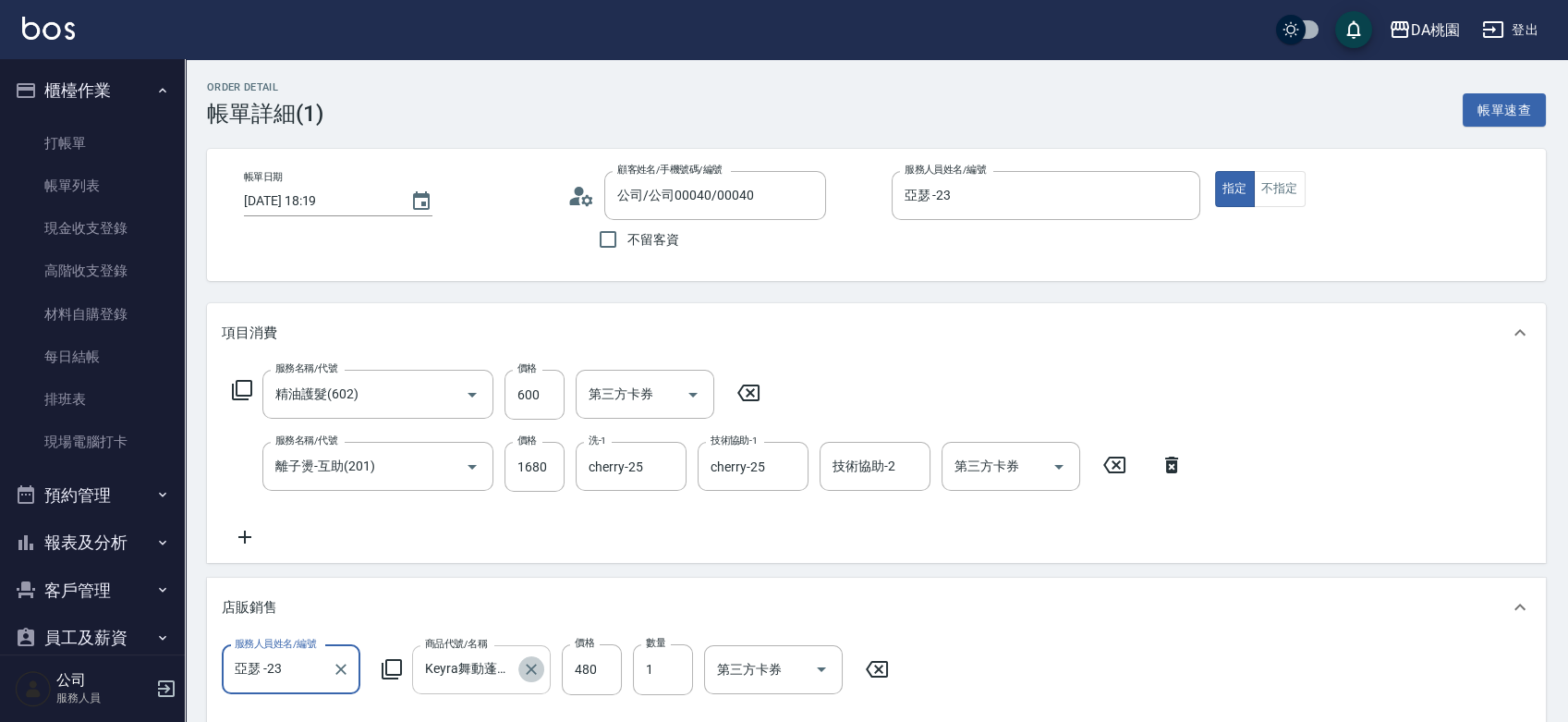
type input "220"
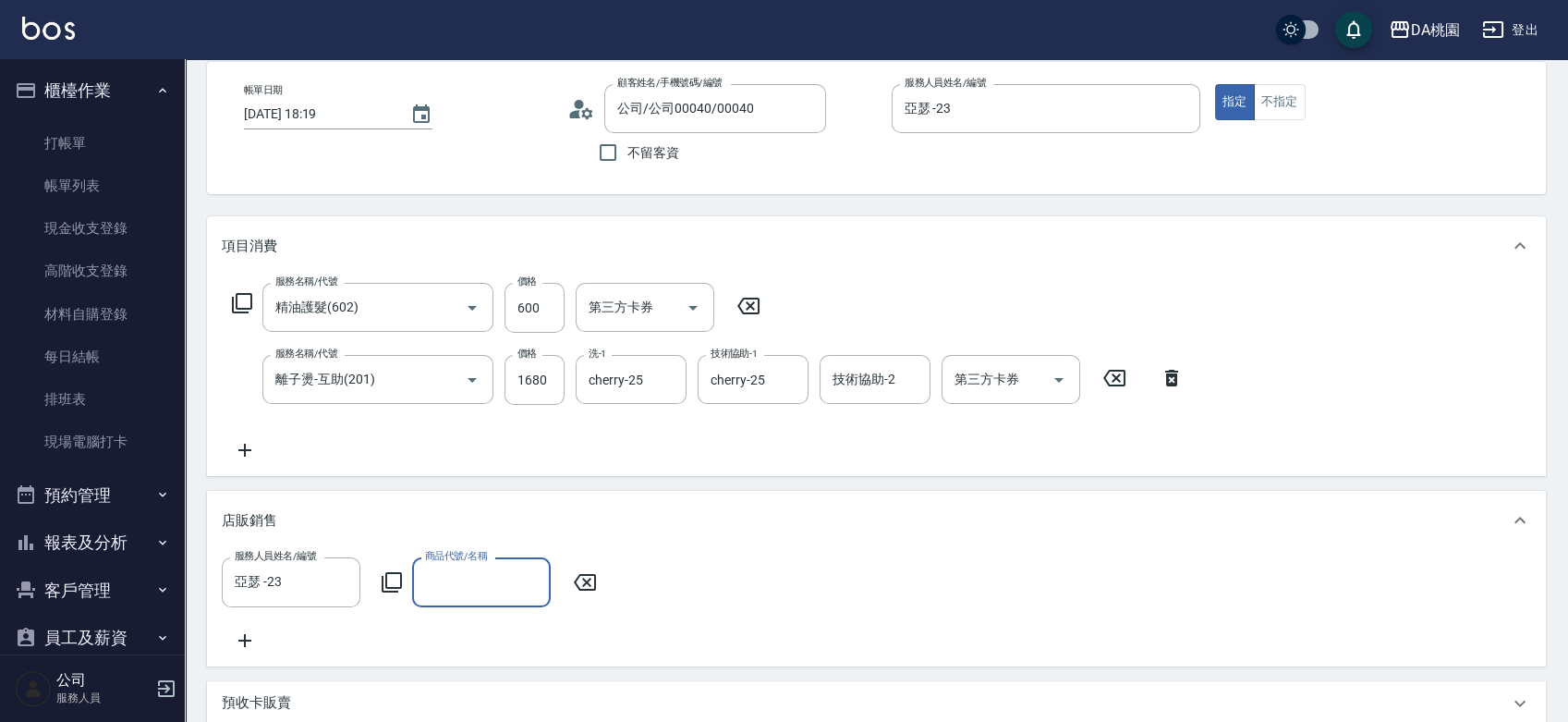
scroll to position [205, 0]
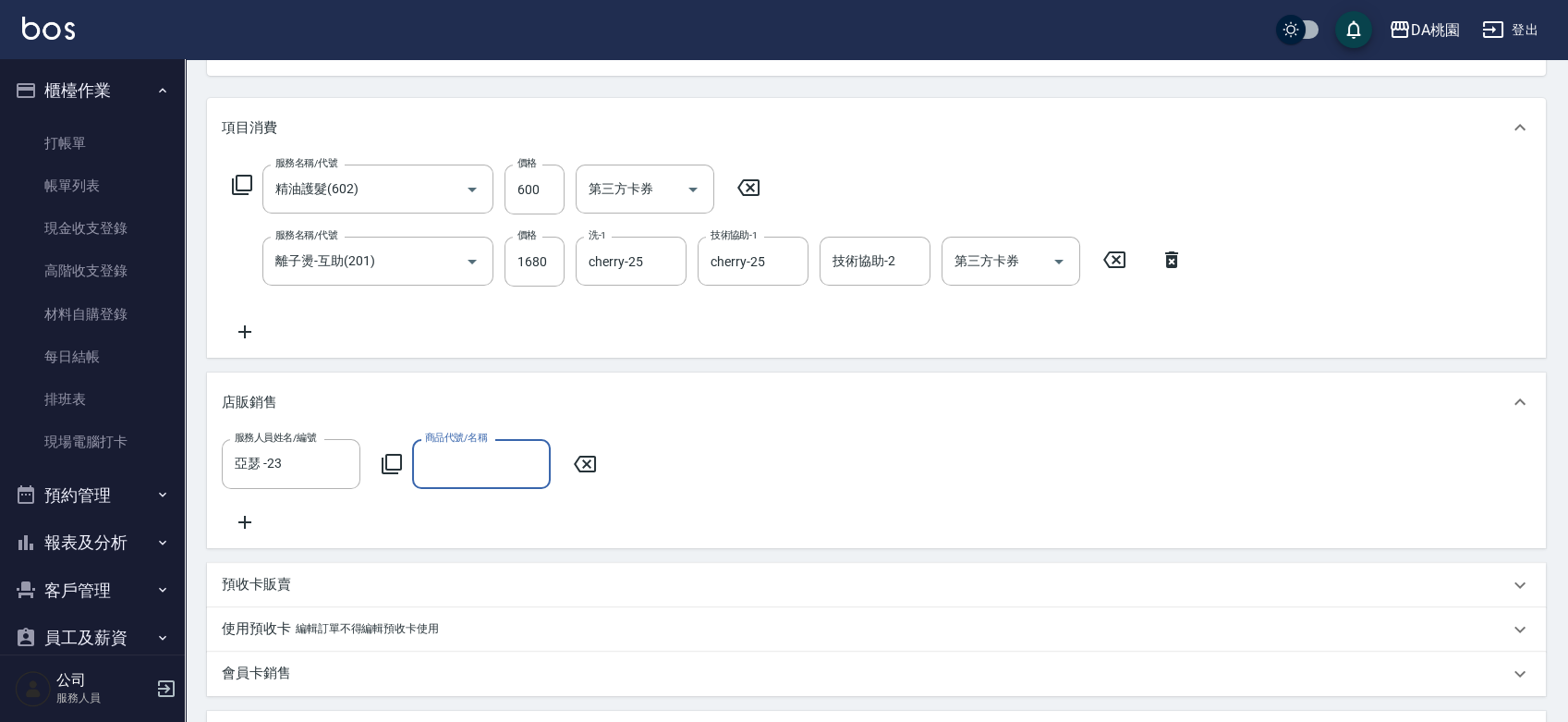
click at [442, 479] on input "商品代號/名稱" at bounding box center [481, 463] width 122 height 32
type input "n"
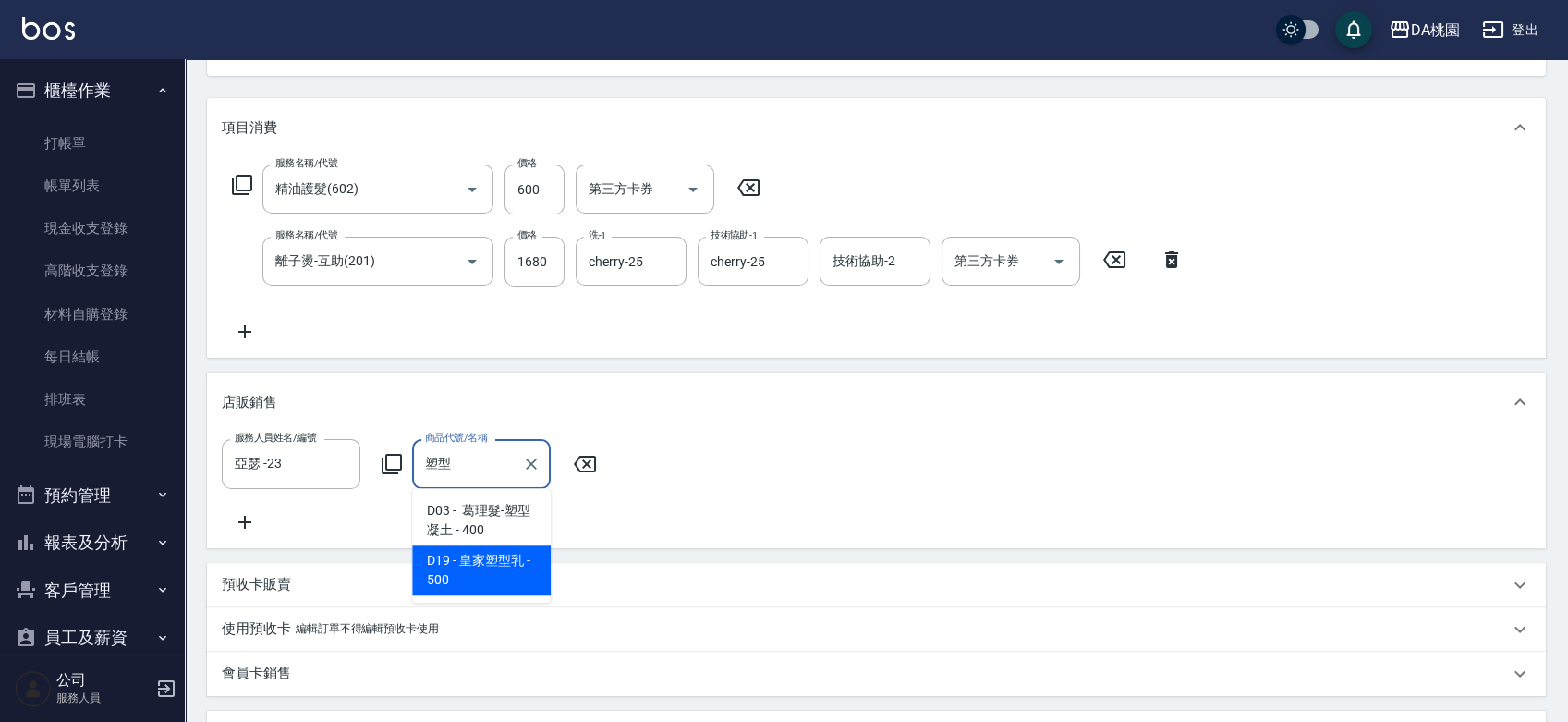
type input "皇家塑型乳"
type input "270"
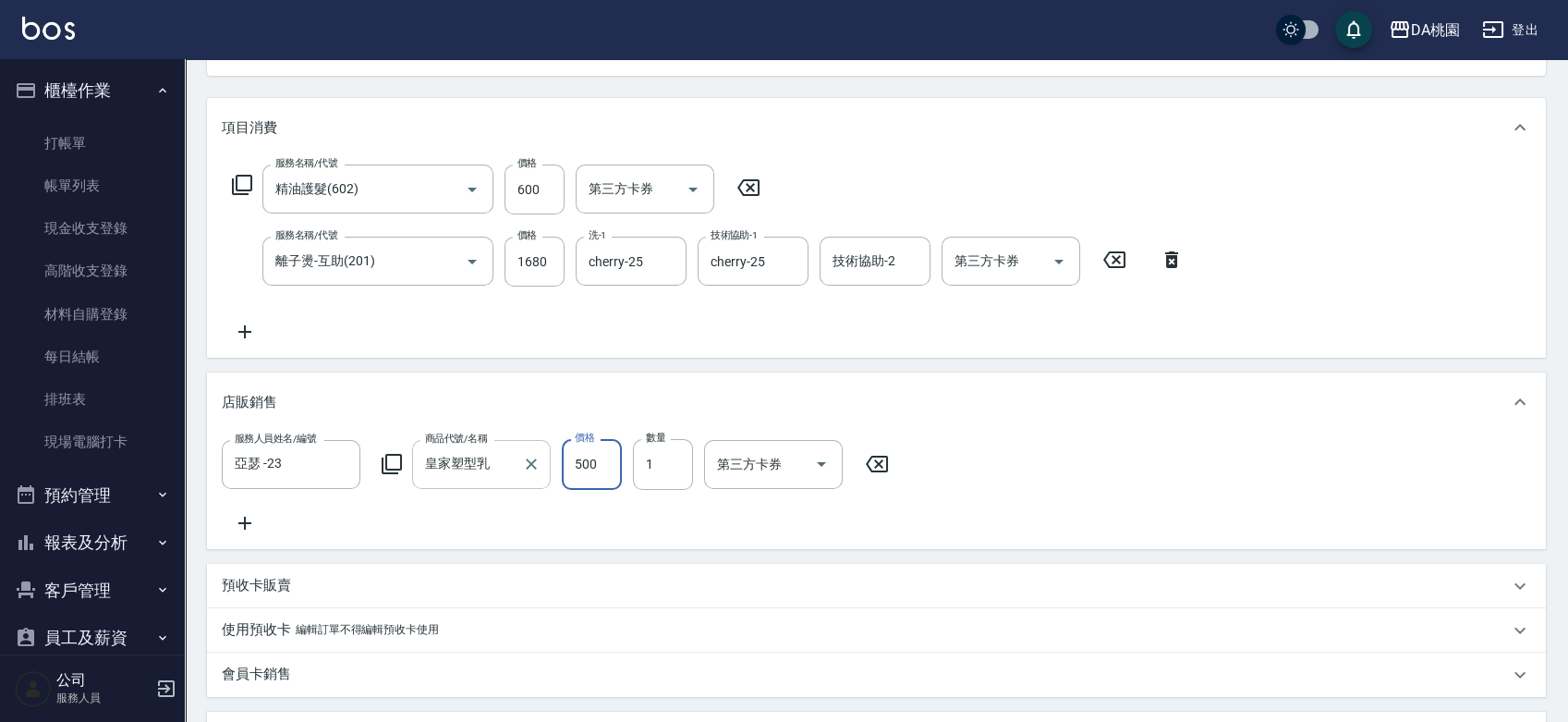
type input "4"
type input "220"
type input "48"
type input "230"
type input "480"
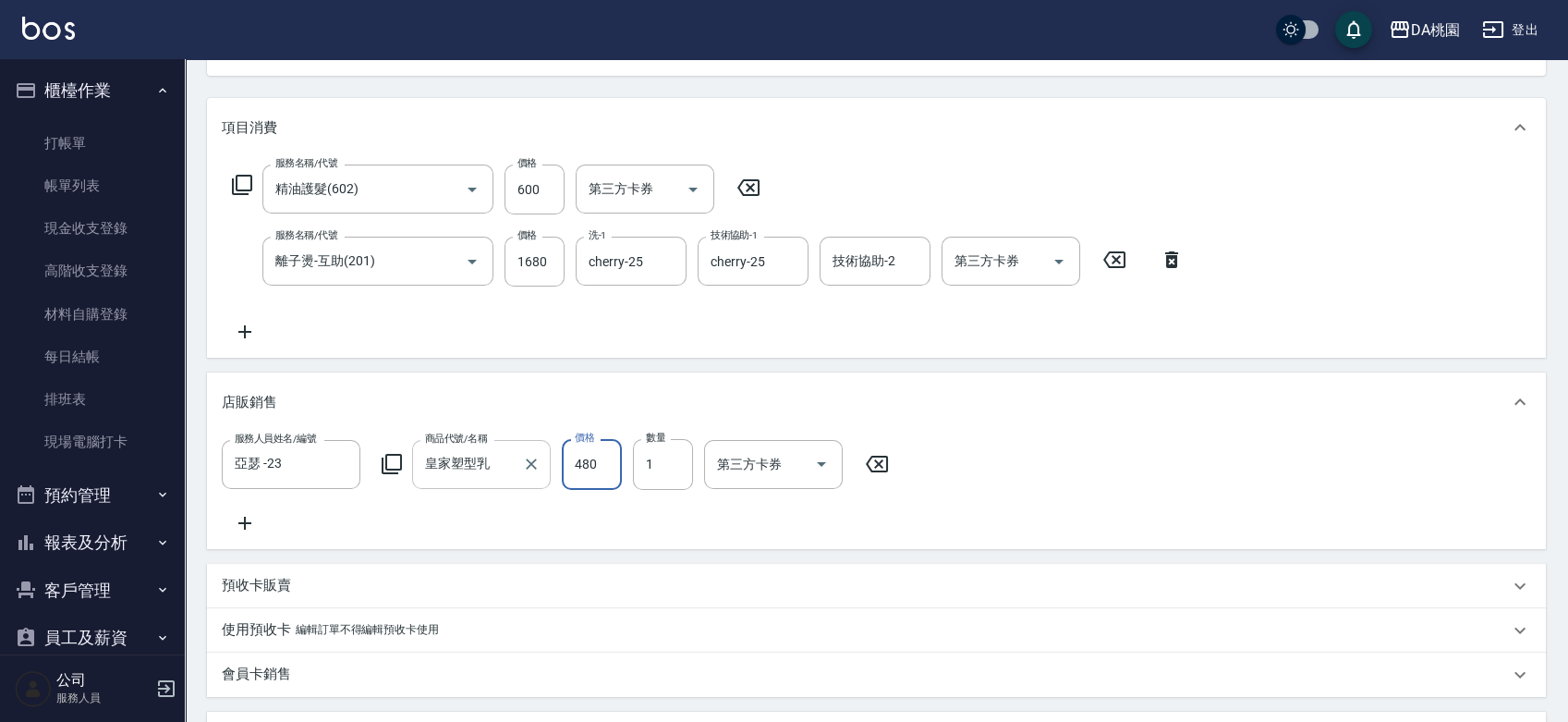
type input "270"
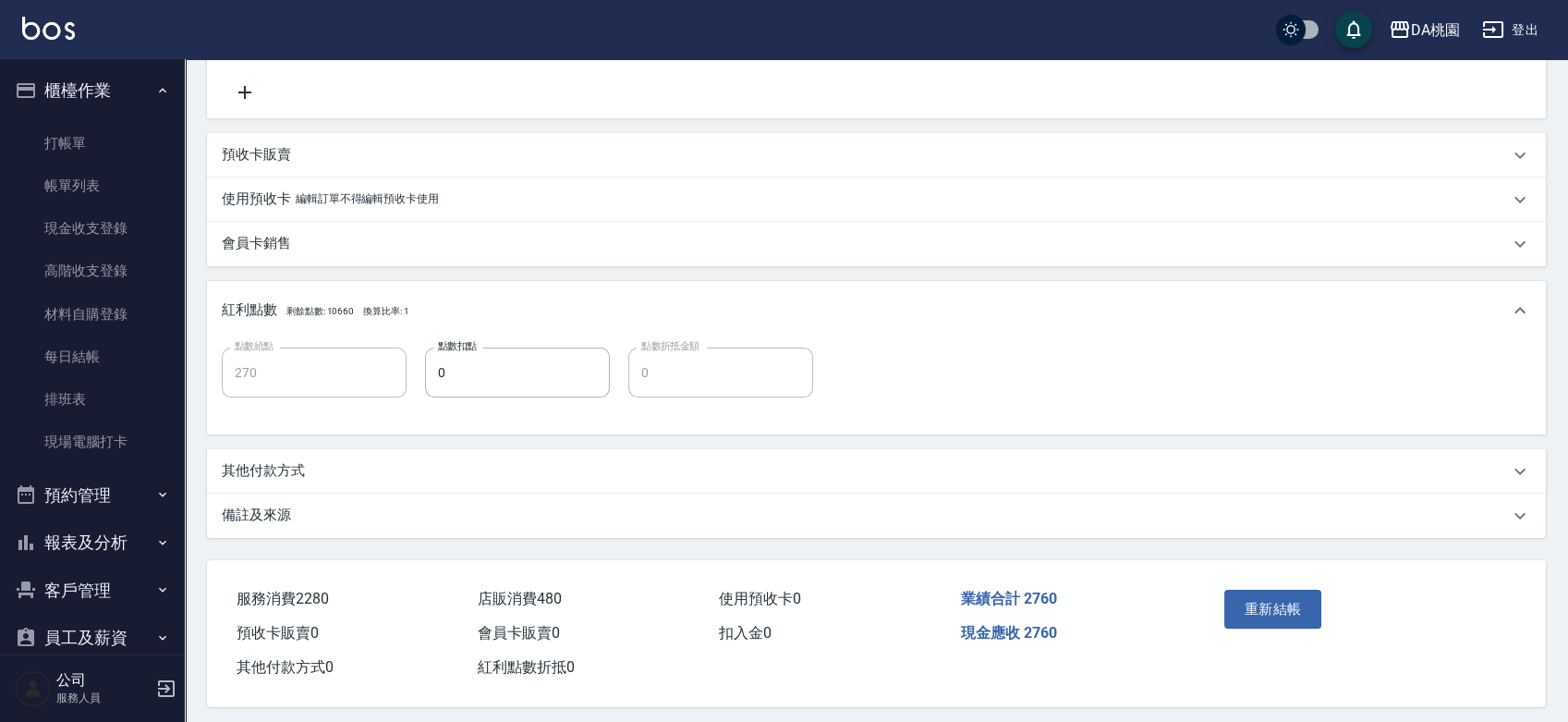
scroll to position [663, 0]
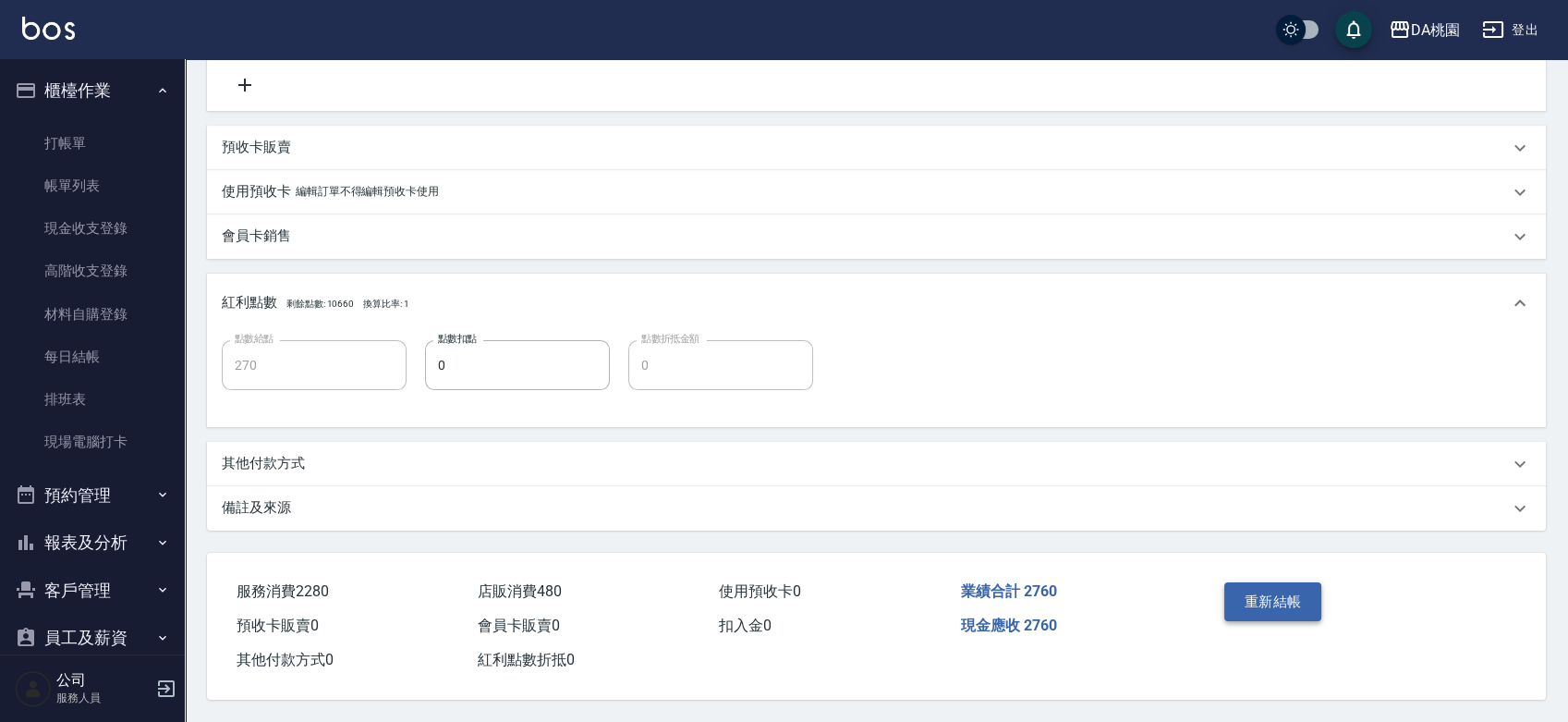
type input "480"
click at [1267, 610] on button "重新結帳" at bounding box center [1272, 602] width 98 height 39
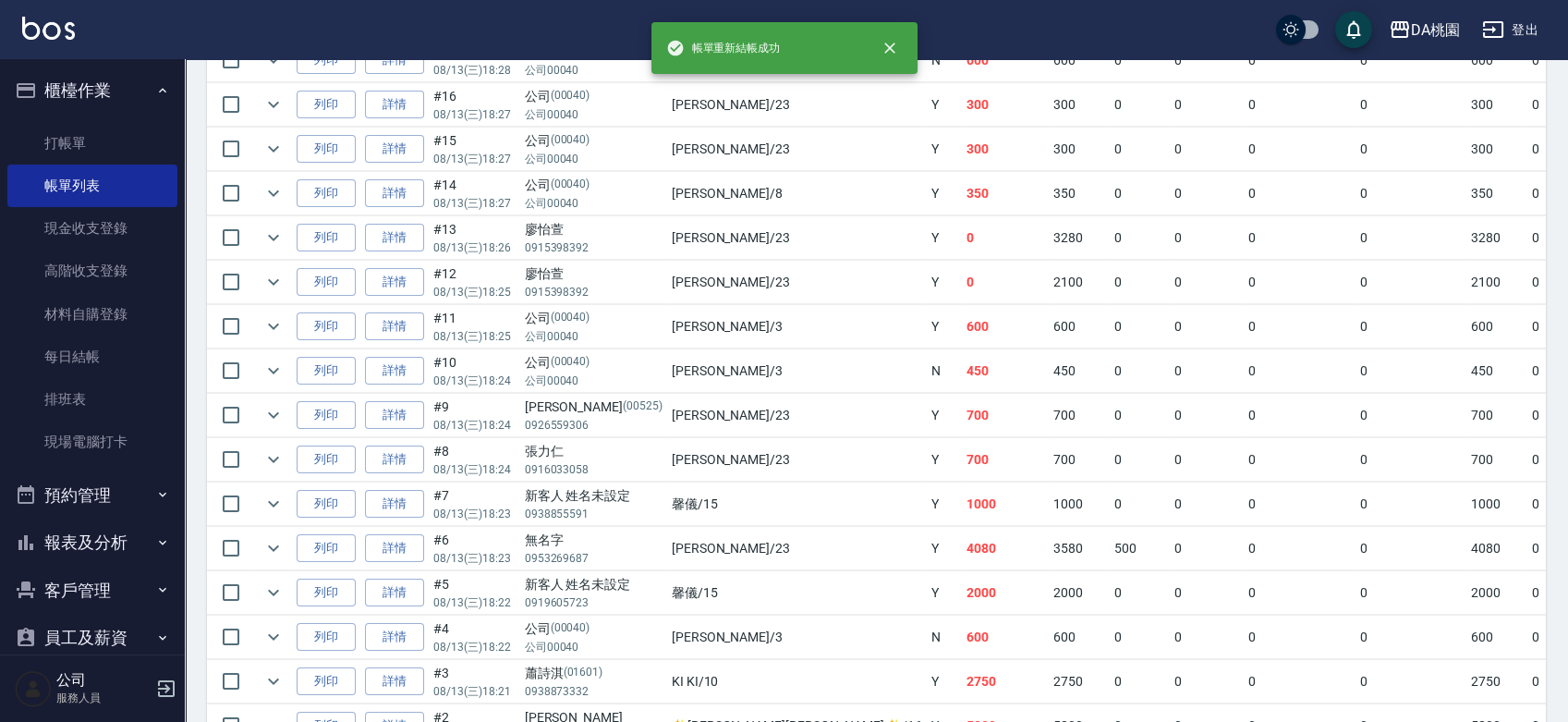
scroll to position [981, 0]
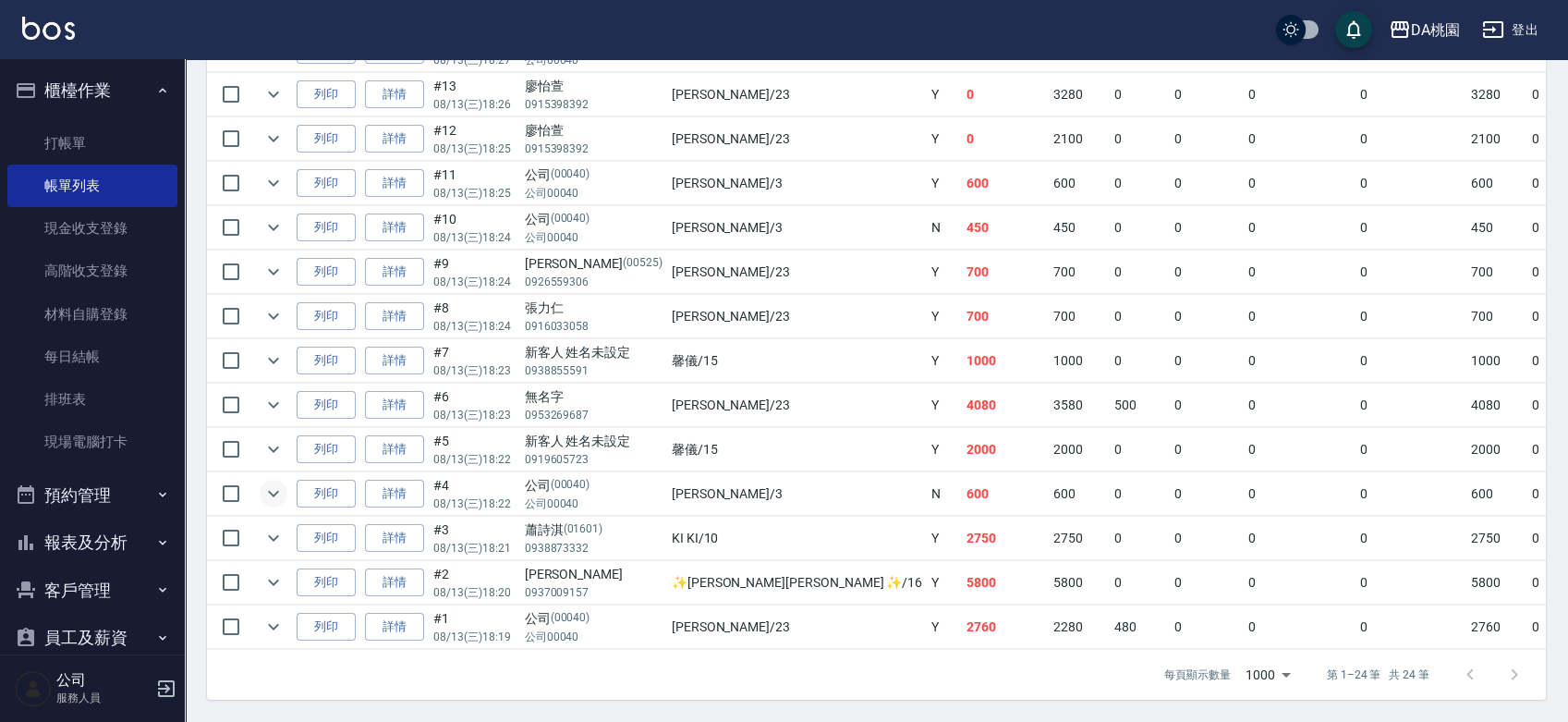
click at [272, 482] on icon "expand row" at bounding box center [273, 492] width 22 height 22
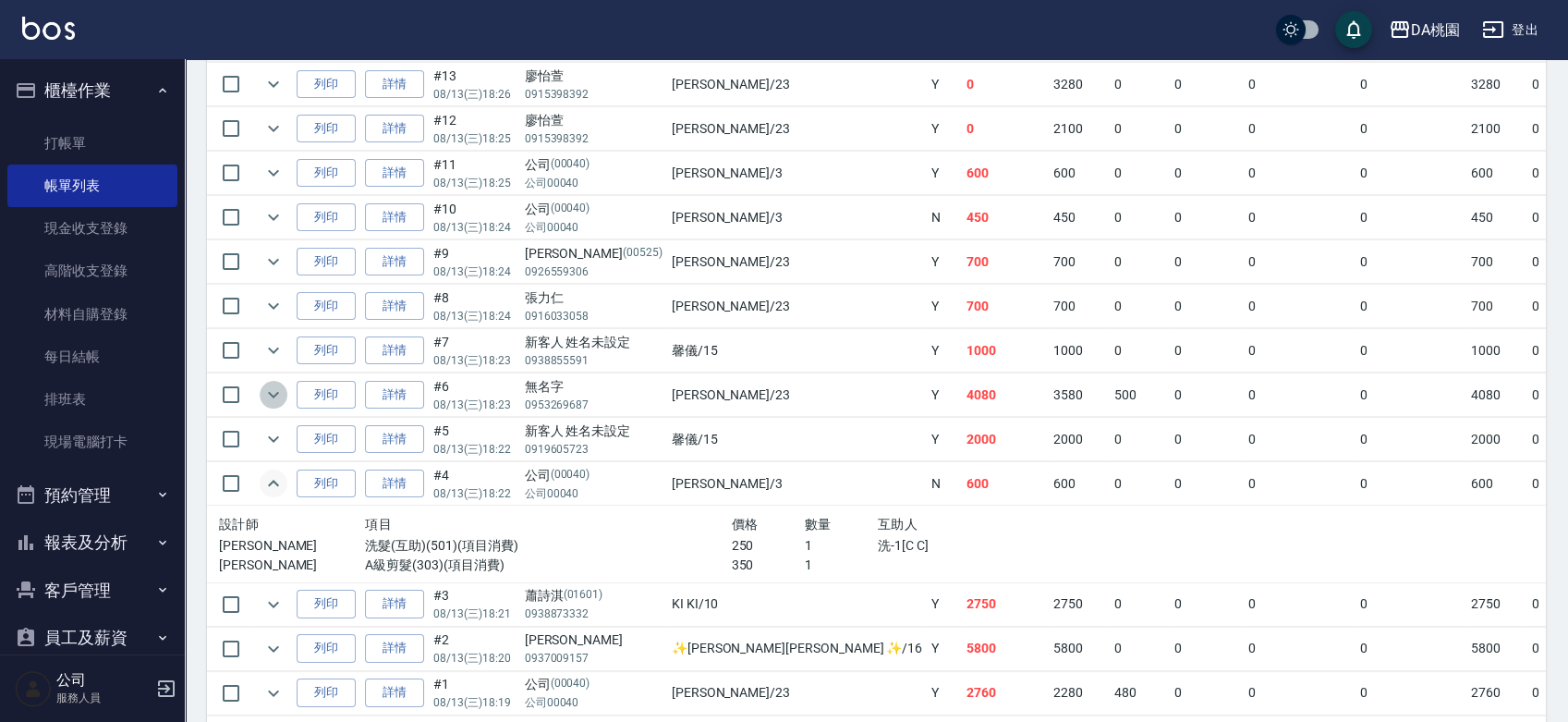
click at [273, 395] on icon "expand row" at bounding box center [273, 394] width 22 height 22
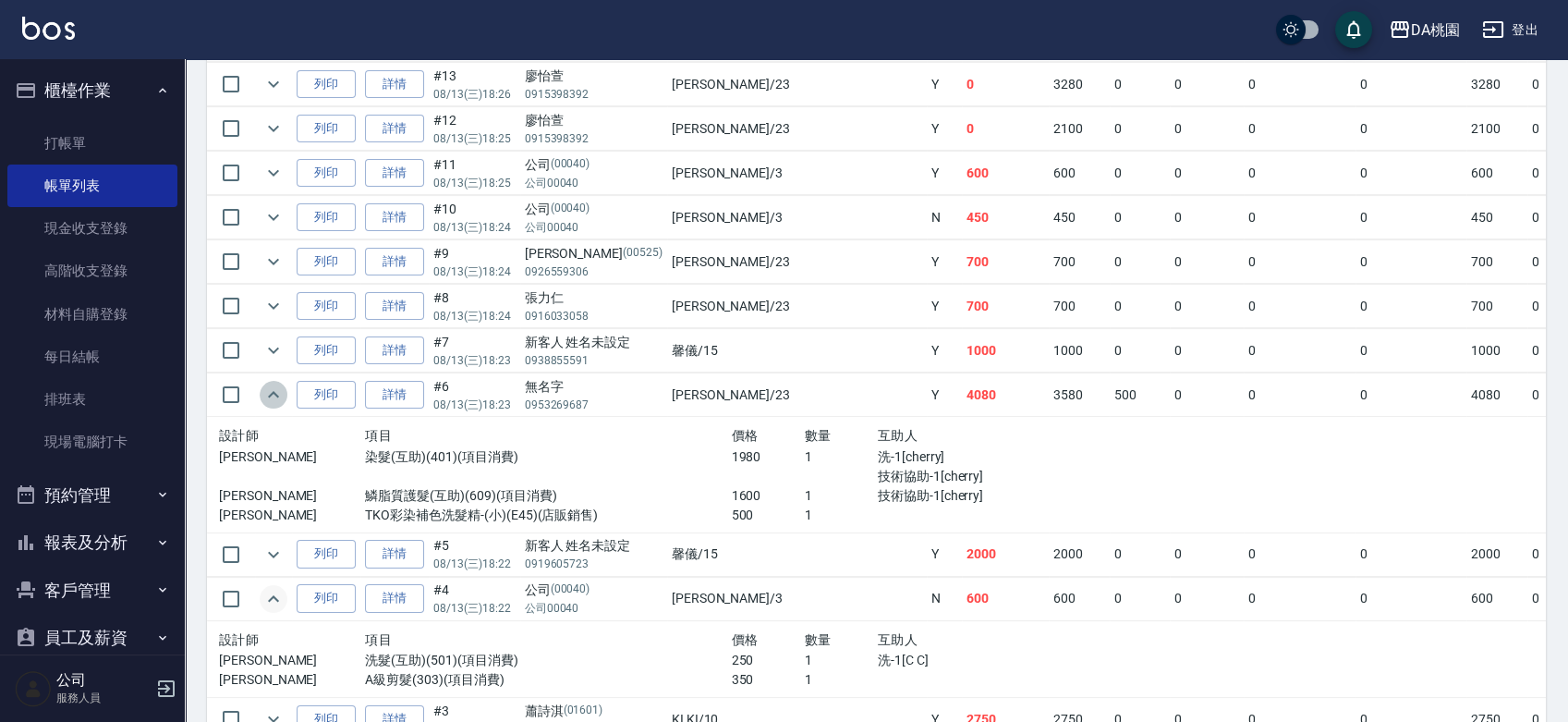
click at [273, 395] on icon "expand row" at bounding box center [273, 394] width 22 height 22
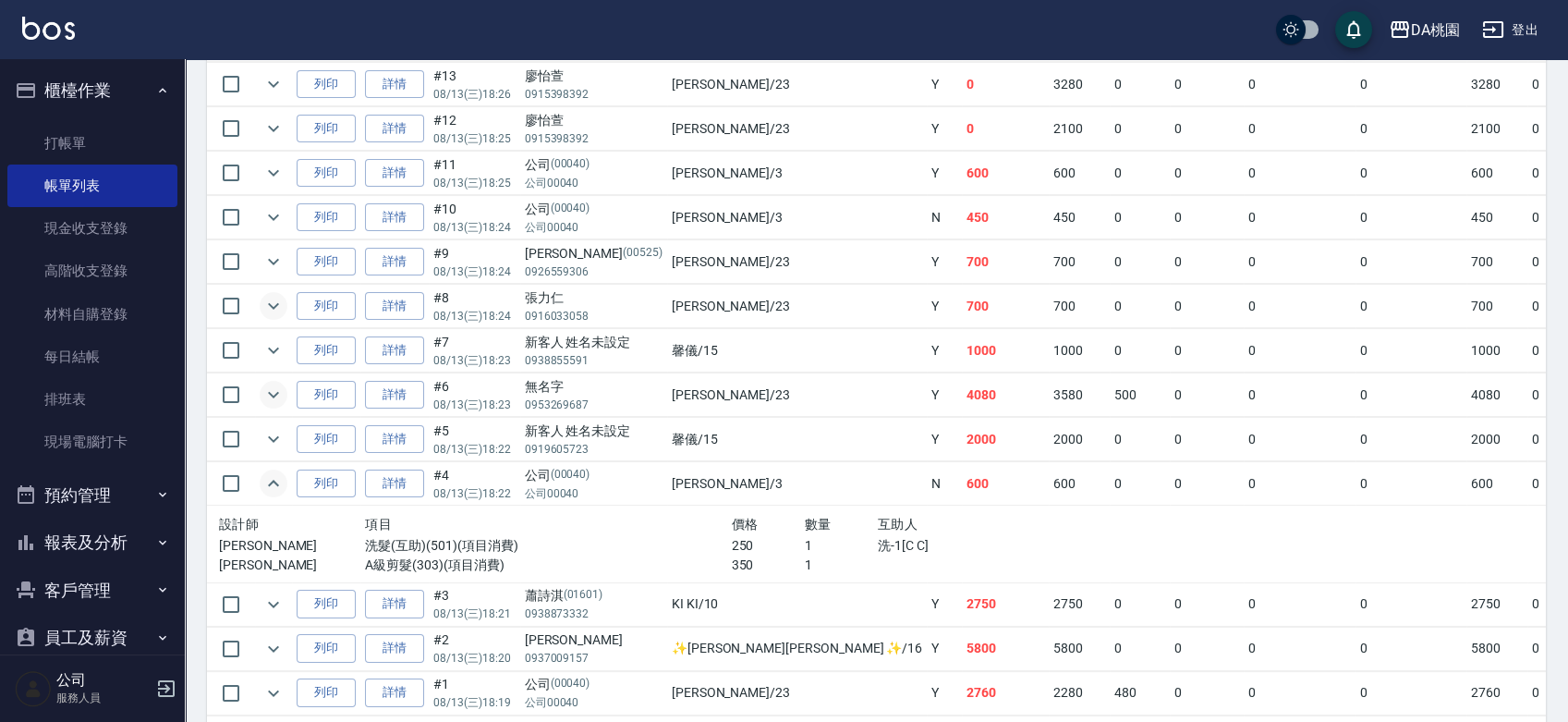
click at [266, 303] on icon "expand row" at bounding box center [273, 305] width 22 height 22
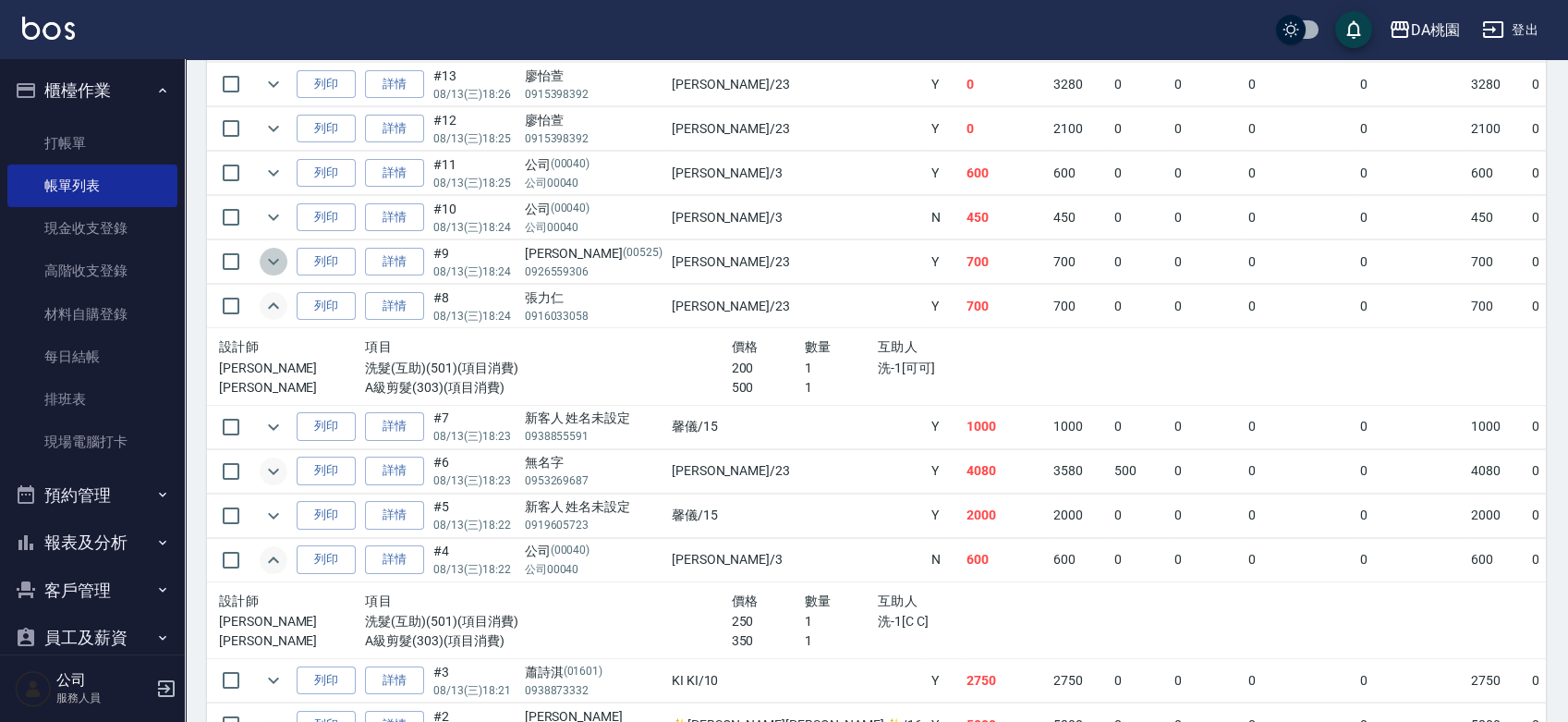
click at [270, 256] on icon "expand row" at bounding box center [273, 261] width 22 height 22
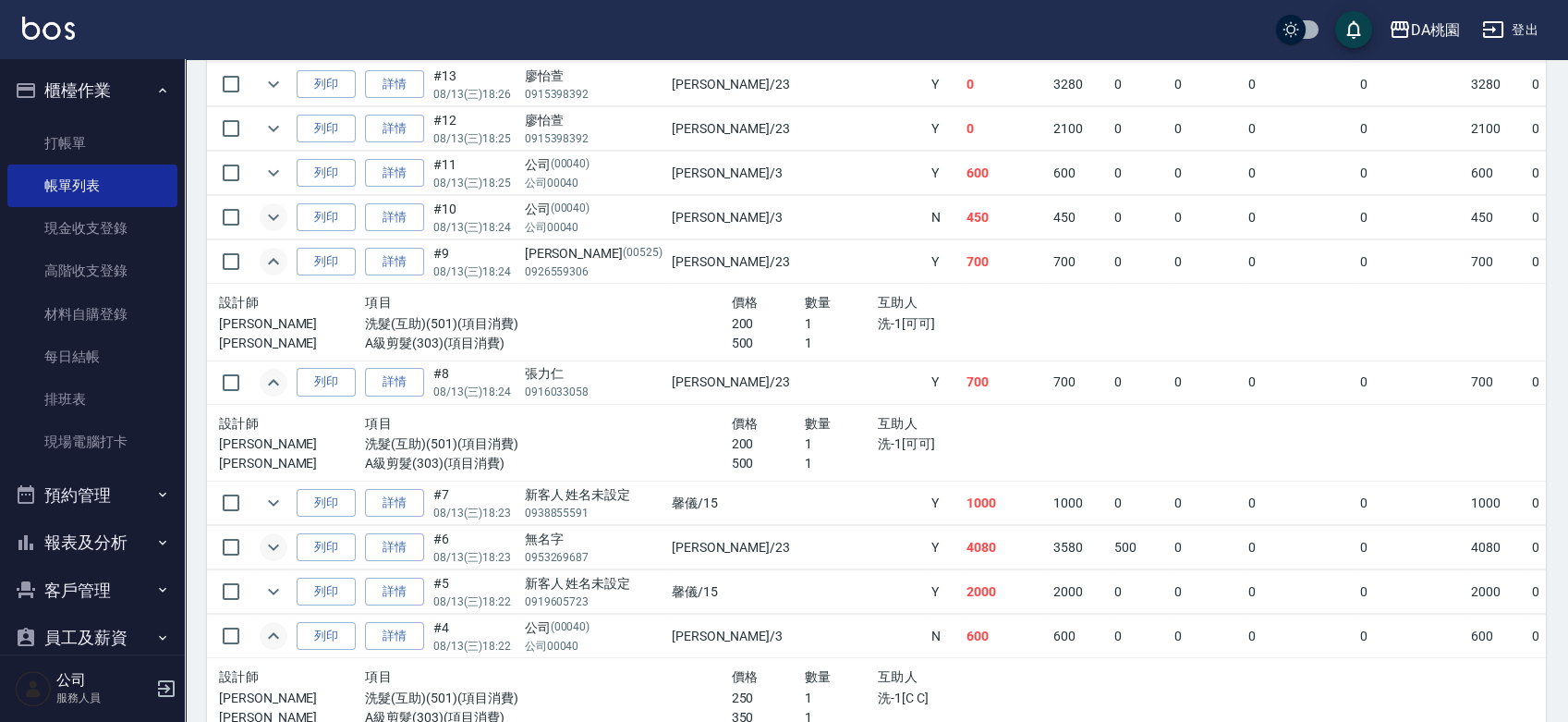
click at [274, 220] on icon "expand row" at bounding box center [273, 216] width 22 height 22
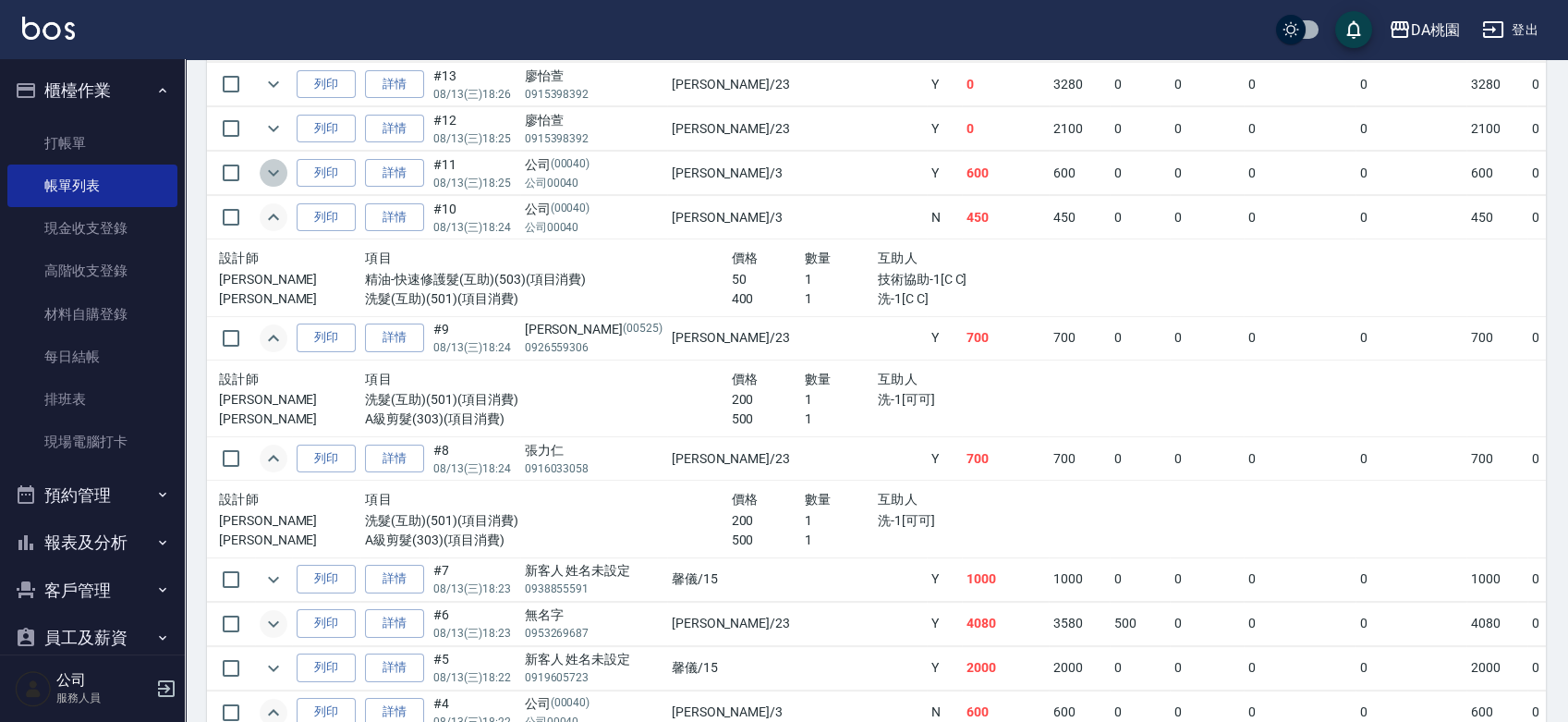
click at [279, 168] on icon "expand row" at bounding box center [273, 172] width 22 height 22
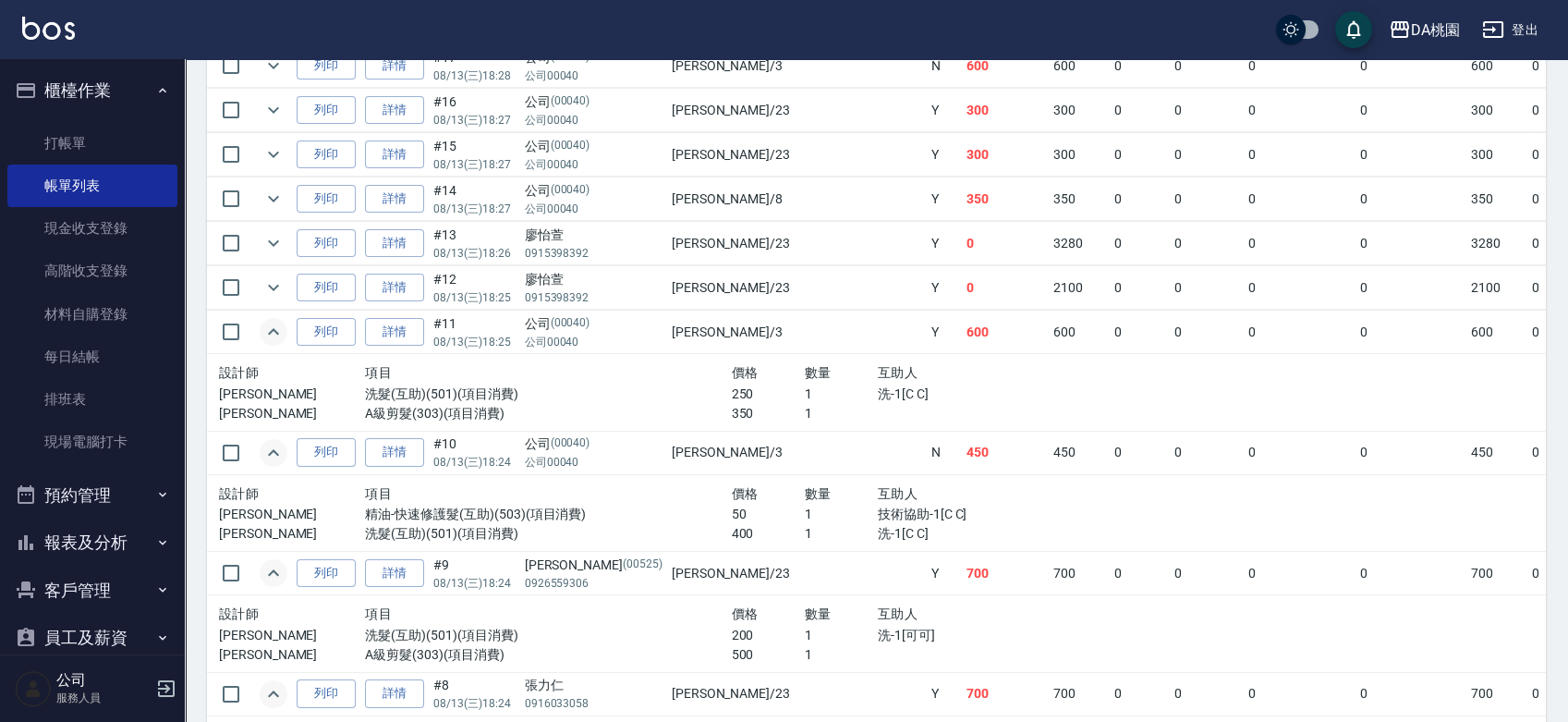
scroll to position [776, 0]
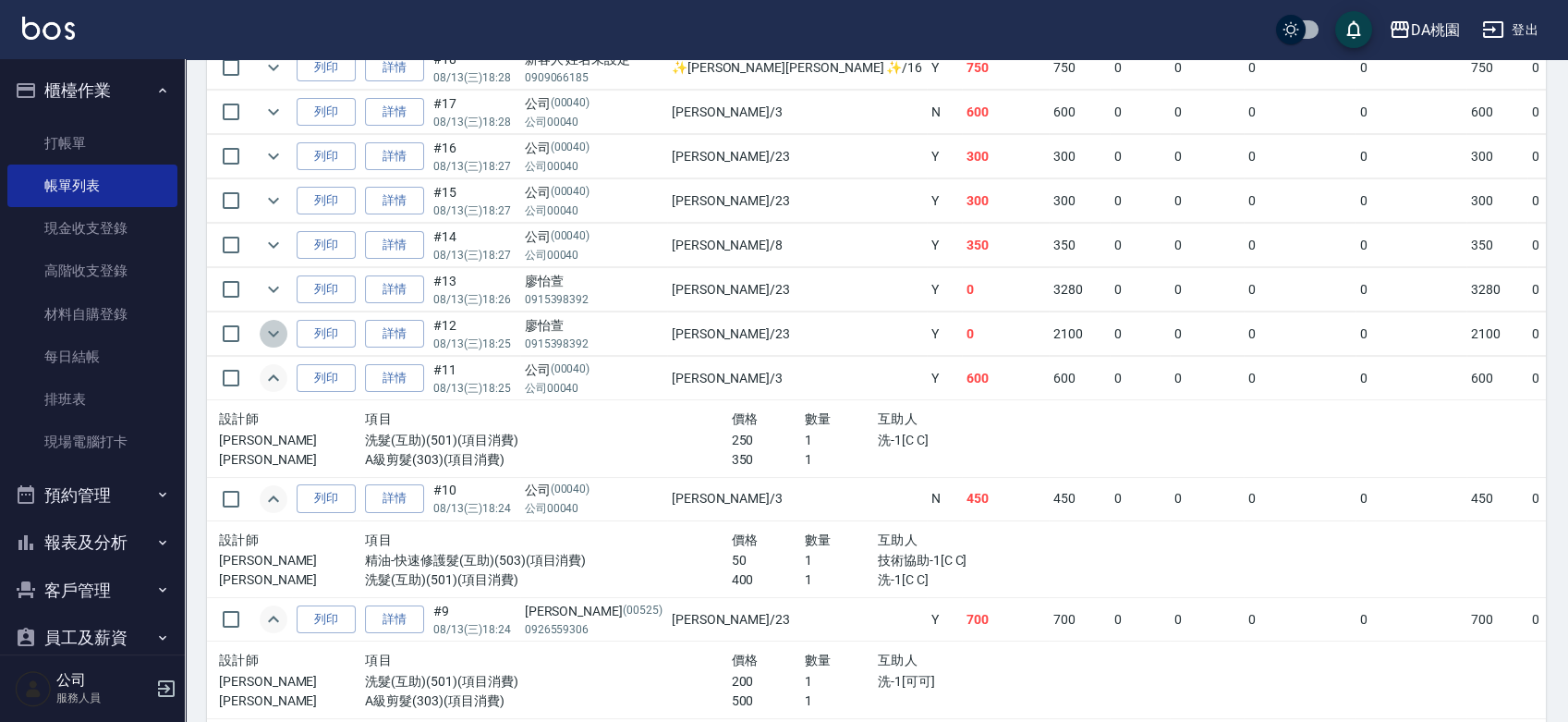
click at [268, 331] on icon "expand row" at bounding box center [273, 333] width 22 height 22
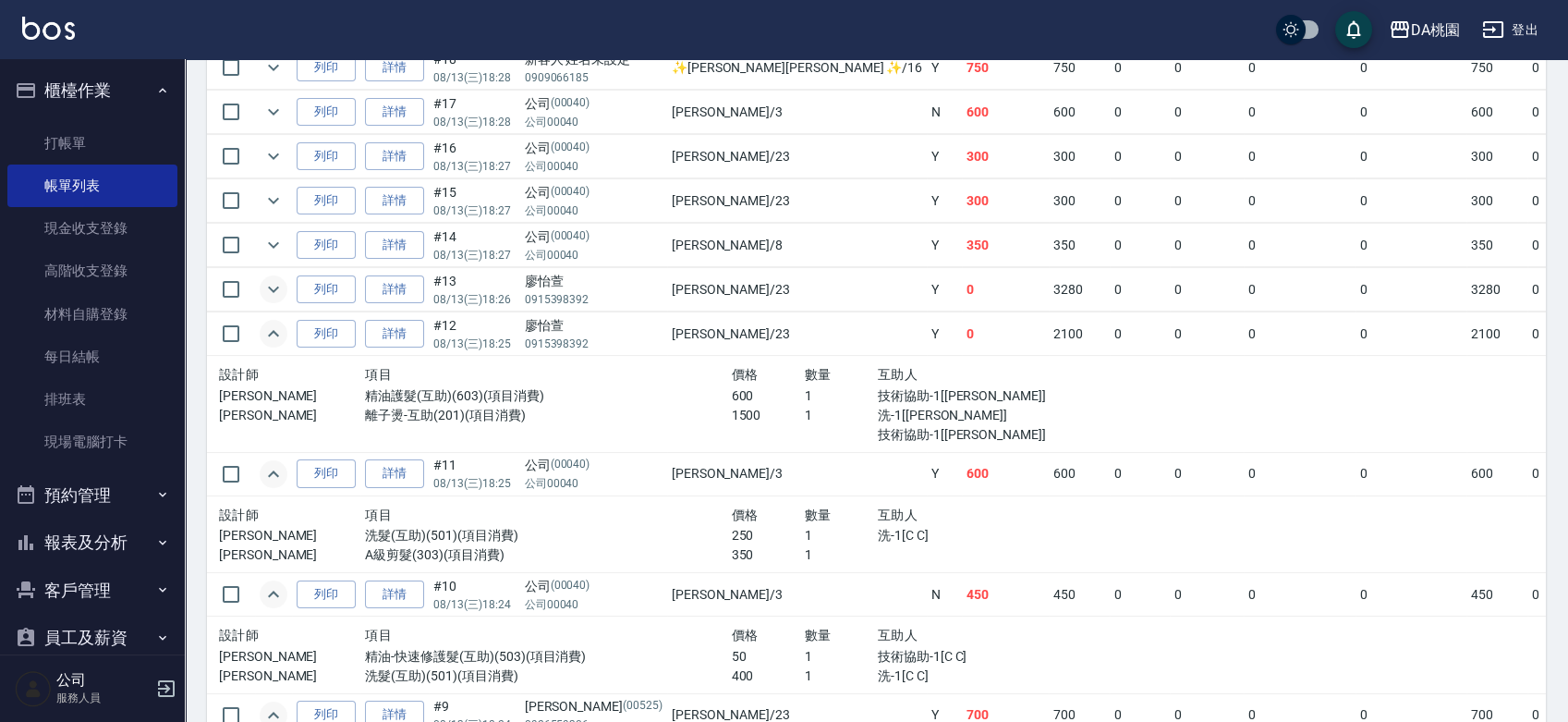
click at [273, 289] on icon "expand row" at bounding box center [273, 288] width 22 height 22
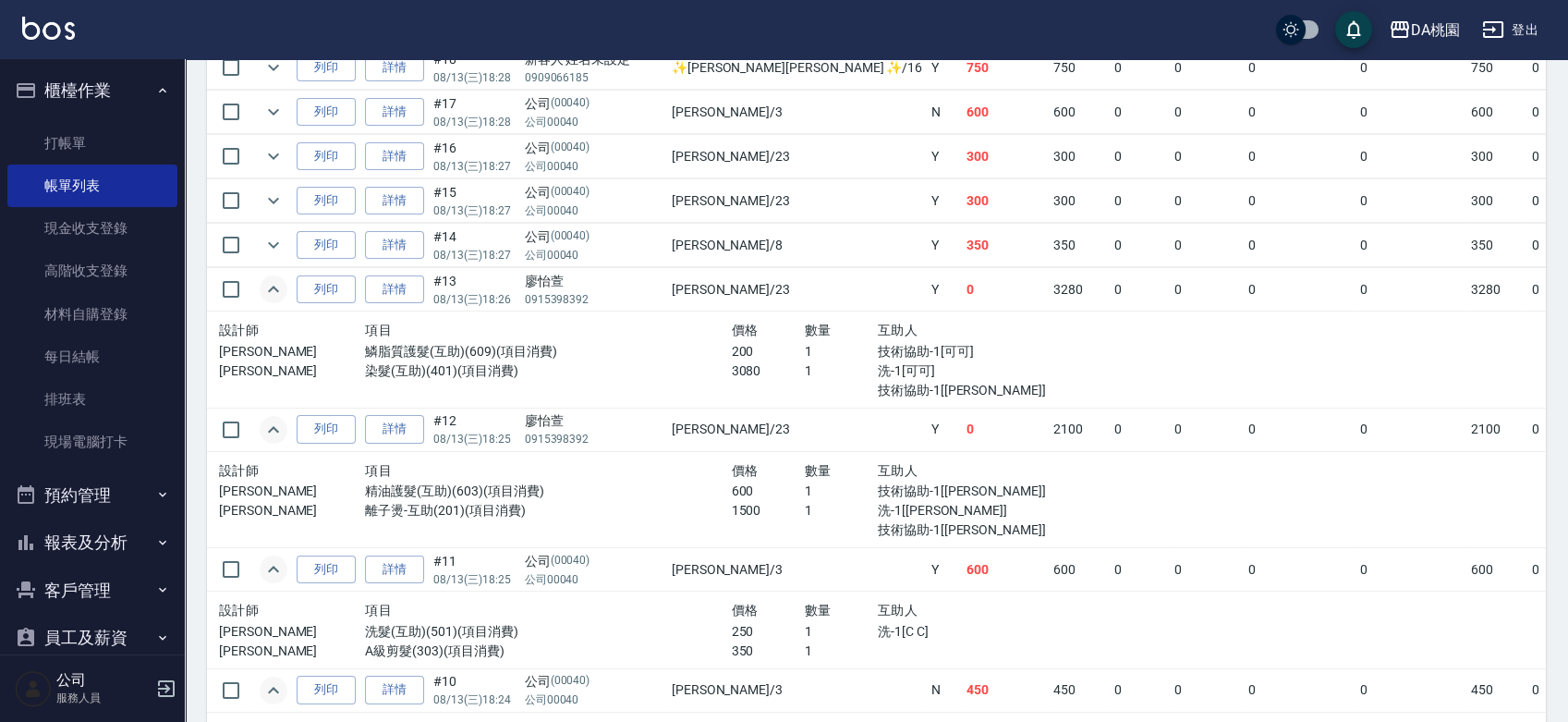
click at [280, 432] on icon "expand row" at bounding box center [273, 429] width 22 height 22
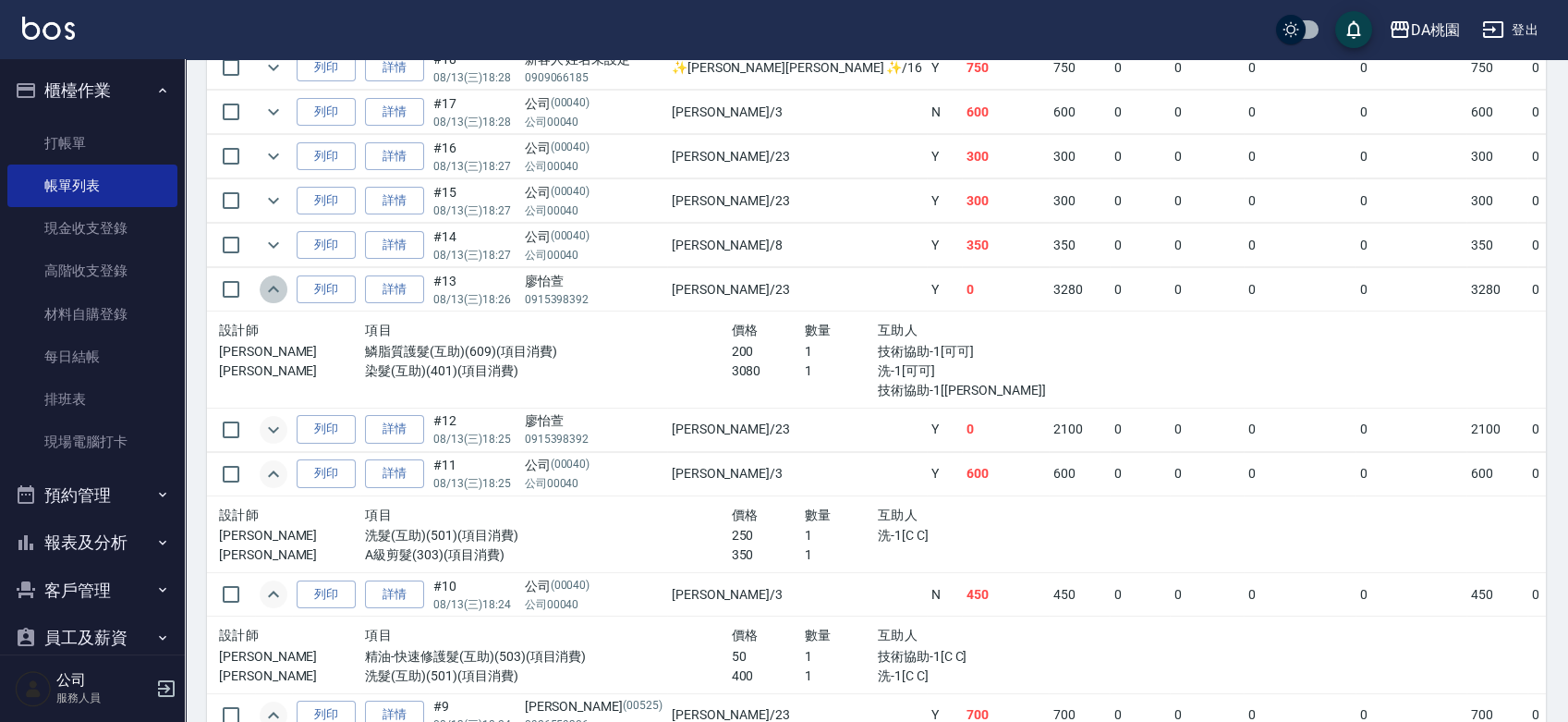
click at [278, 287] on icon "expand row" at bounding box center [273, 288] width 22 height 22
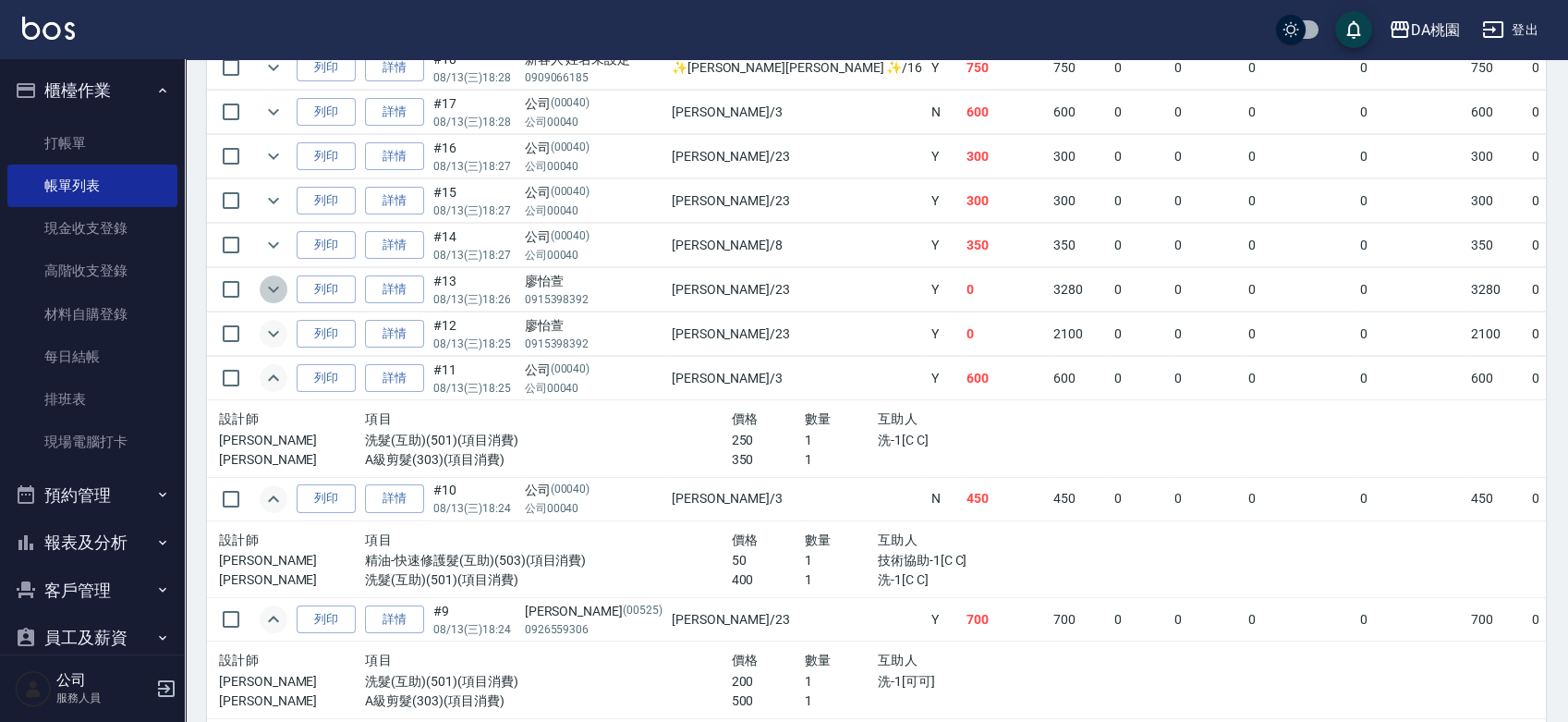
click at [274, 284] on icon "expand row" at bounding box center [273, 288] width 22 height 22
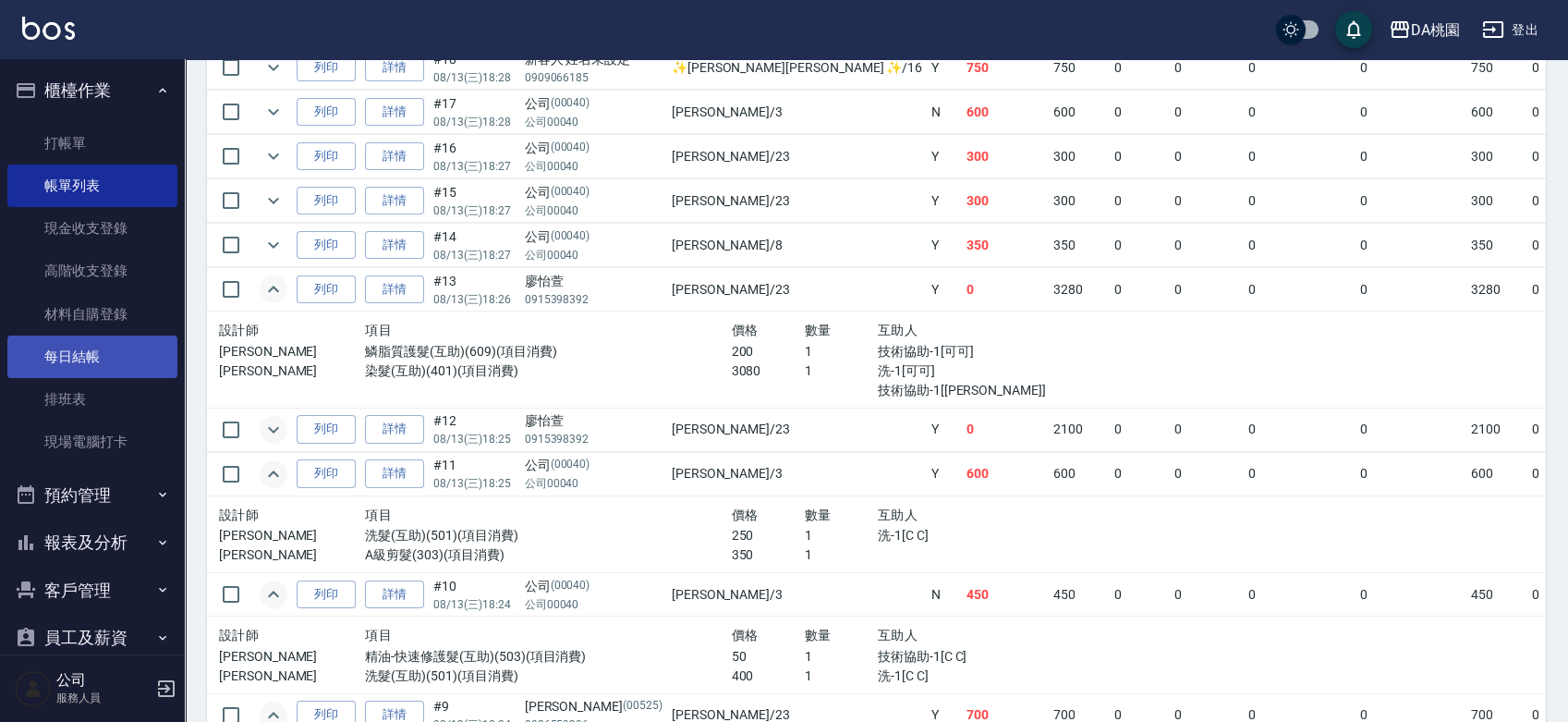
click at [91, 351] on link "每日結帳" at bounding box center [92, 357] width 170 height 43
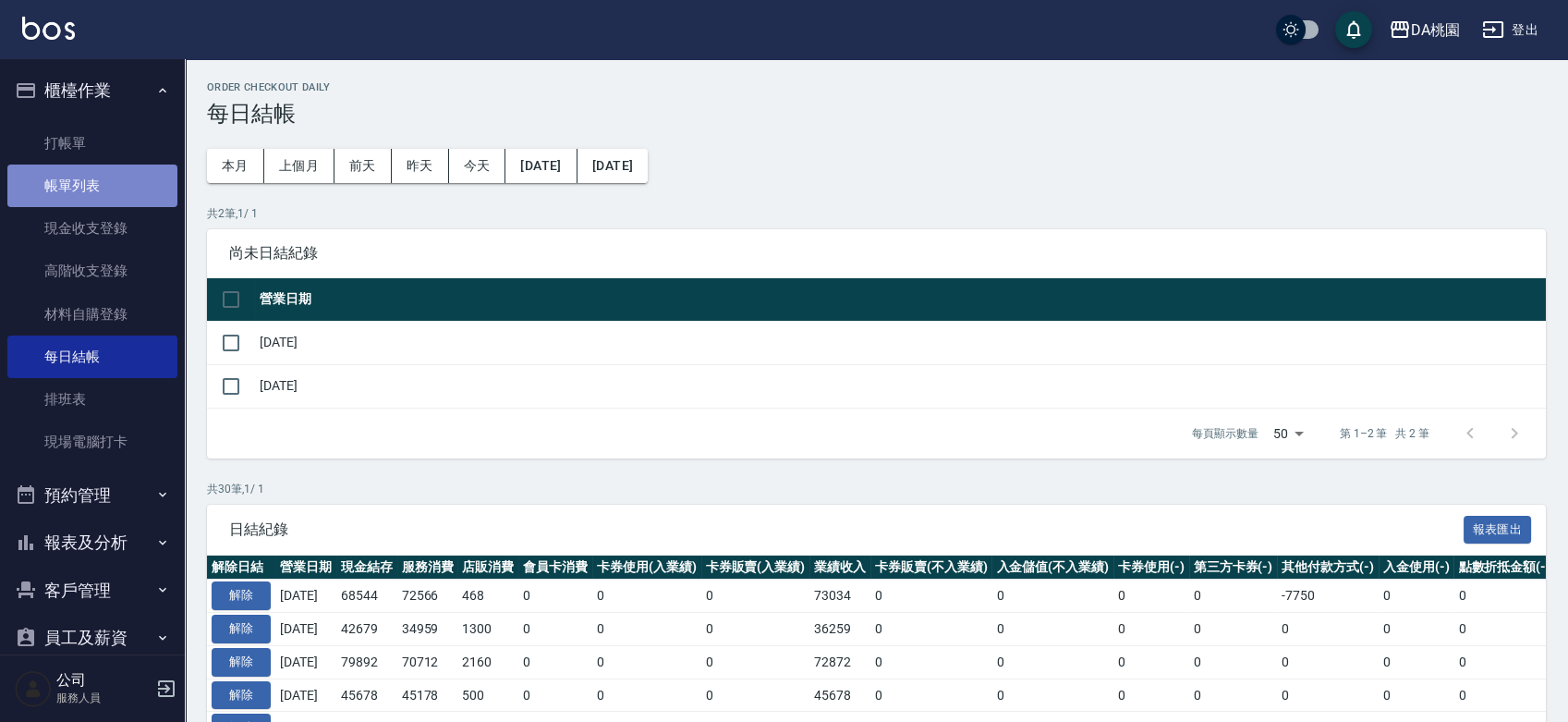
click at [121, 192] on link "帳單列表" at bounding box center [92, 185] width 170 height 43
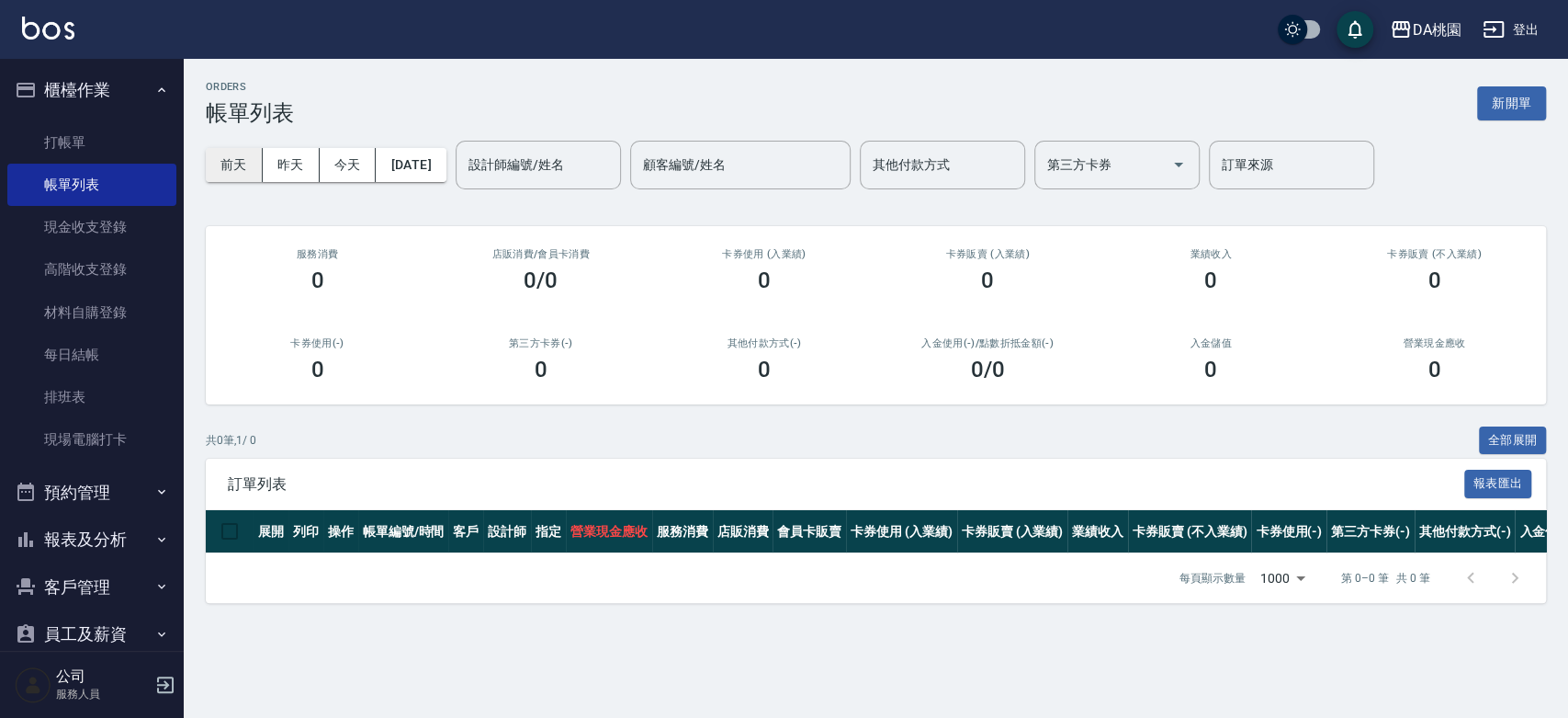
click at [250, 164] on button "前天" at bounding box center [234, 165] width 57 height 34
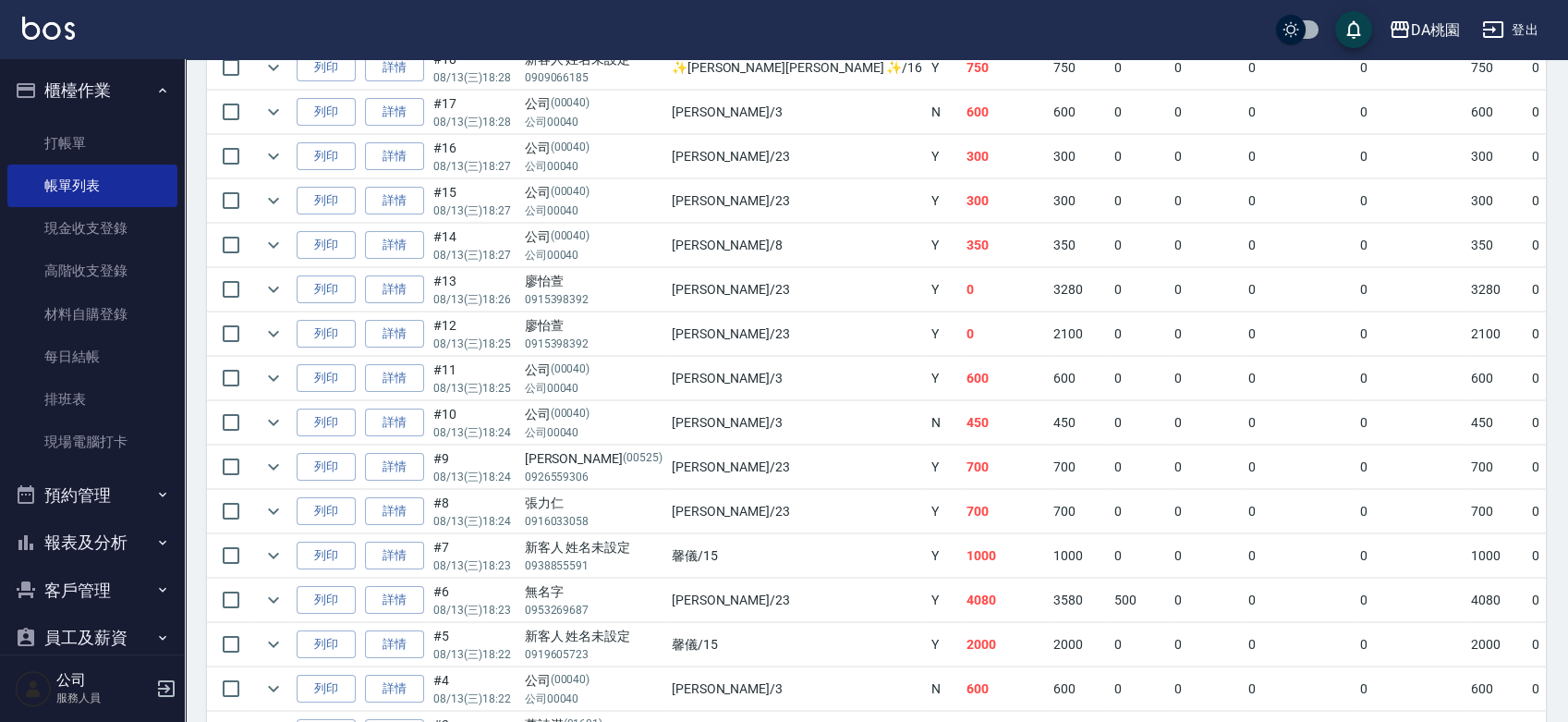
scroll to position [879, 0]
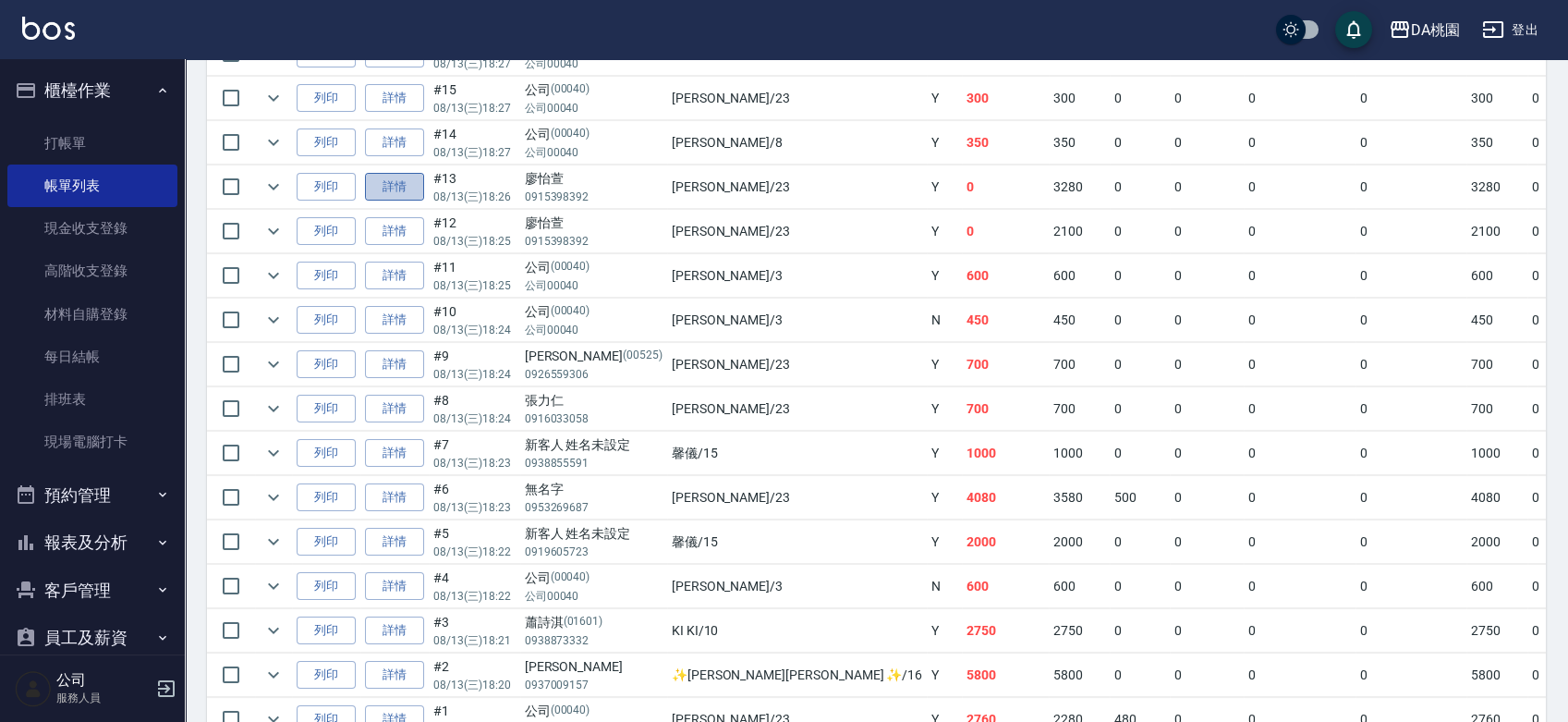
click at [415, 181] on link "詳情" at bounding box center [395, 187] width 59 height 28
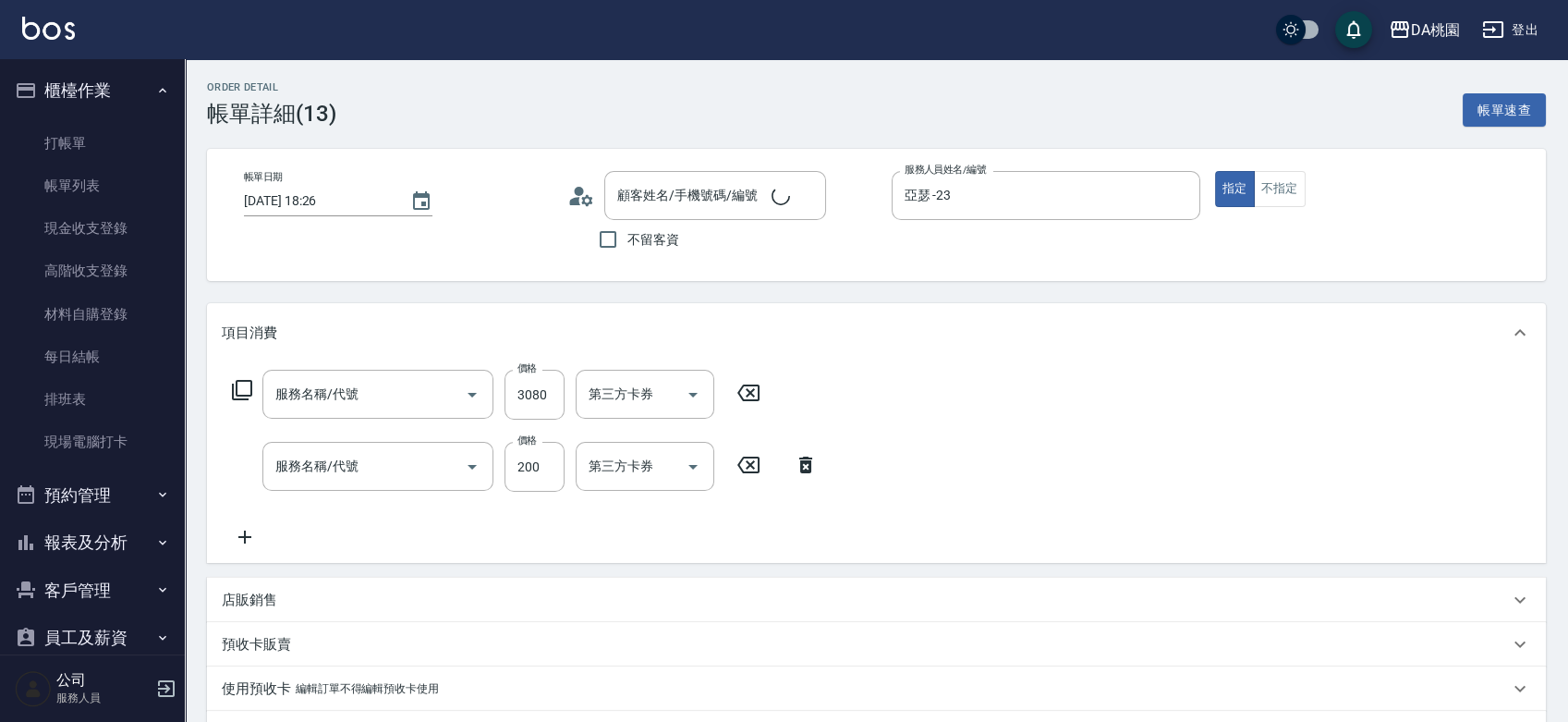
type input "2025/08/13 18:26"
type input "亞瑟 -23"
type input "0"
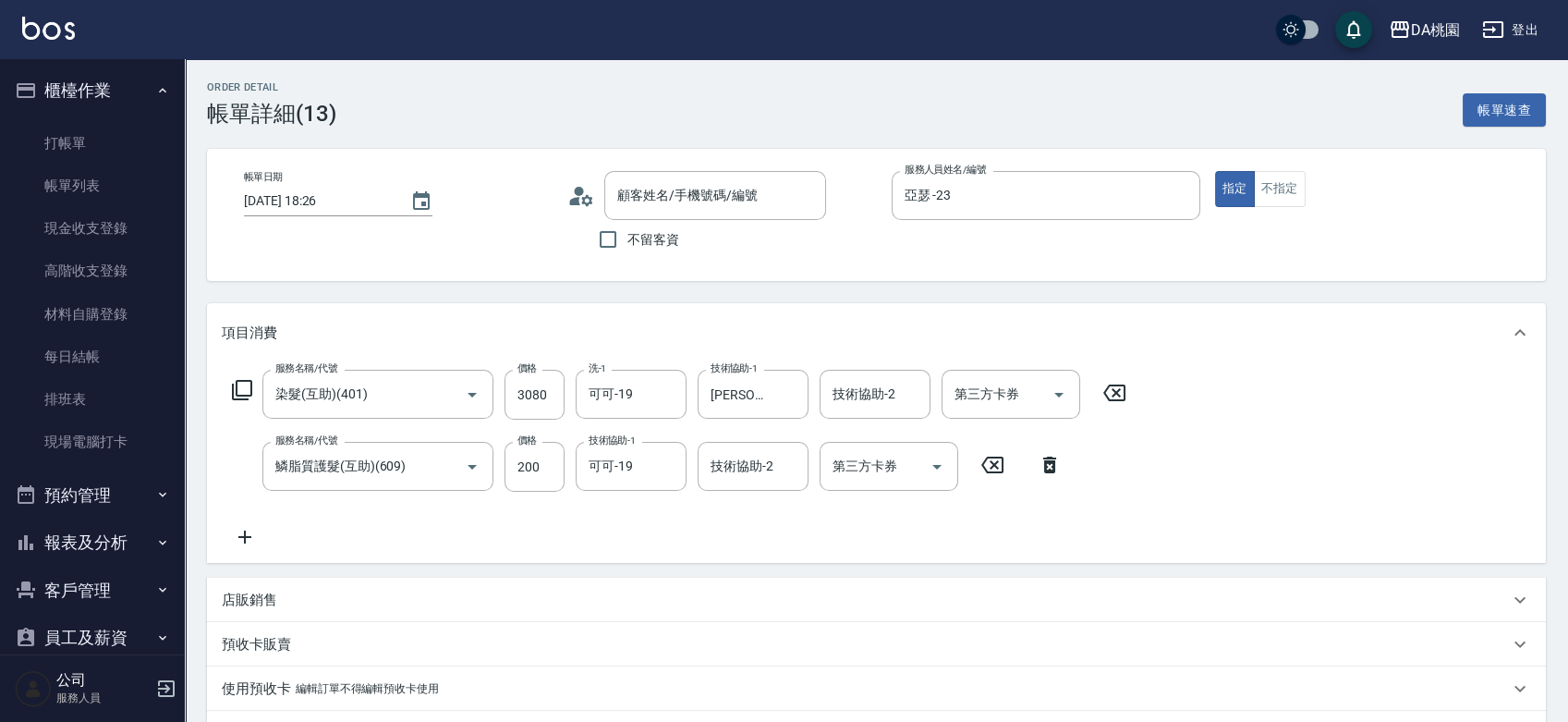
type input "染髮(互助)(401)"
type input "鱗脂質護髮(互助)(609)"
type input "廖怡萱/0915398392/null"
click at [547, 471] on input "200" at bounding box center [534, 467] width 60 height 50
type input "2000"
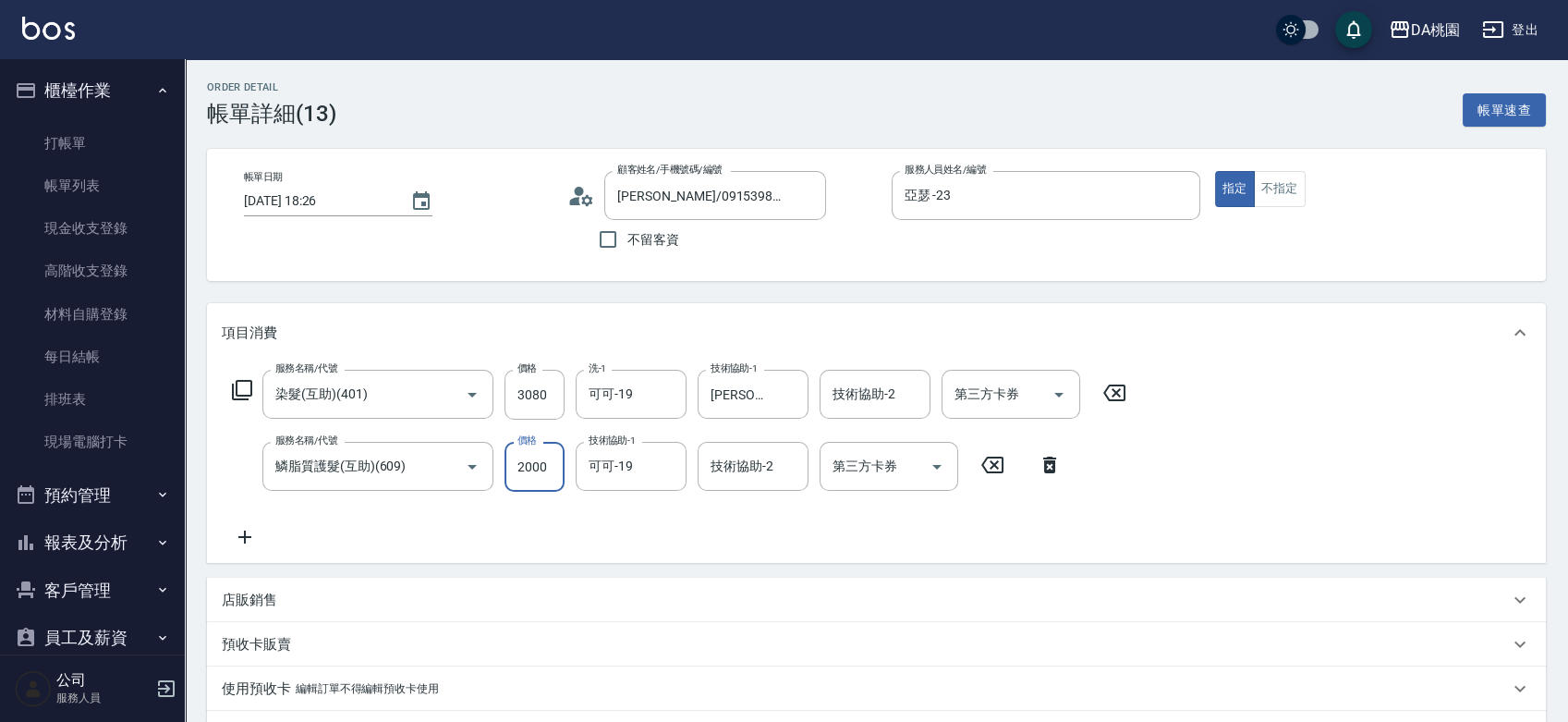
type input "180"
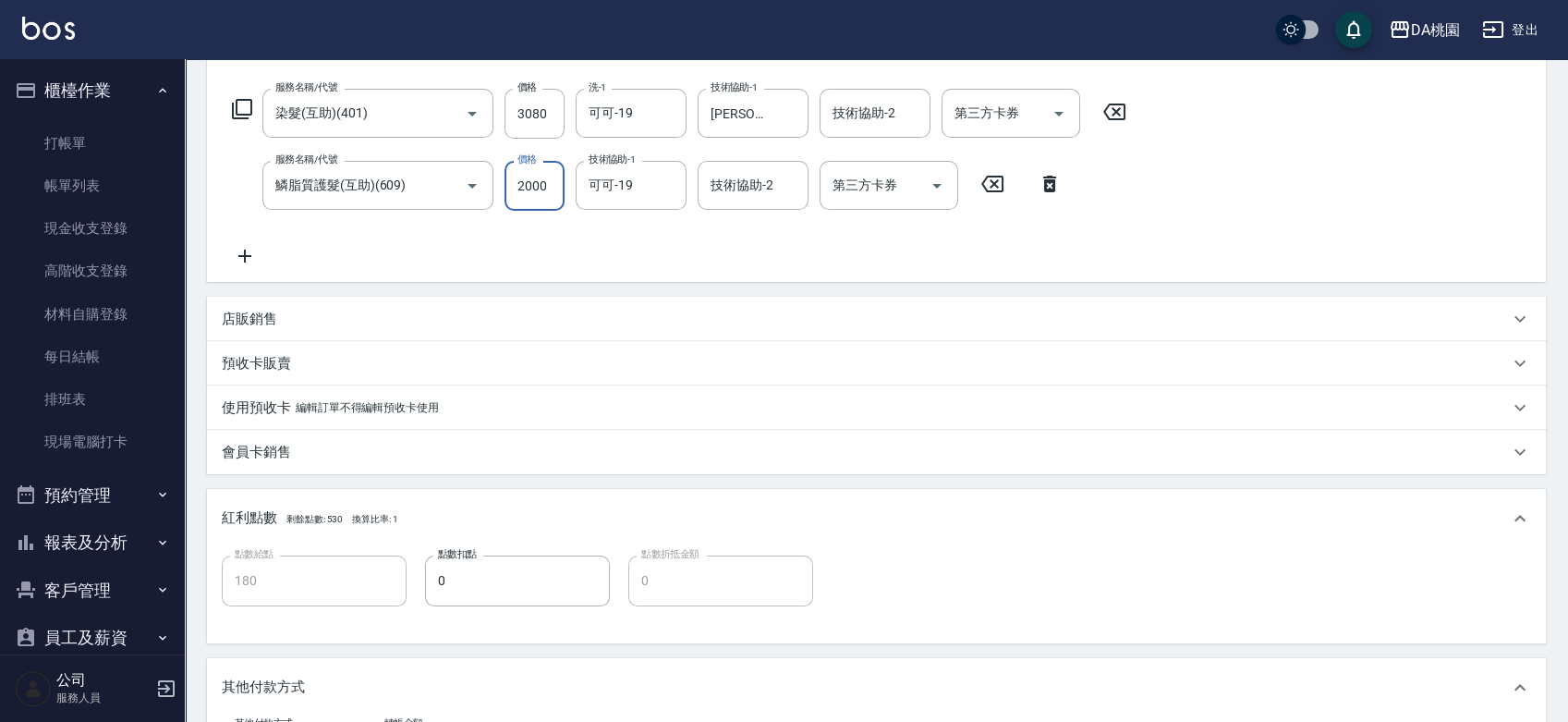
scroll to position [616, 0]
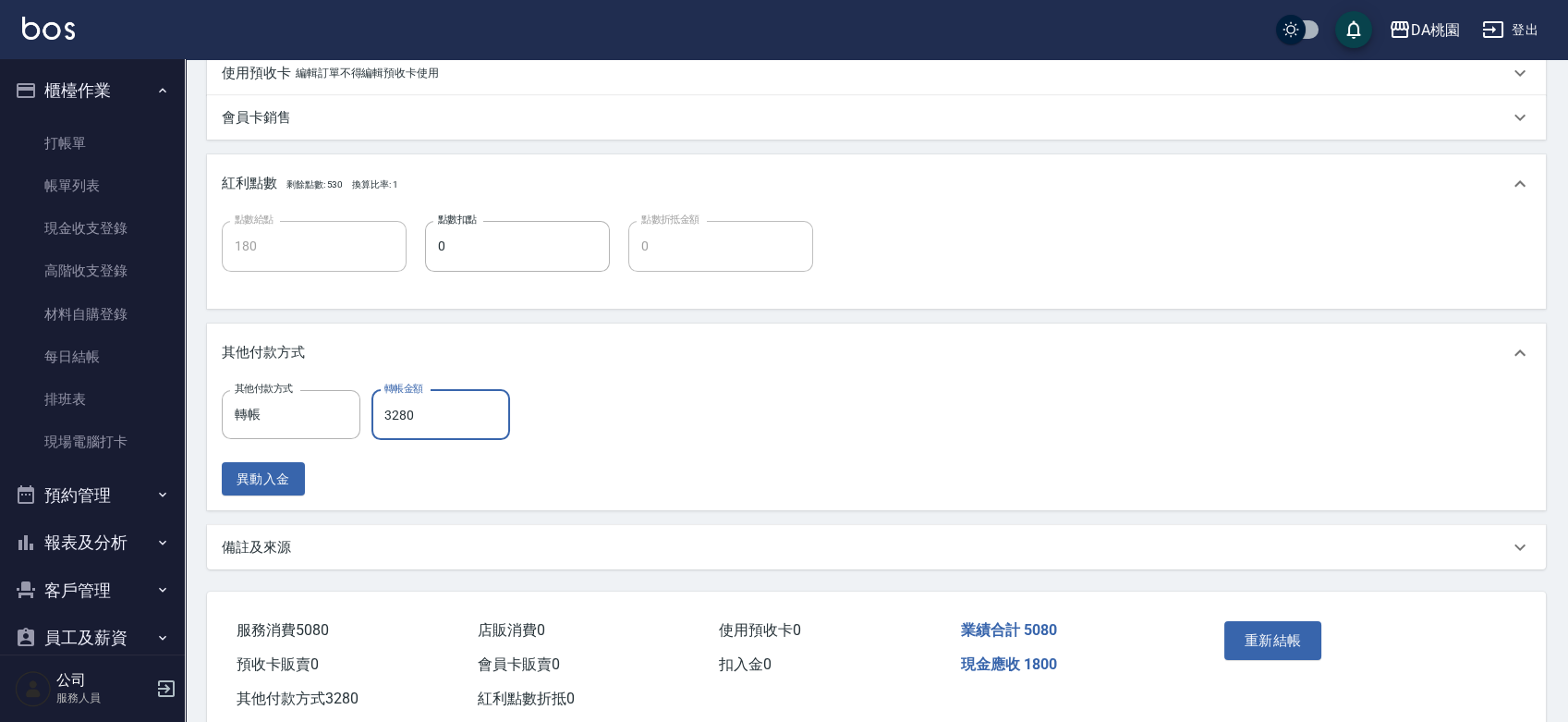
click at [427, 414] on input "3280" at bounding box center [441, 415] width 138 height 50
type input "5"
type input "500"
type input "508"
type input "450"
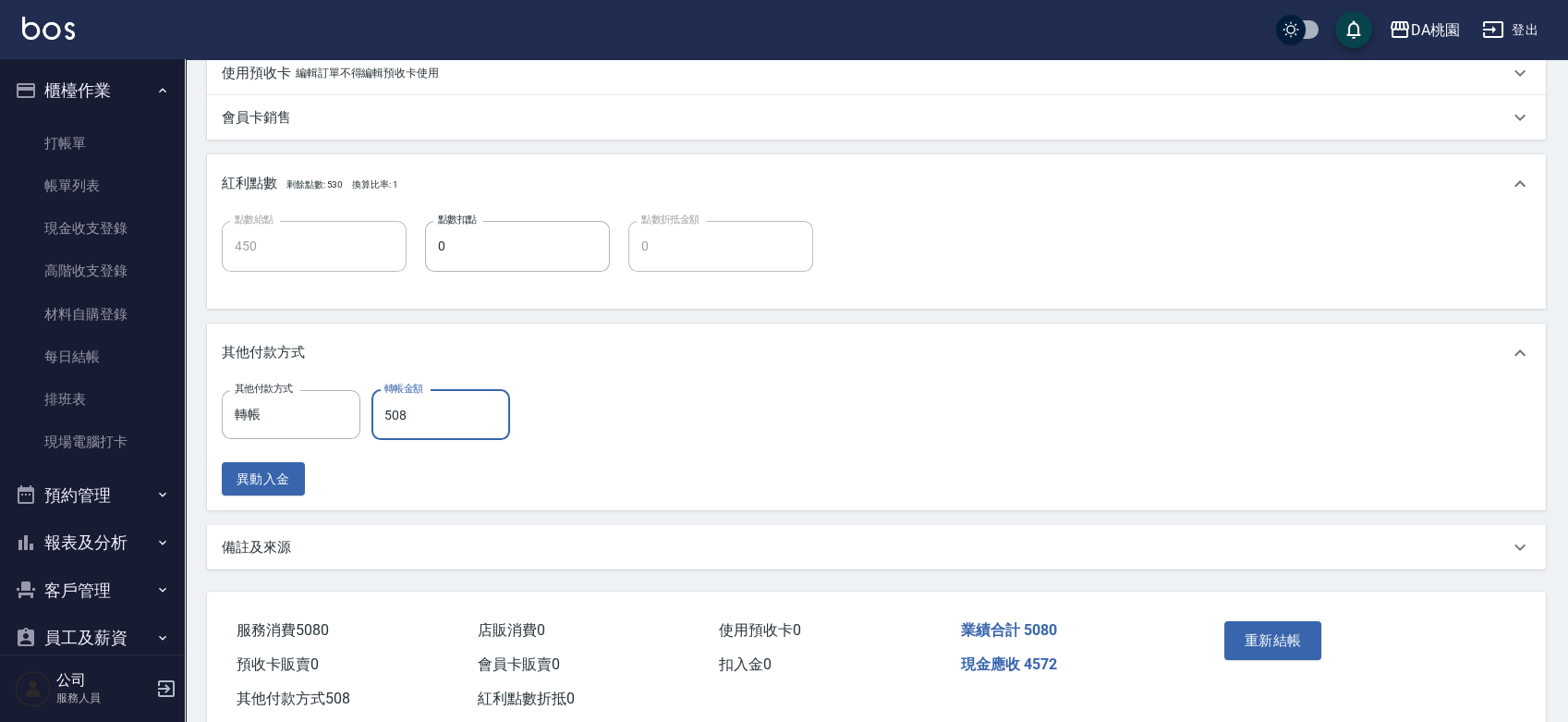
type input "5080"
type input "0"
type input "5080"
click at [615, 418] on div "其他付款方式 轉帳 其他付款方式 轉帳金額 5080 轉帳金額 異動入金" at bounding box center [876, 443] width 1309 height 106
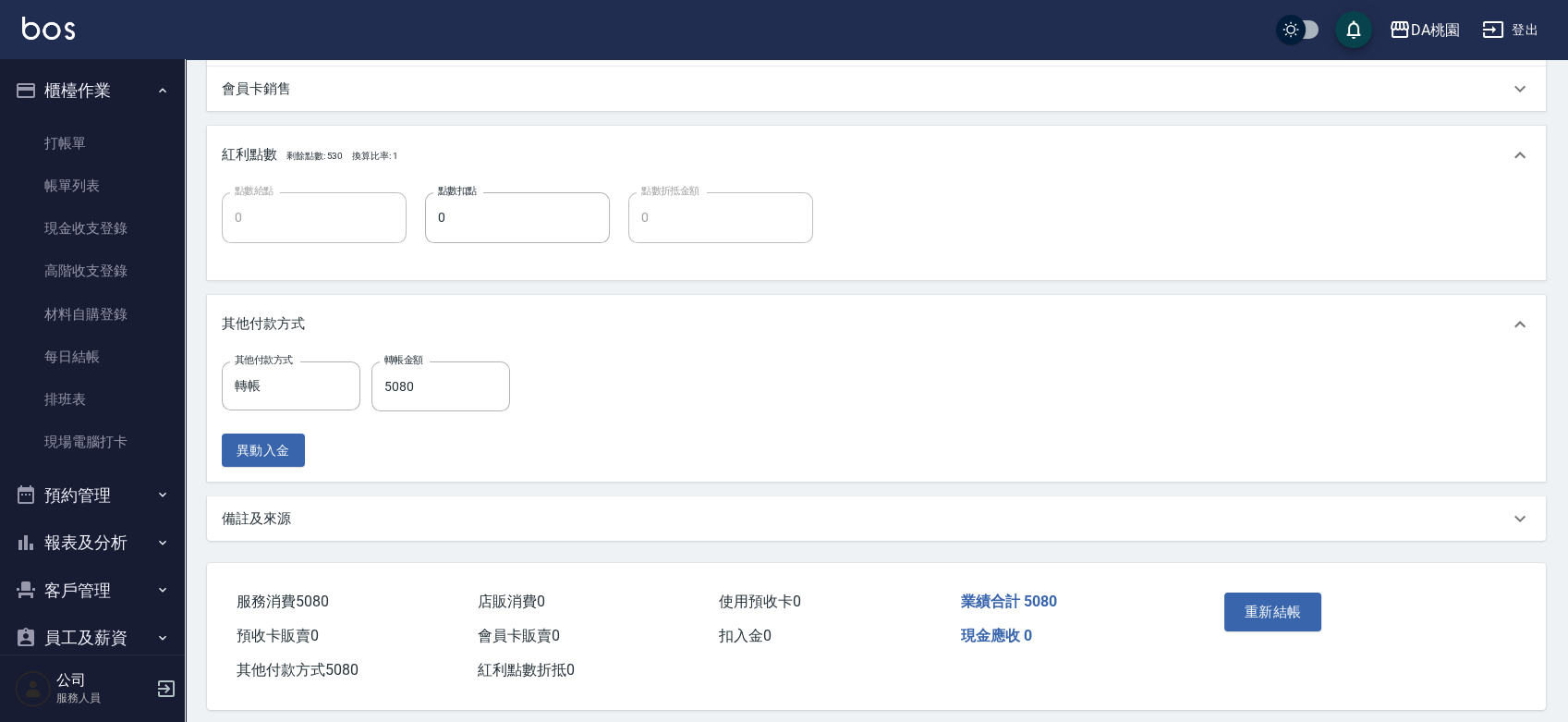
scroll to position [658, 0]
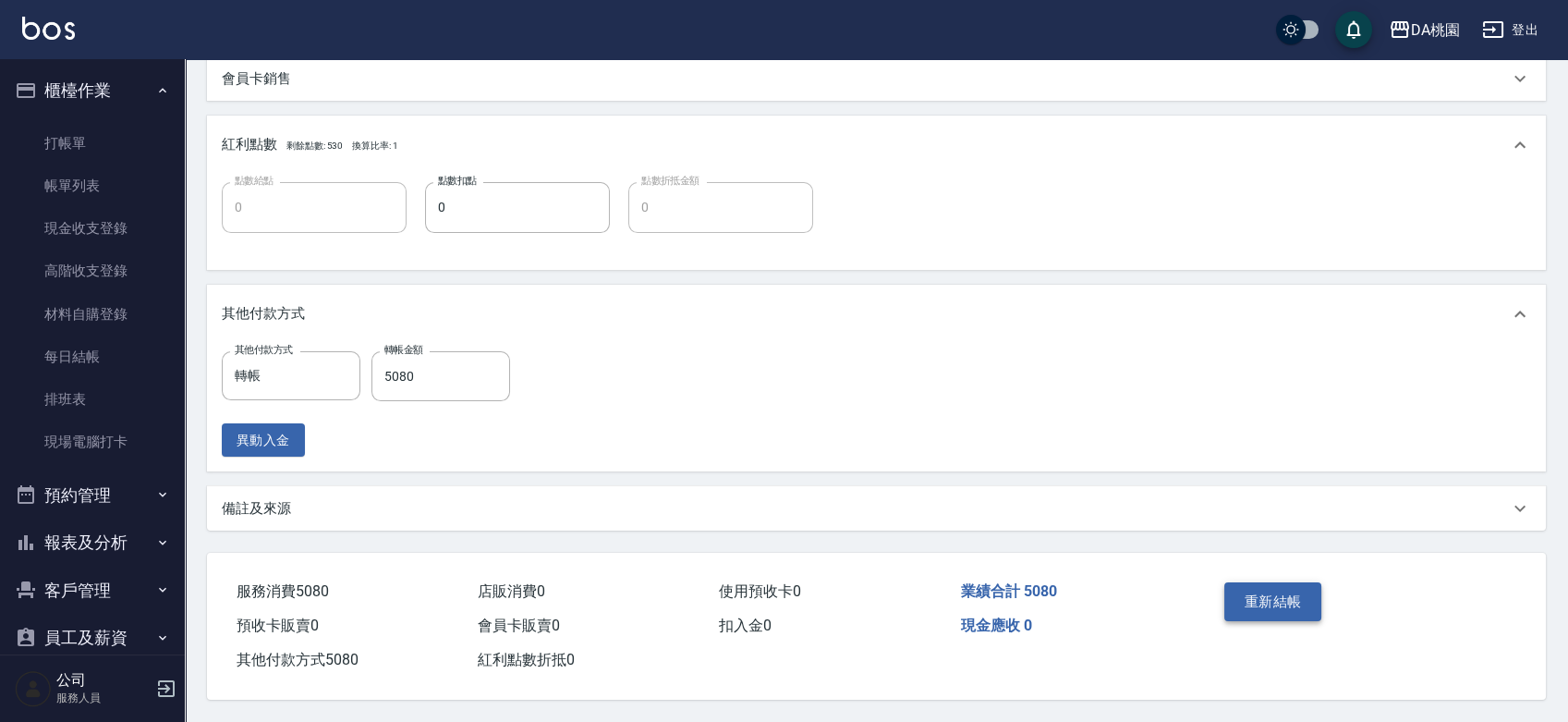
click at [1268, 589] on button "重新結帳" at bounding box center [1272, 602] width 98 height 39
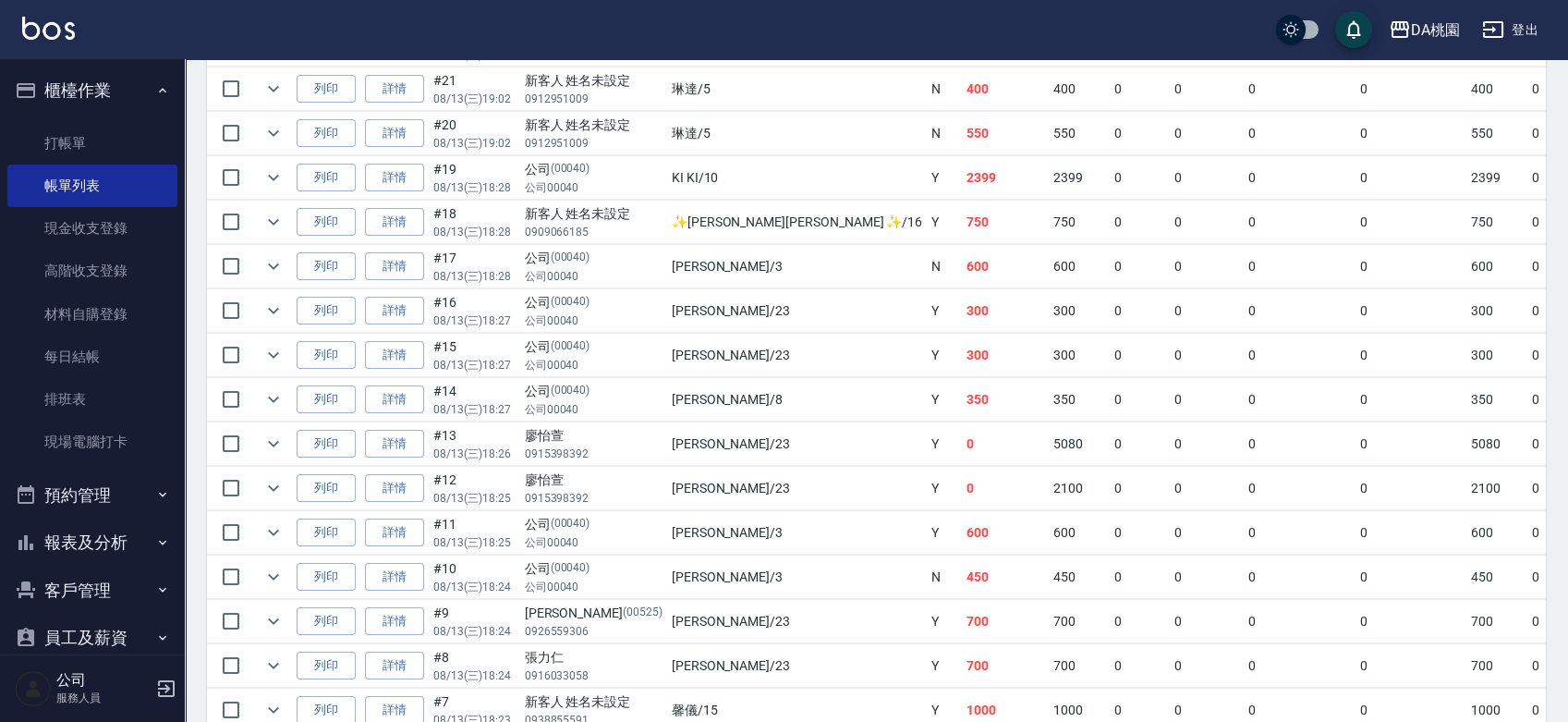
scroll to position [673, 0]
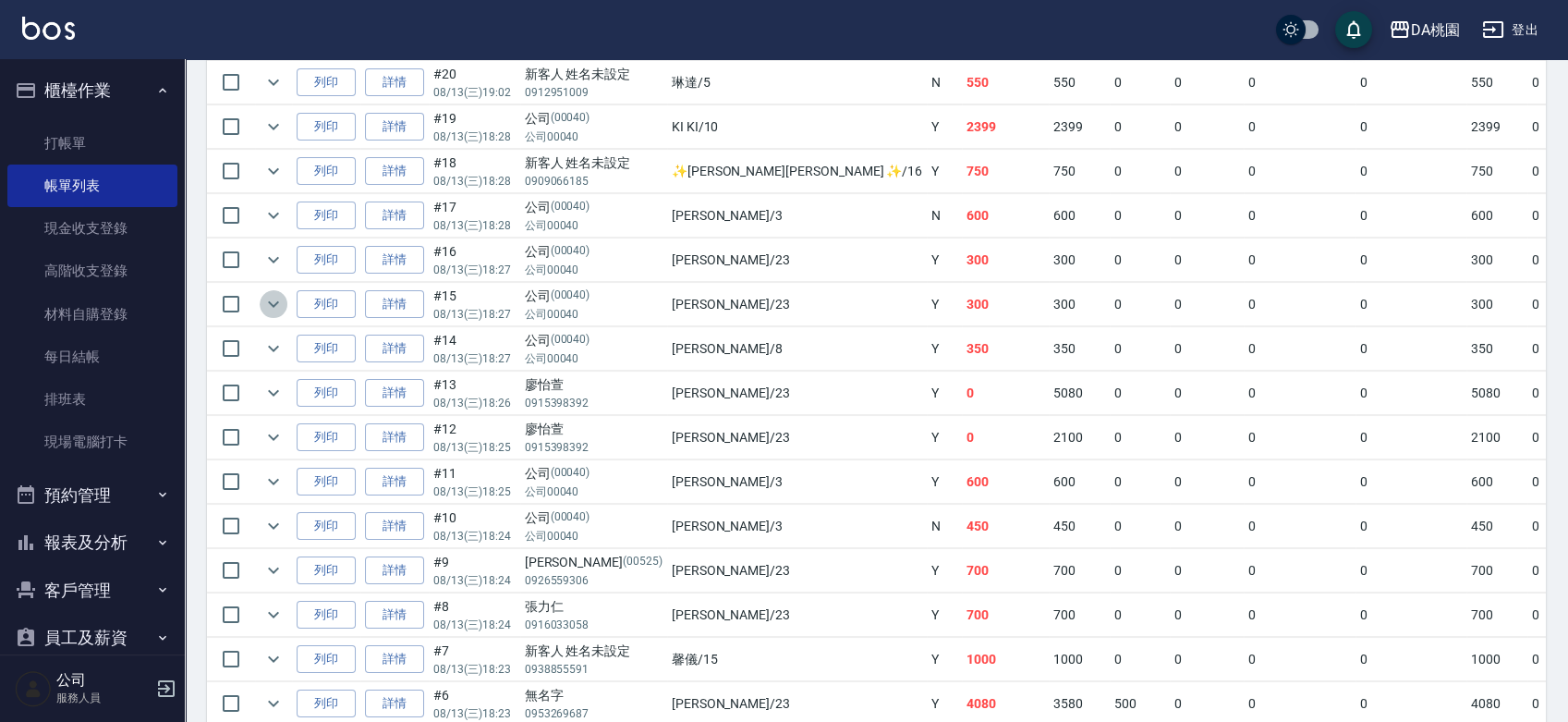
click at [267, 294] on icon "expand row" at bounding box center [273, 304] width 22 height 22
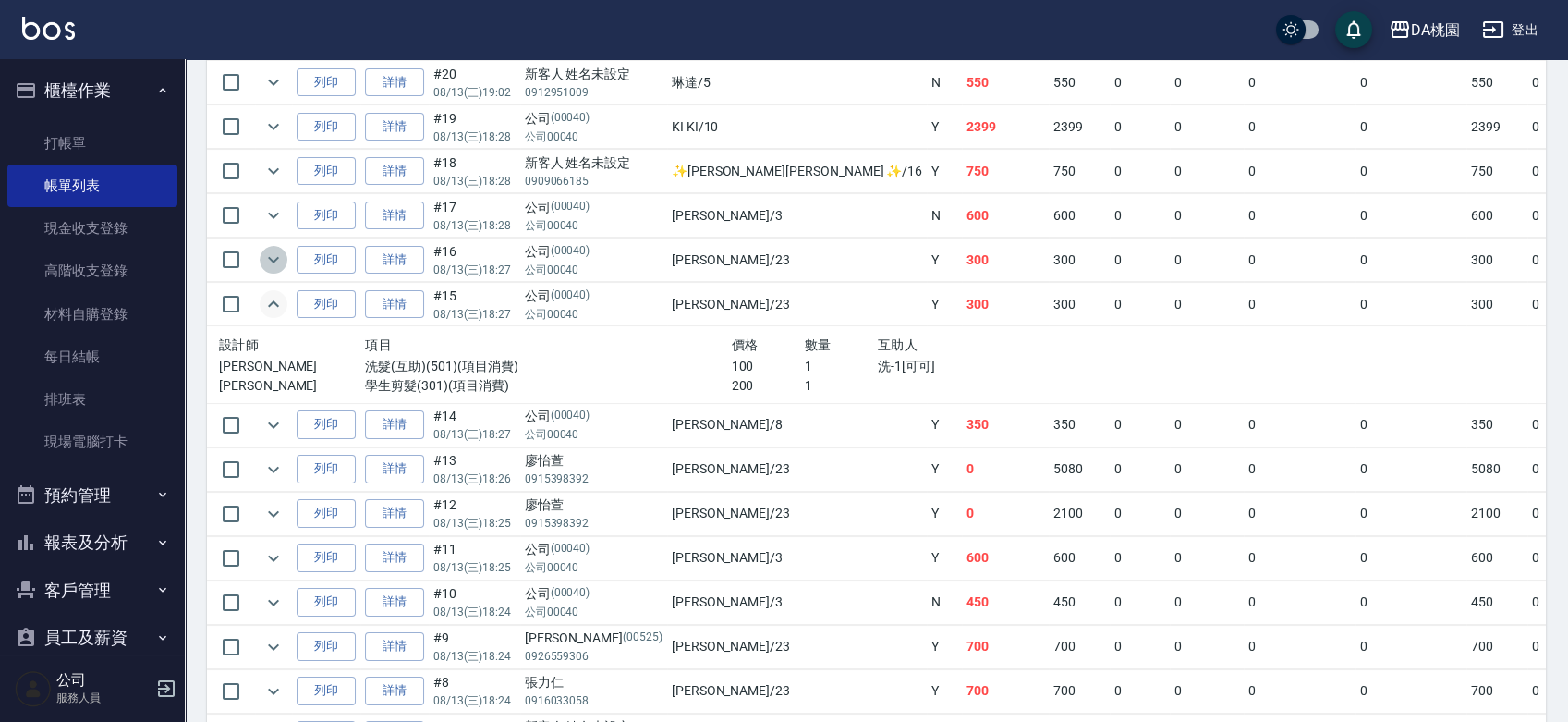
click at [275, 265] on icon "expand row" at bounding box center [273, 259] width 22 height 22
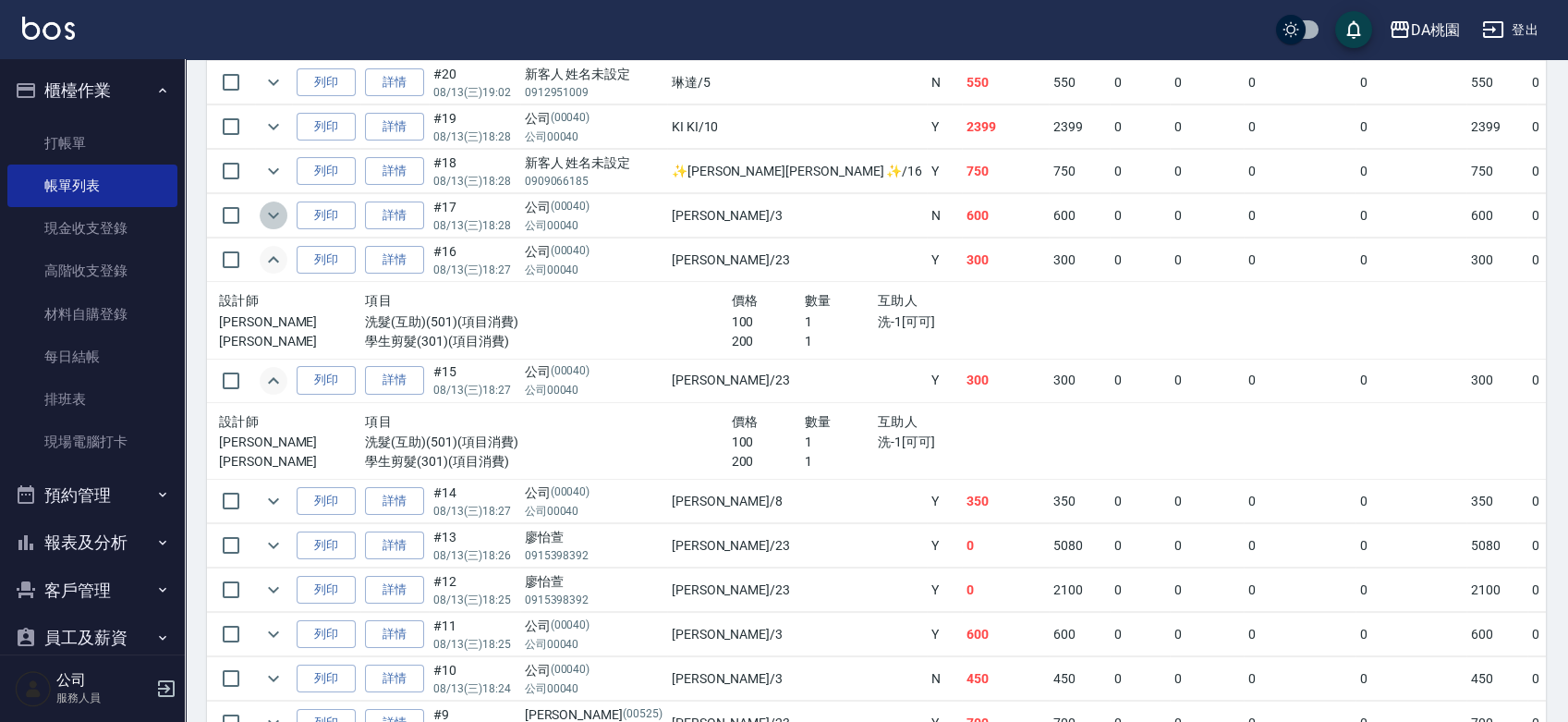
click at [276, 221] on icon "expand row" at bounding box center [273, 214] width 22 height 22
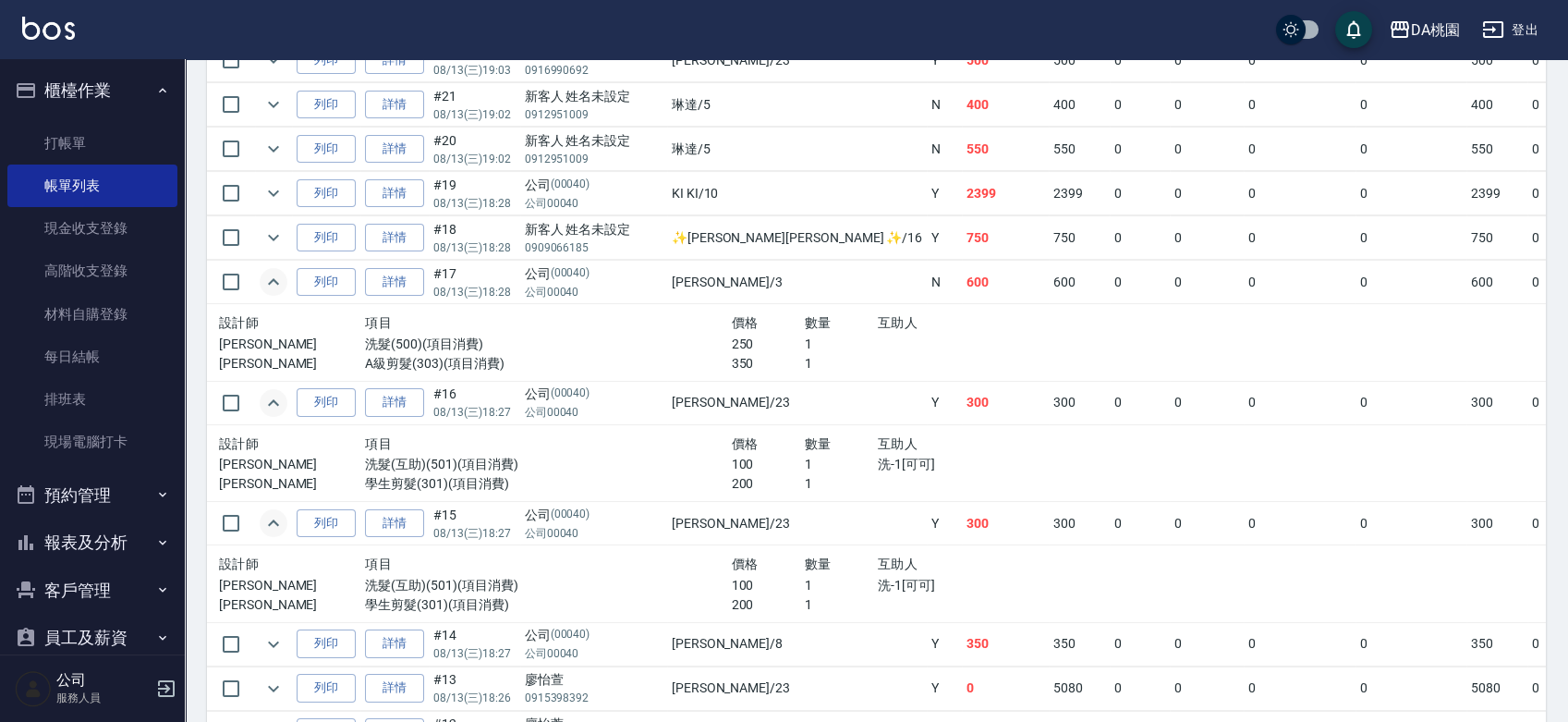
scroll to position [570, 0]
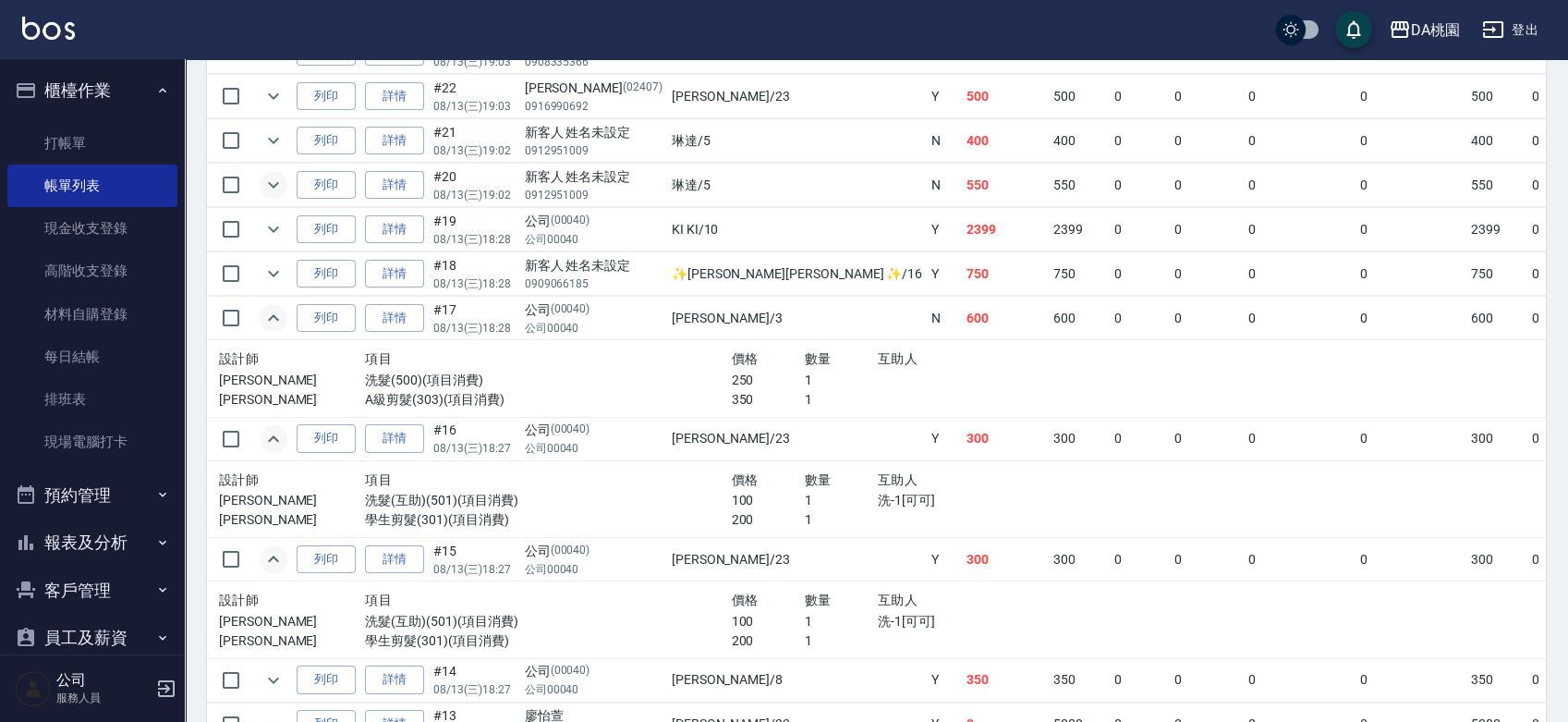
click at [266, 182] on icon "expand row" at bounding box center [273, 184] width 22 height 22
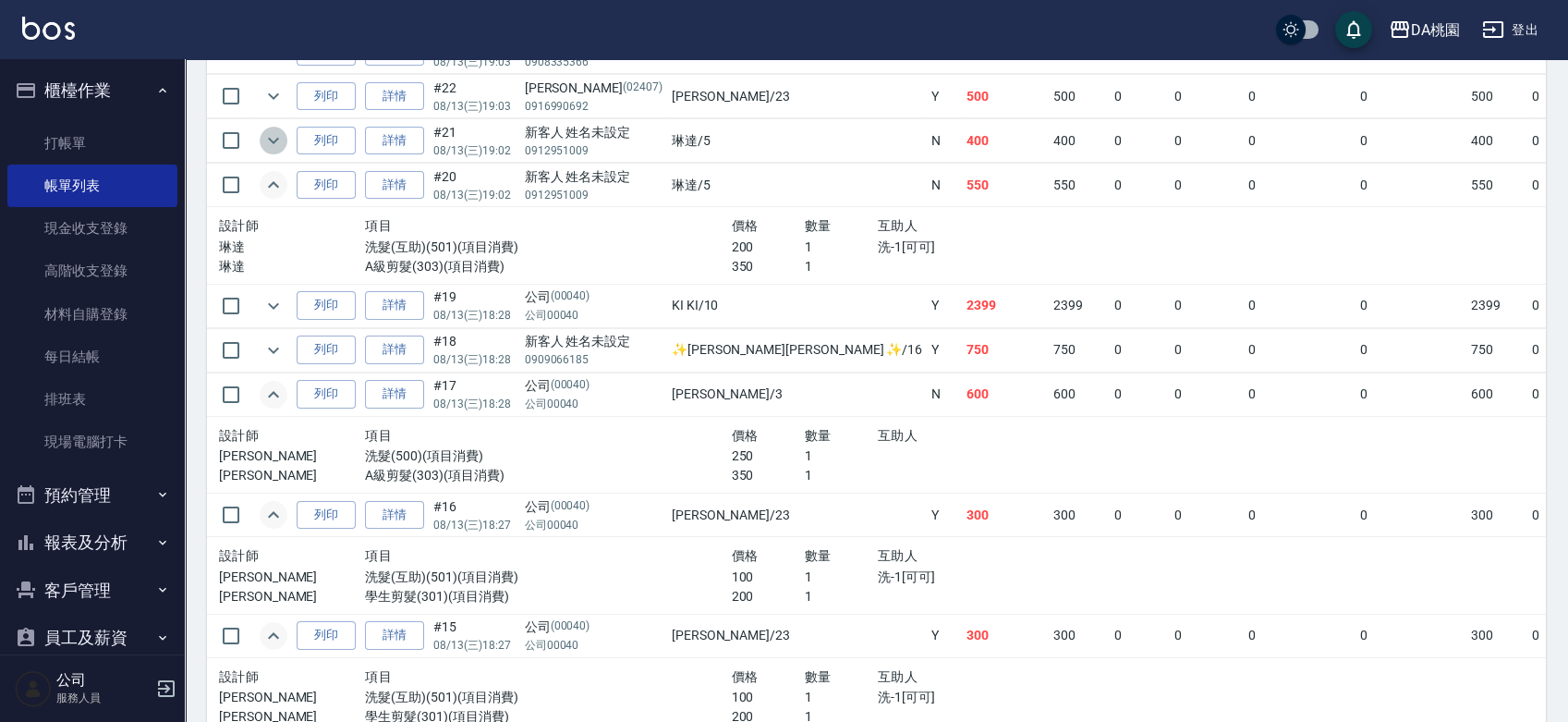
click at [273, 139] on icon "expand row" at bounding box center [273, 140] width 11 height 7
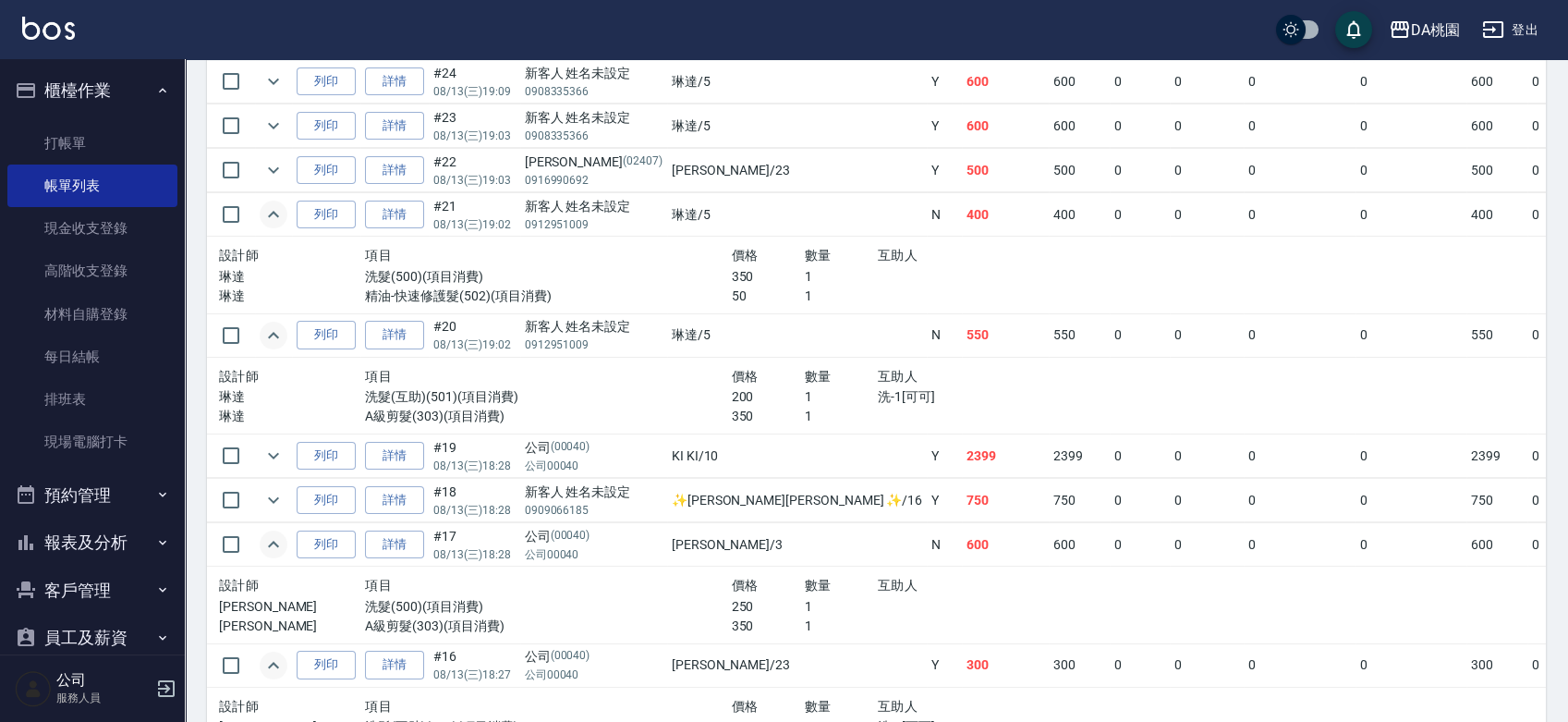
scroll to position [468, 0]
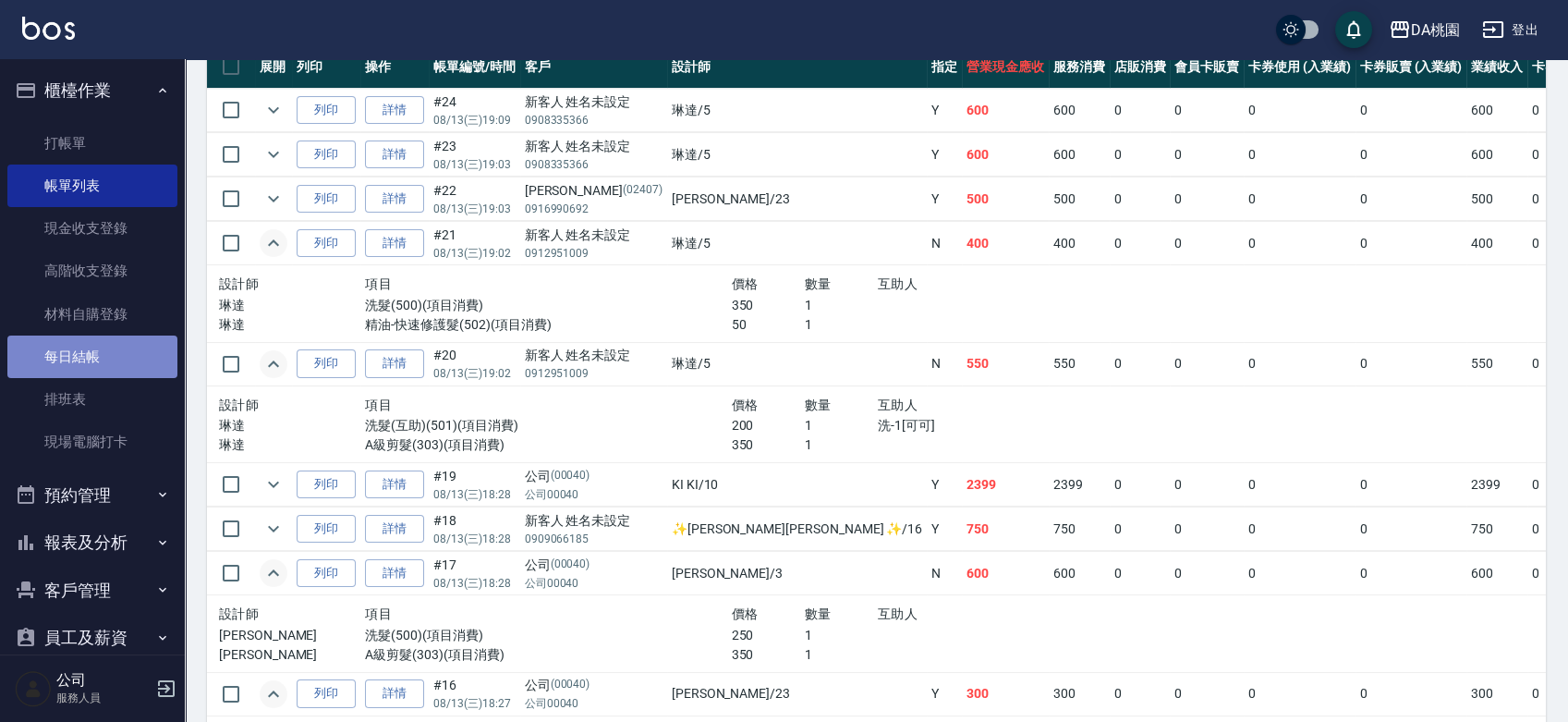
click at [99, 367] on link "每日結帳" at bounding box center [92, 357] width 170 height 43
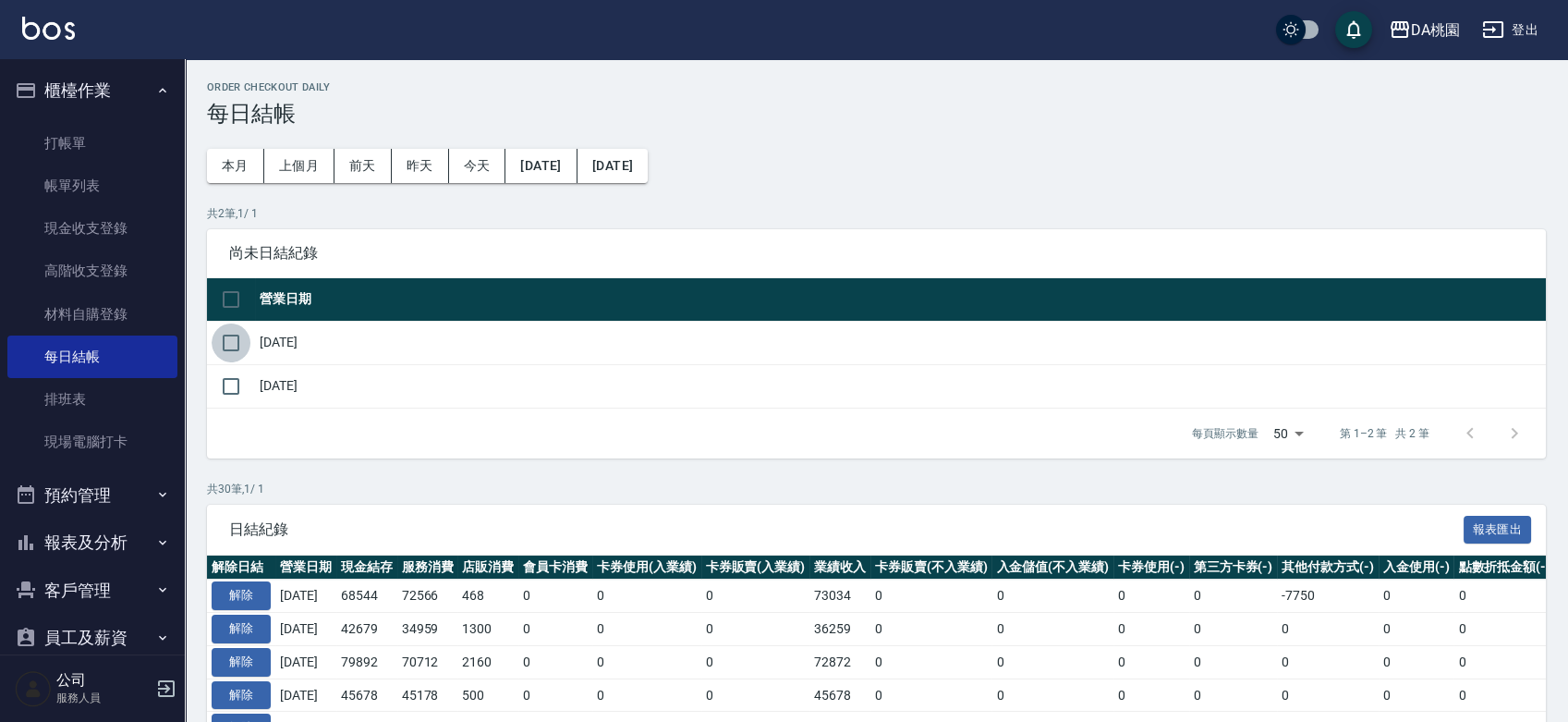
click at [225, 340] on input "checkbox" at bounding box center [231, 342] width 39 height 39
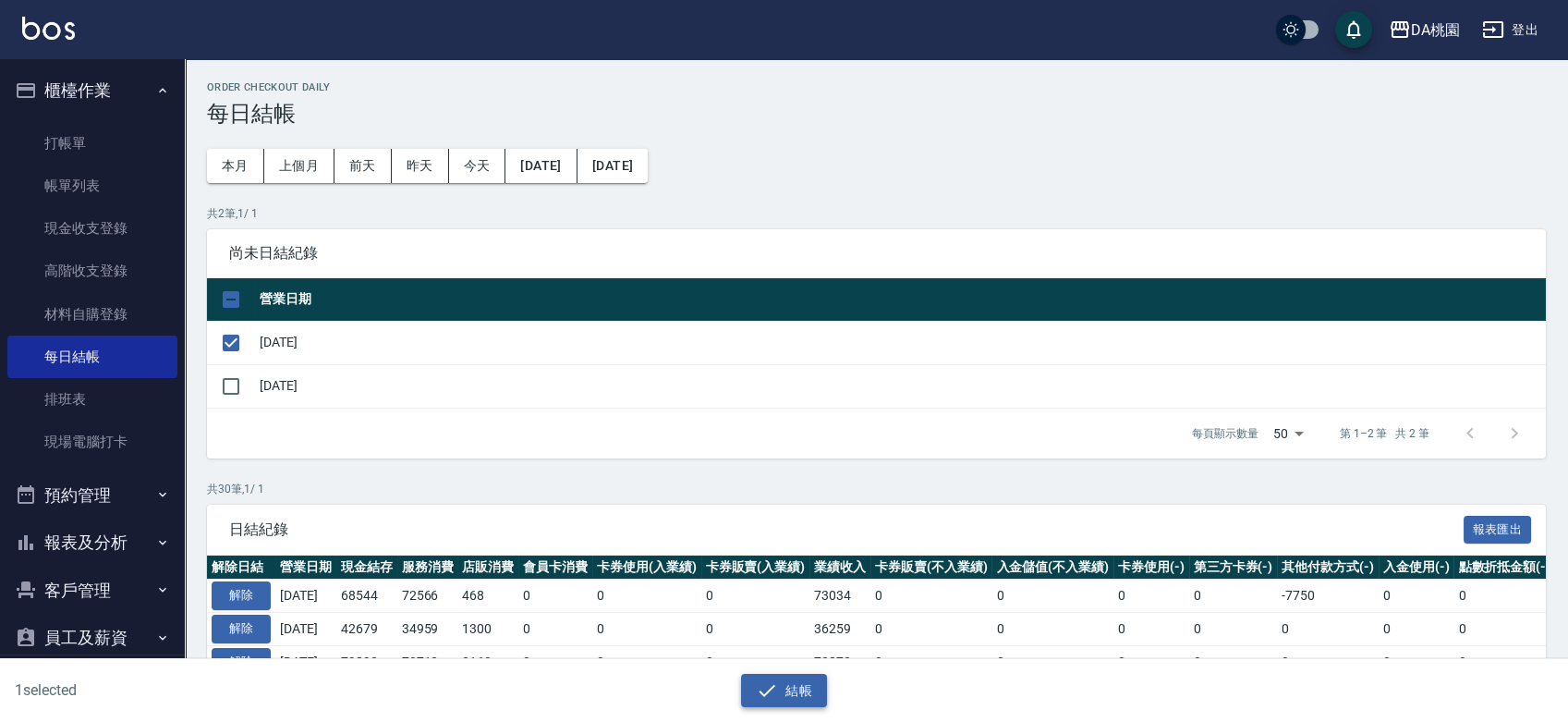
click at [756, 691] on icon "button" at bounding box center [766, 690] width 22 height 22
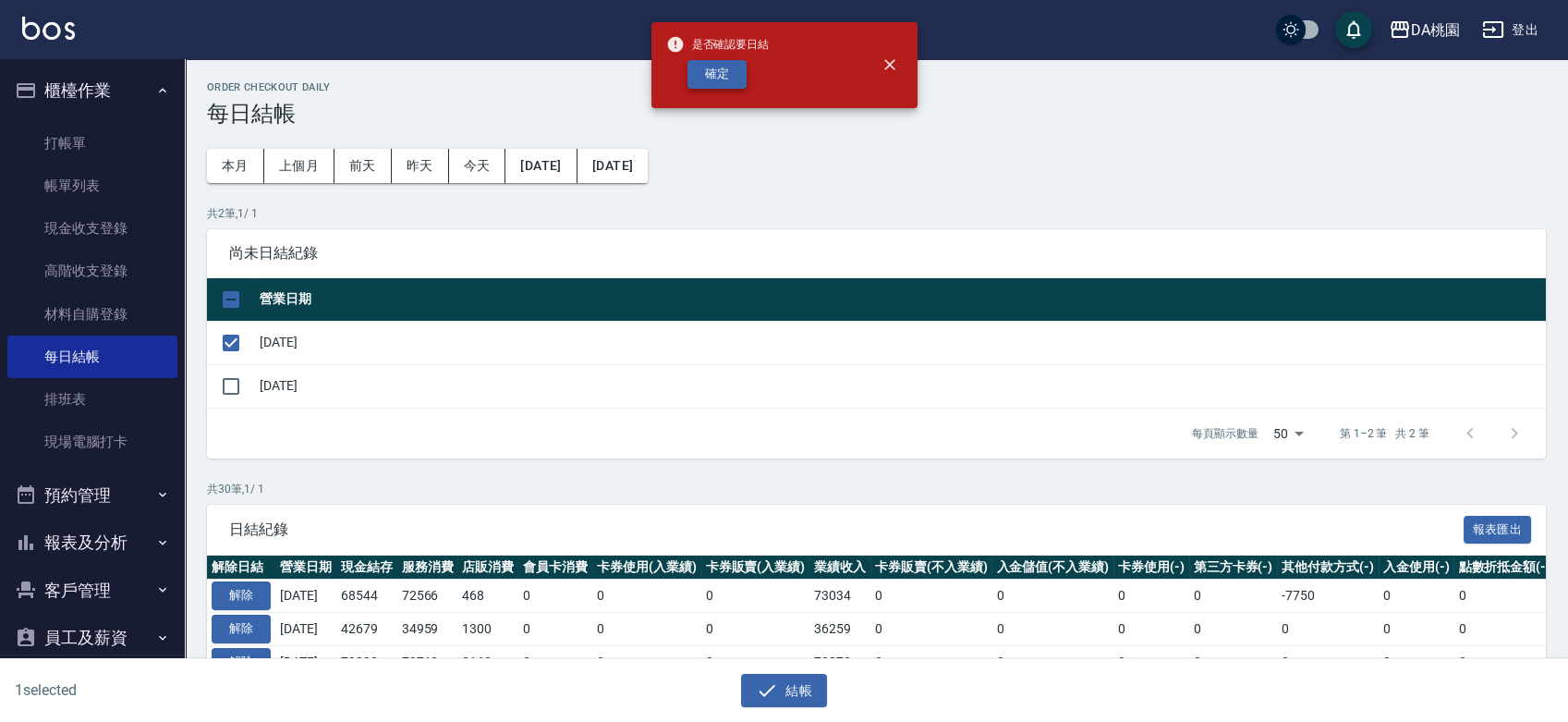
click at [704, 74] on button "確定" at bounding box center [717, 74] width 59 height 28
checkbox input "false"
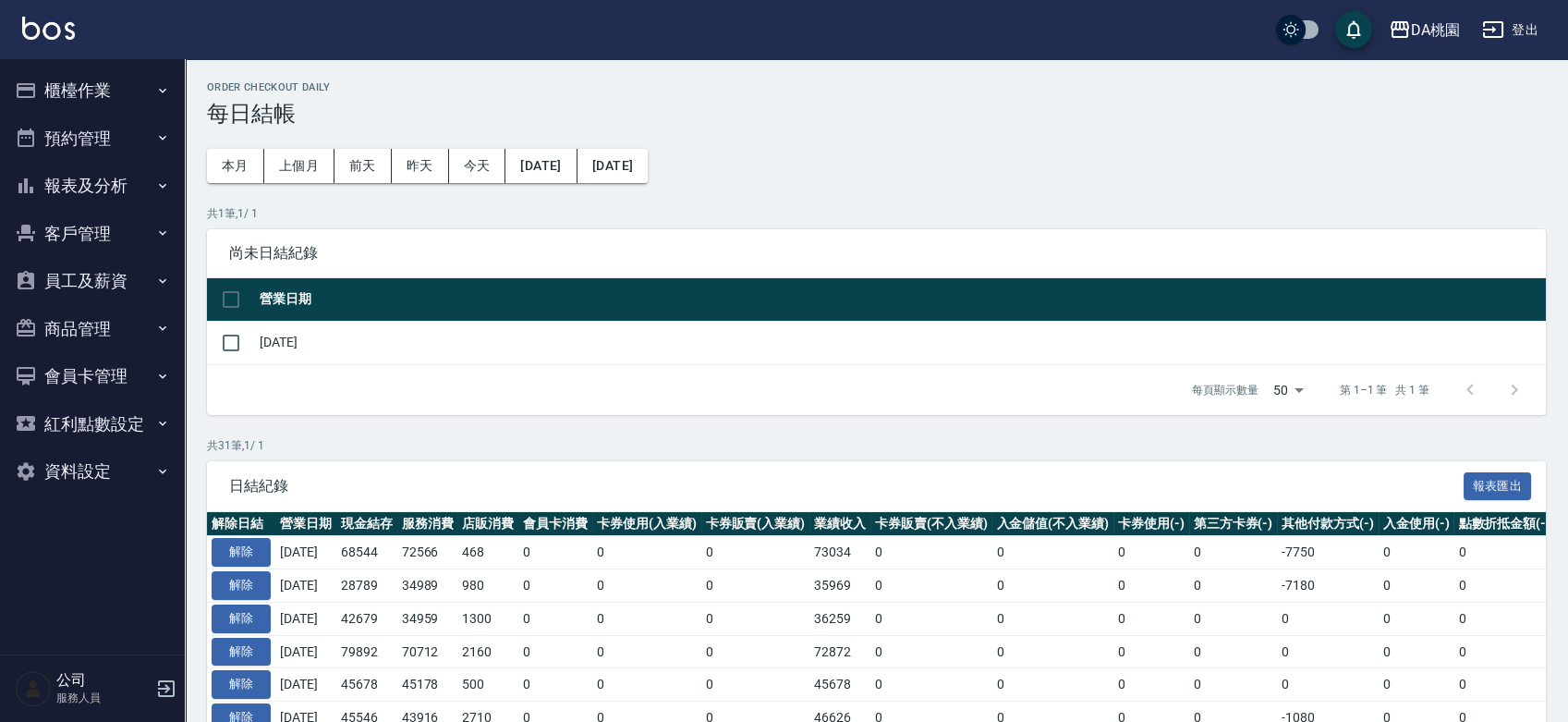
click at [87, 91] on button "櫃檯作業" at bounding box center [92, 90] width 170 height 48
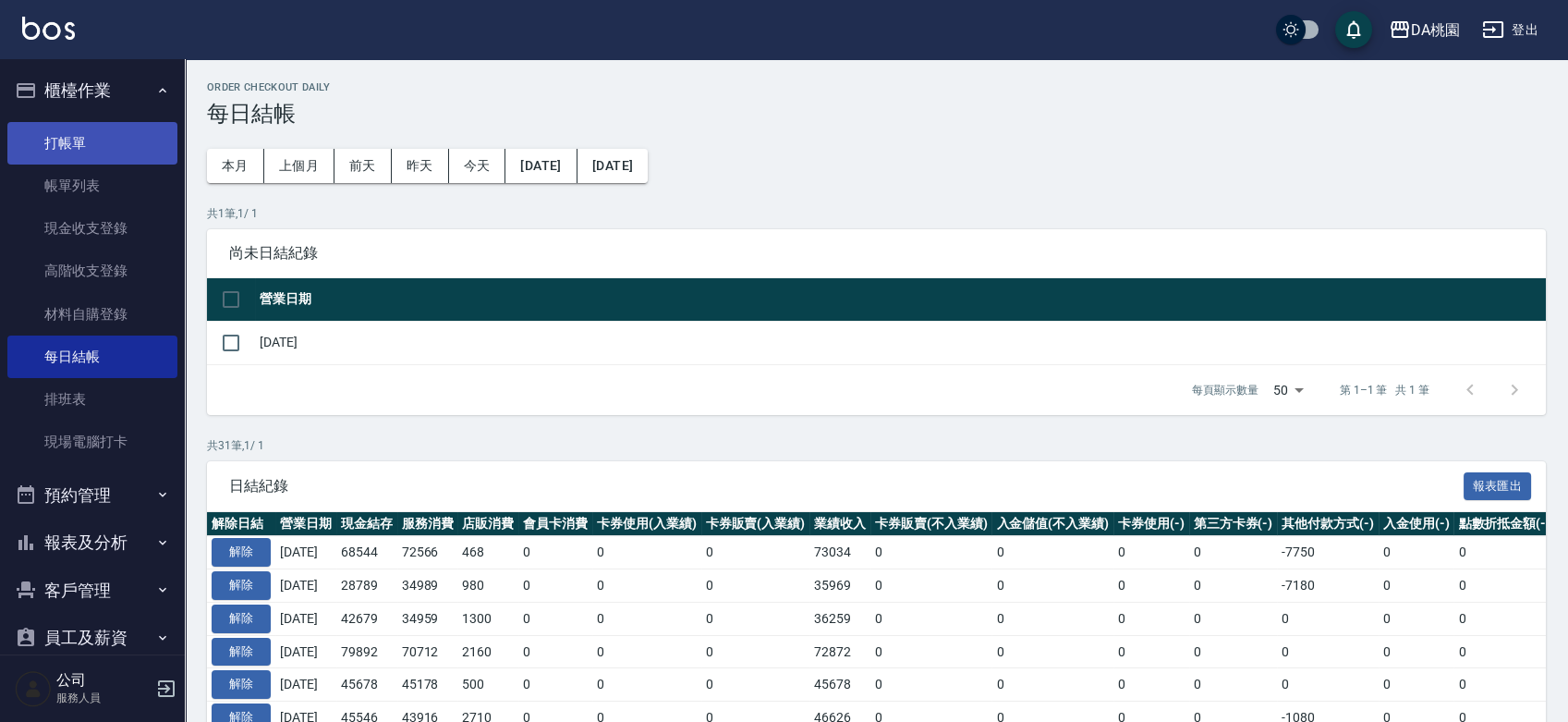
click at [94, 146] on link "打帳單" at bounding box center [92, 143] width 170 height 43
